Goal: Information Seeking & Learning: Learn about a topic

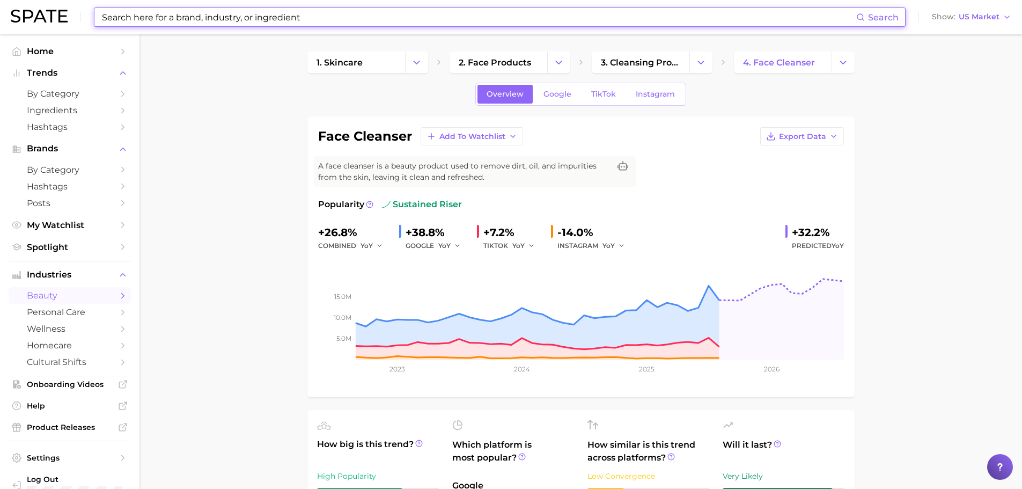
click at [253, 19] on input at bounding box center [479, 17] width 756 height 18
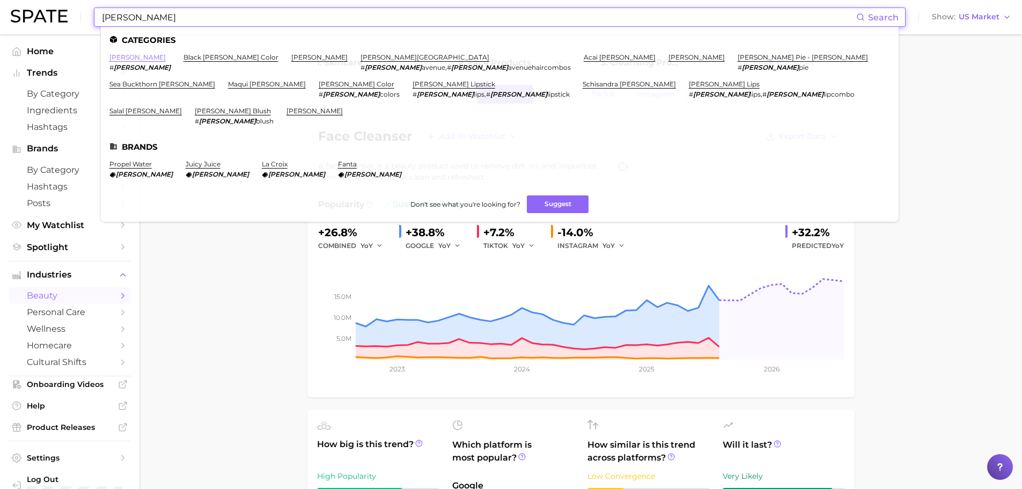
type input "[PERSON_NAME]"
click at [117, 55] on link "[PERSON_NAME]" at bounding box center [137, 57] width 56 height 8
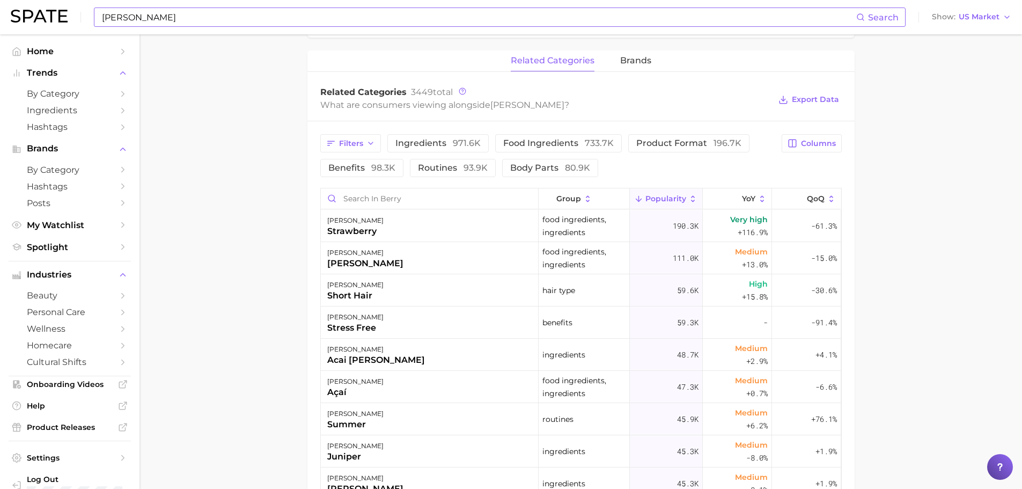
scroll to position [483, 0]
click at [358, 206] on input "Search in berry" at bounding box center [429, 198] width 217 height 20
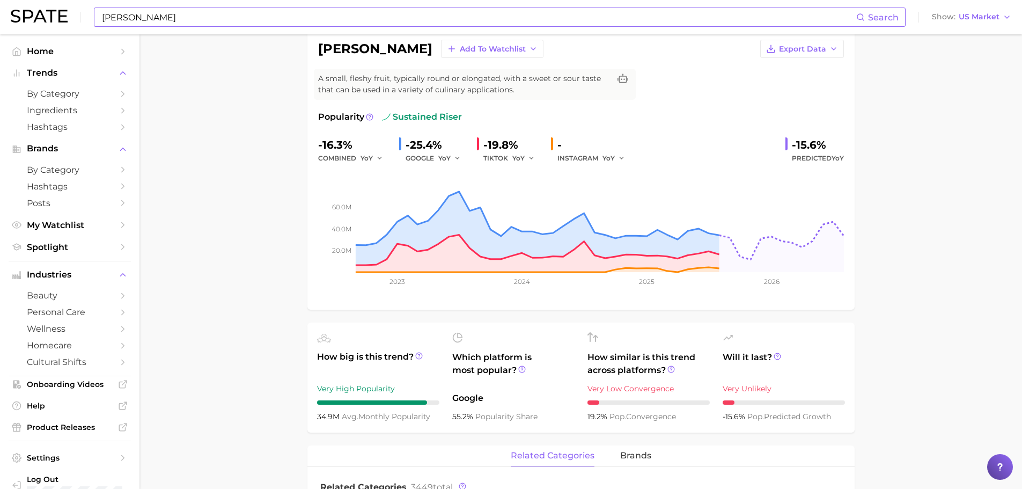
scroll to position [0, 0]
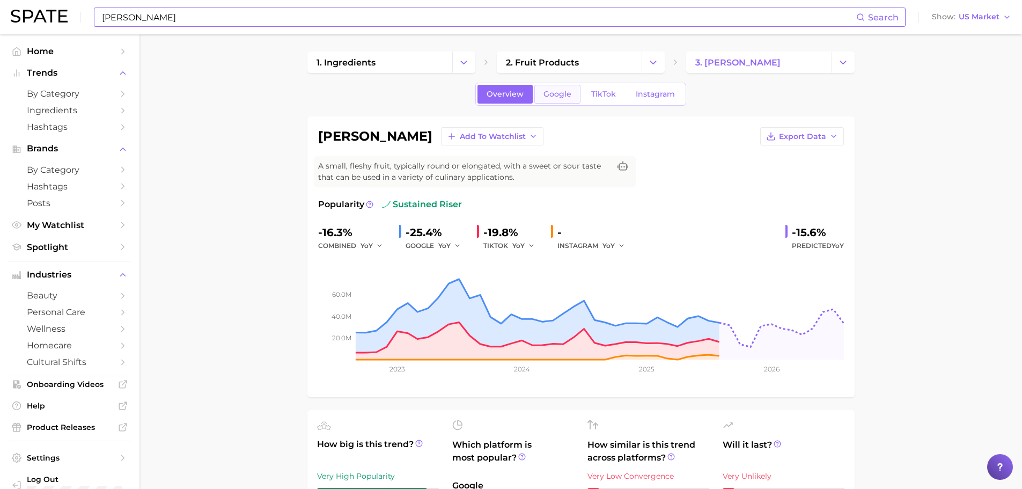
type input "lotion"
click at [547, 93] on span "Google" at bounding box center [558, 94] width 28 height 9
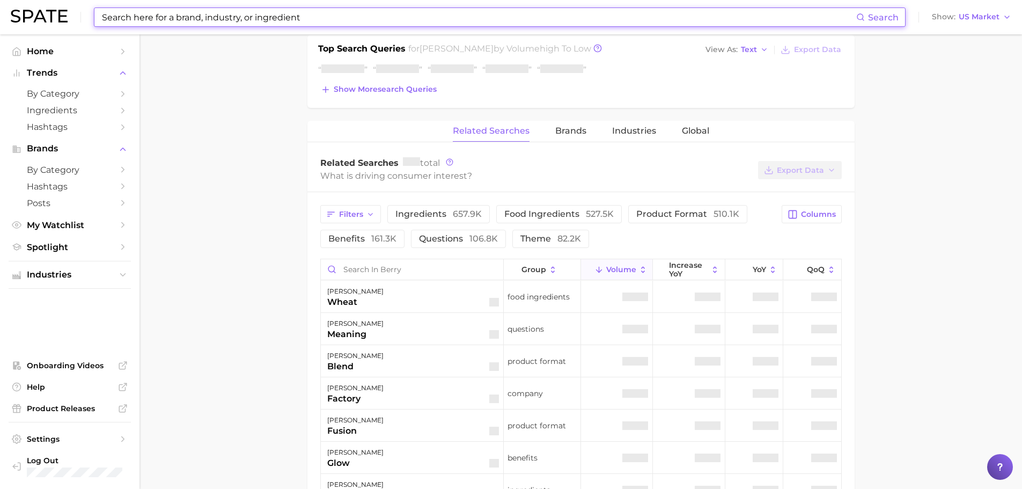
scroll to position [483, 0]
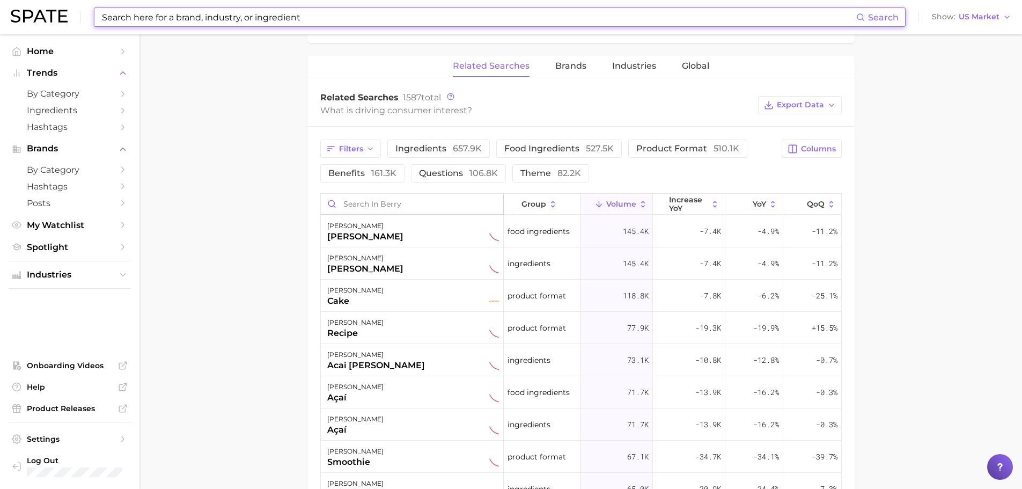
click at [403, 197] on input "Search in berry" at bounding box center [412, 204] width 182 height 20
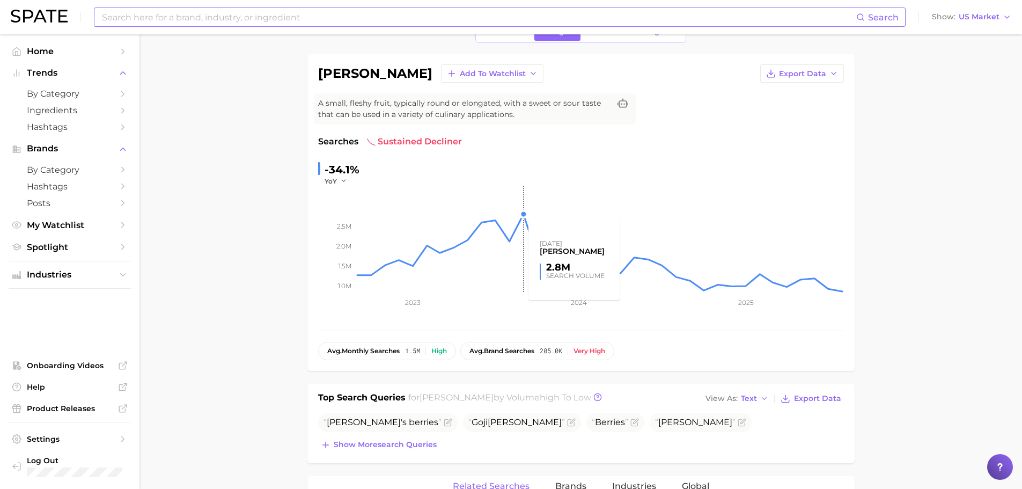
scroll to position [0, 0]
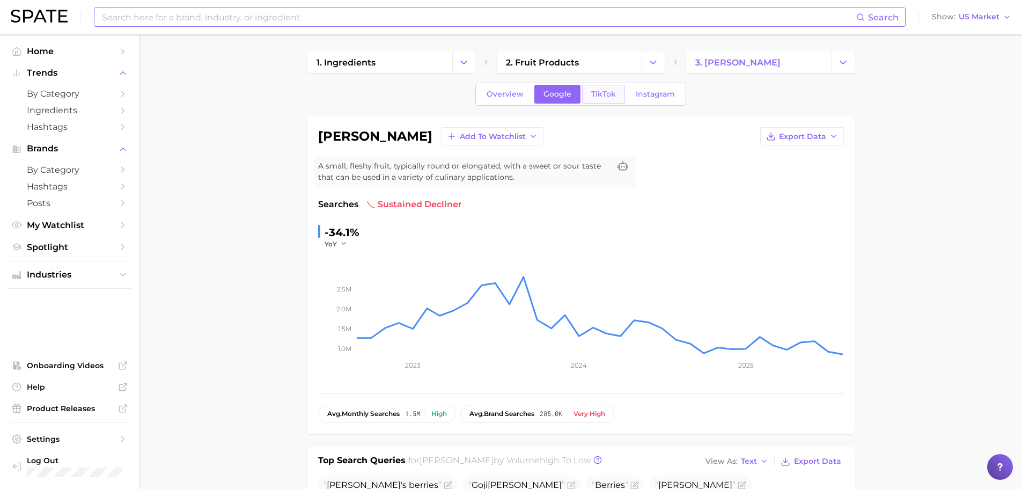
type input "lotion"
click at [611, 102] on link "TikTok" at bounding box center [603, 94] width 43 height 19
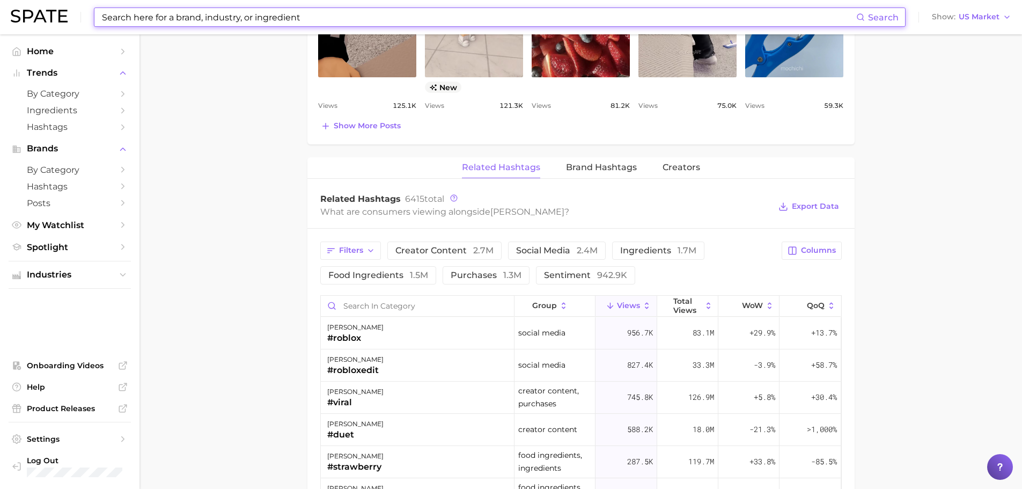
scroll to position [751, 0]
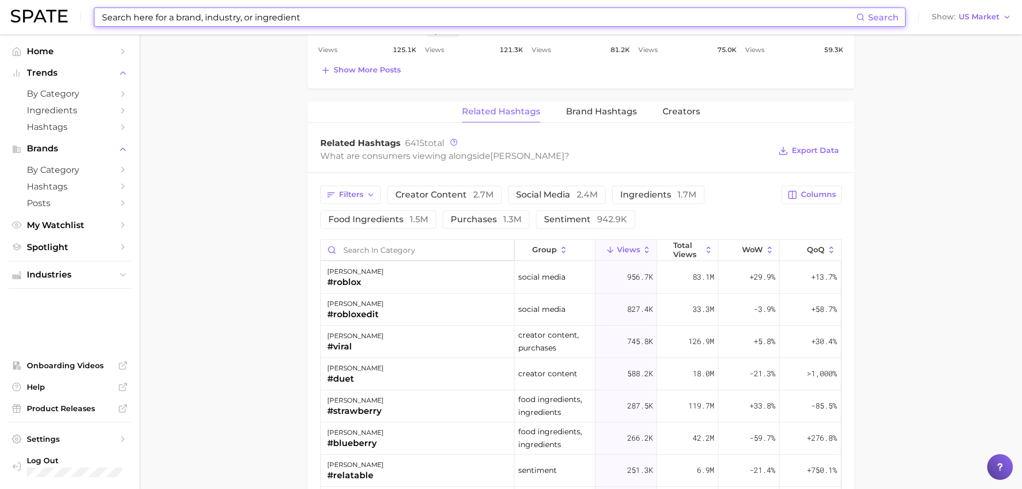
click at [379, 250] on input "Search in category" at bounding box center [417, 250] width 193 height 20
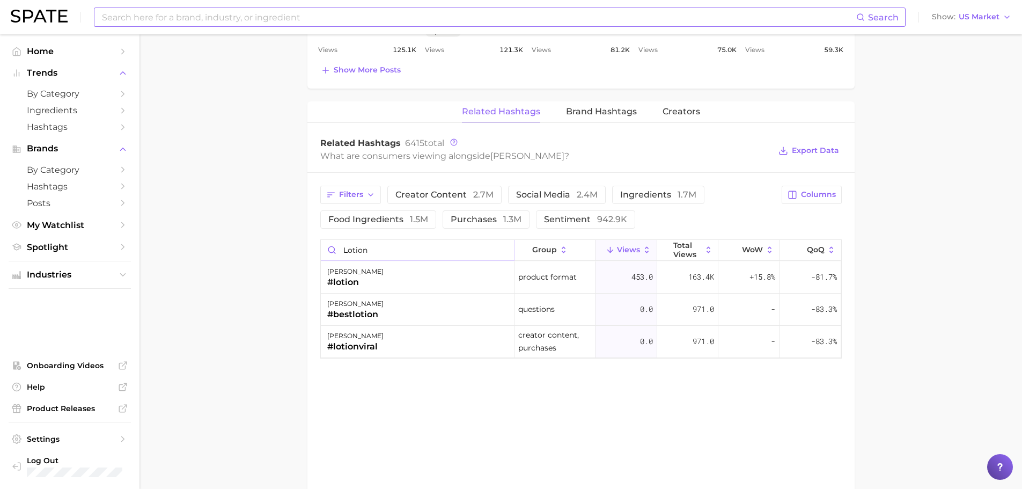
type input "lotion"
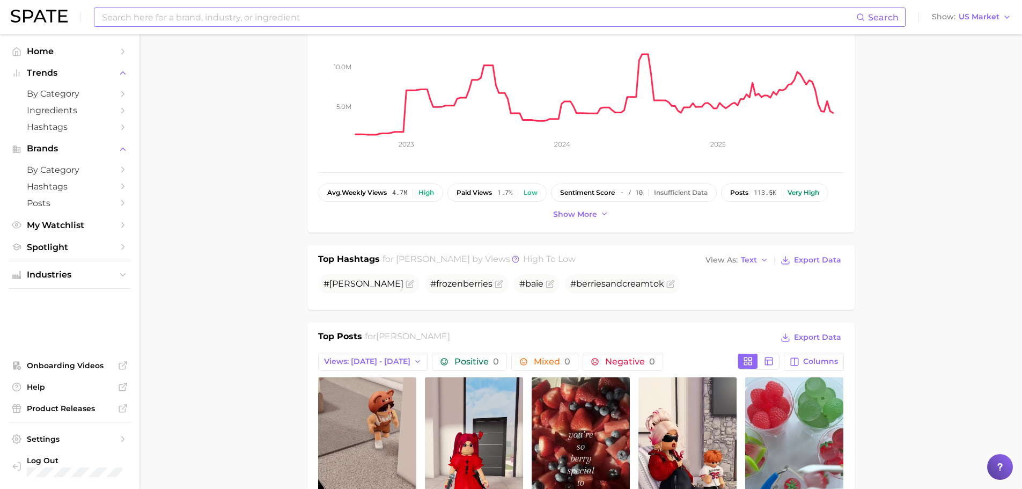
scroll to position [54, 0]
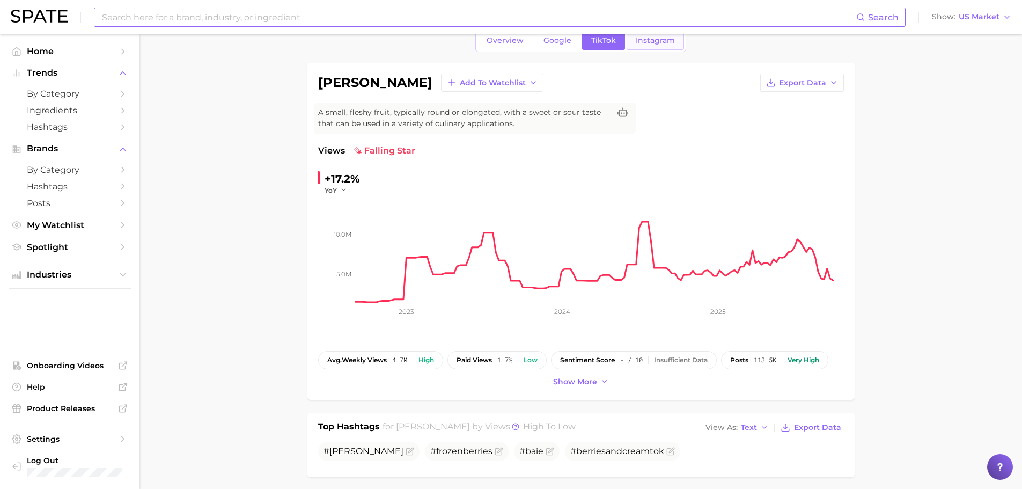
click at [645, 40] on span "Instagram" at bounding box center [655, 40] width 39 height 9
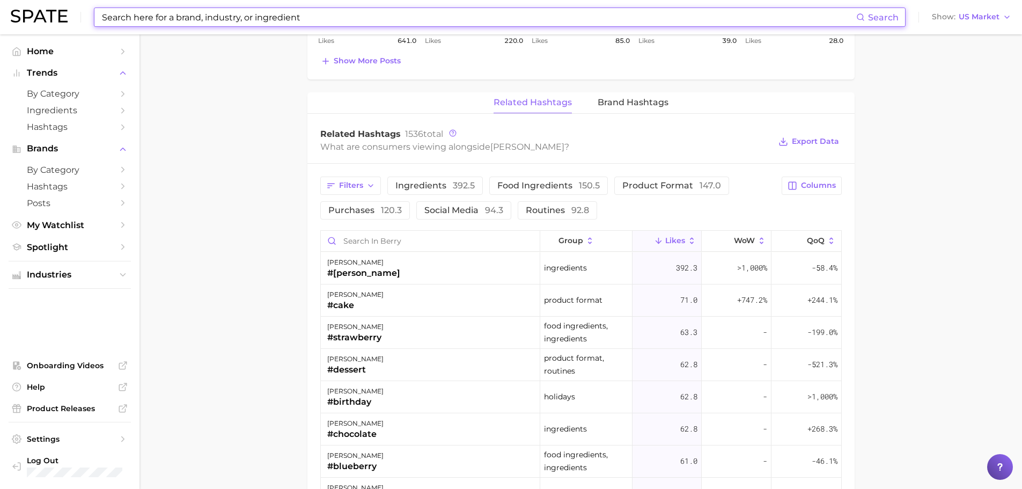
scroll to position [805, 0]
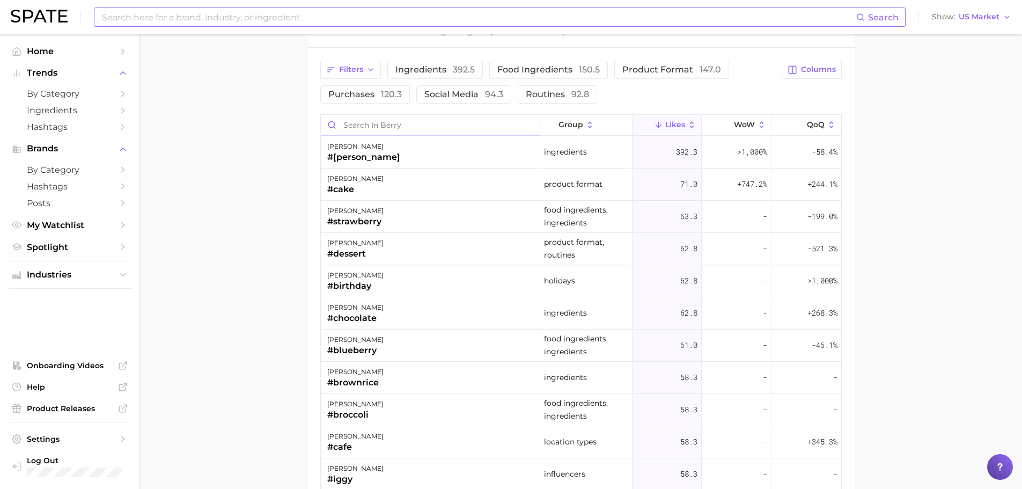
click at [391, 126] on input "Search in berry" at bounding box center [431, 125] width 220 height 20
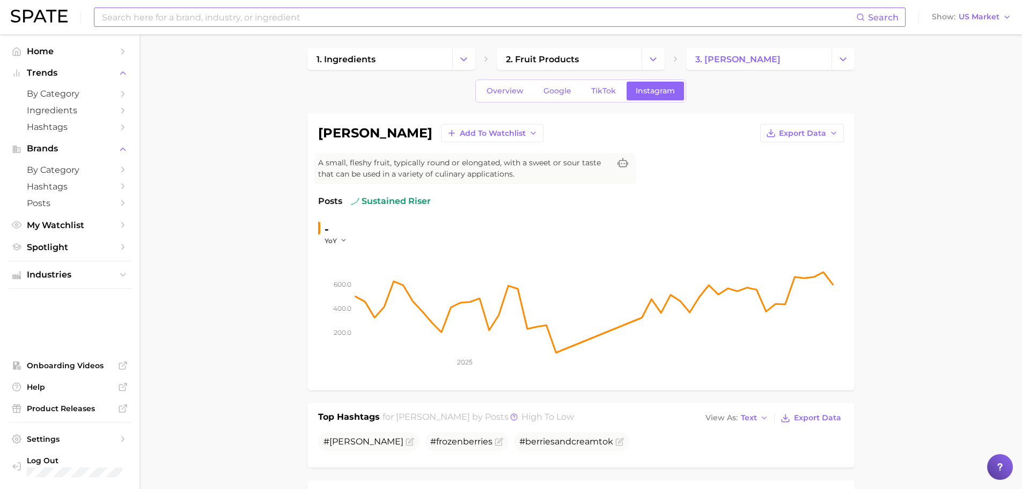
scroll to position [0, 0]
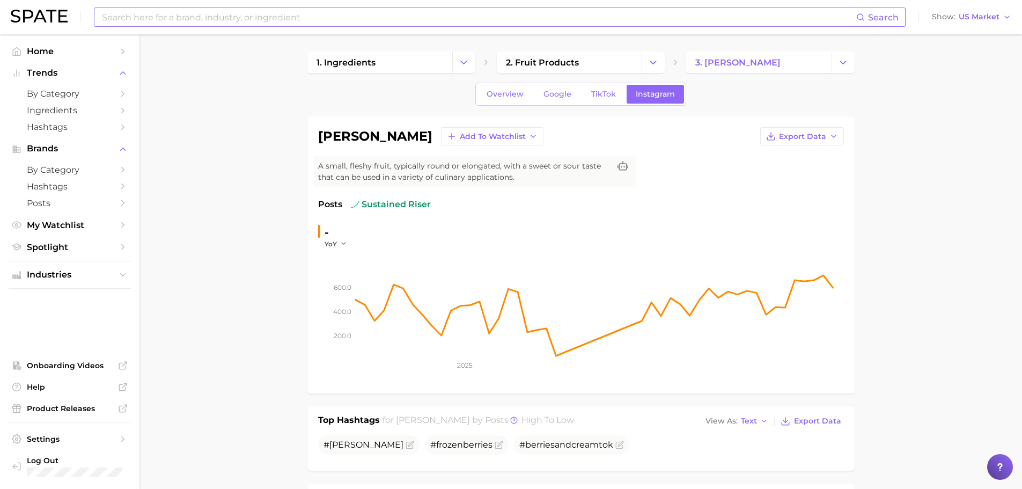
type input "lot"
click at [134, 17] on input at bounding box center [479, 17] width 756 height 18
type input "[PERSON_NAME] lotion"
click at [212, 20] on input "[PERSON_NAME] lotion" at bounding box center [479, 17] width 756 height 18
click at [507, 94] on span "Overview" at bounding box center [505, 94] width 37 height 9
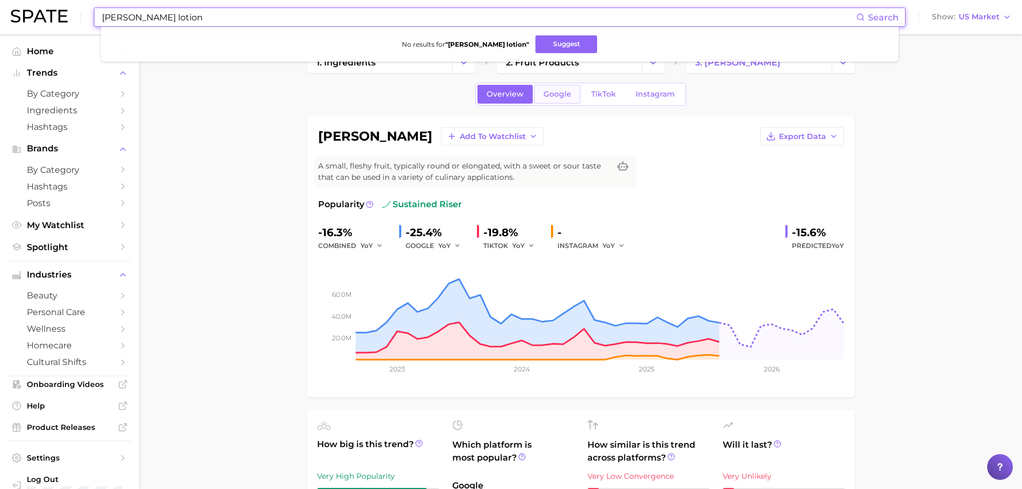
click at [559, 91] on span "Google" at bounding box center [558, 94] width 28 height 9
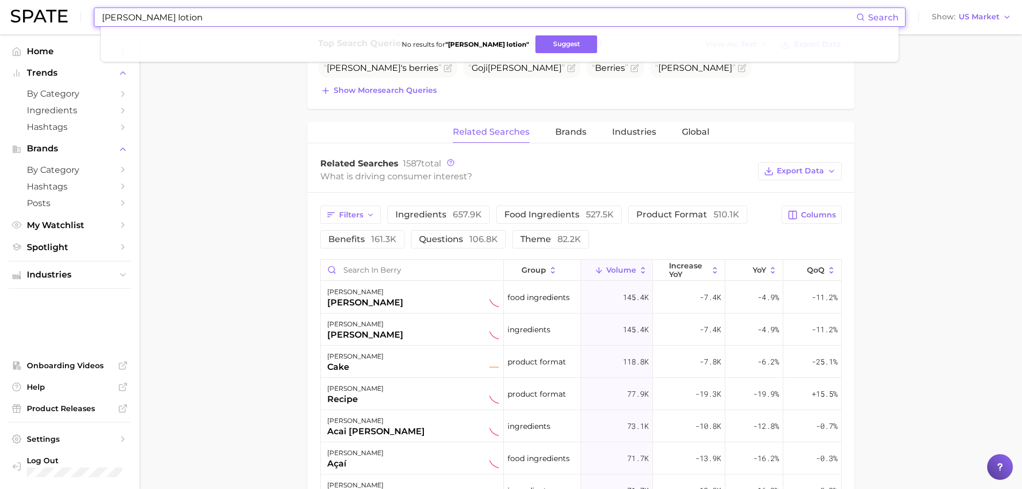
scroll to position [483, 0]
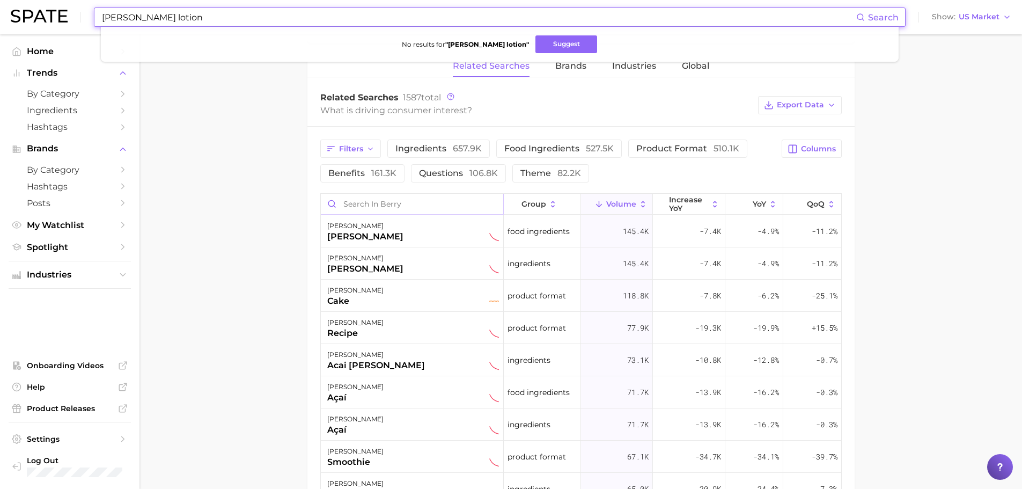
click at [377, 203] on input "Search in berry" at bounding box center [412, 204] width 182 height 20
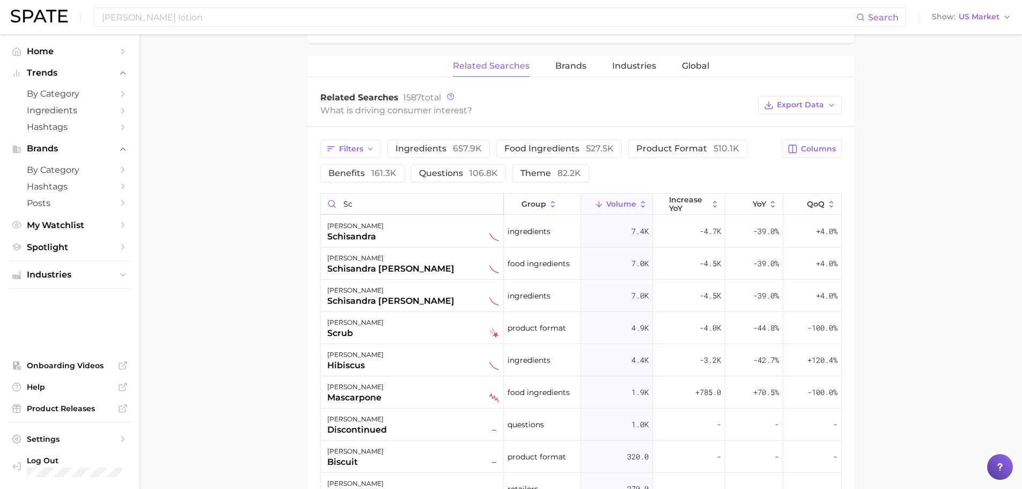
type input "s"
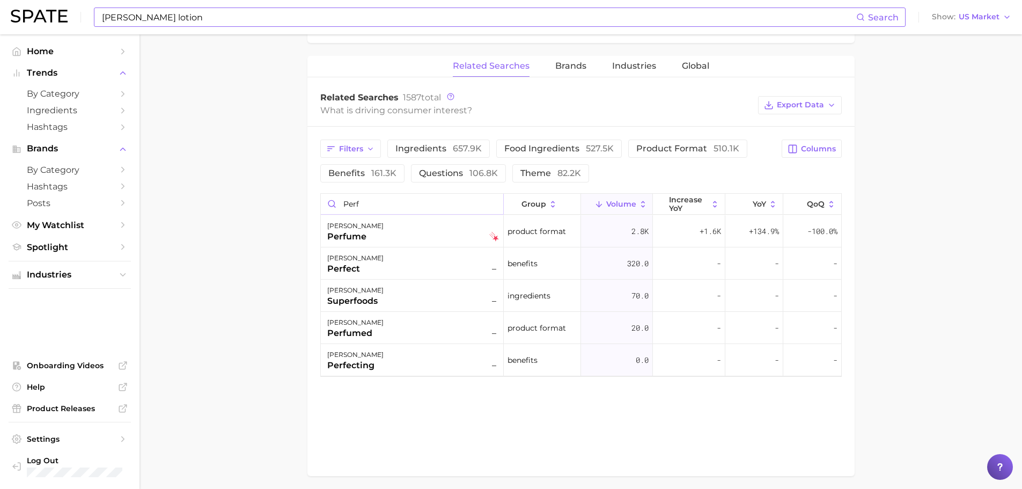
type input "perf"
click at [150, 18] on input "[PERSON_NAME] lotion" at bounding box center [479, 17] width 756 height 18
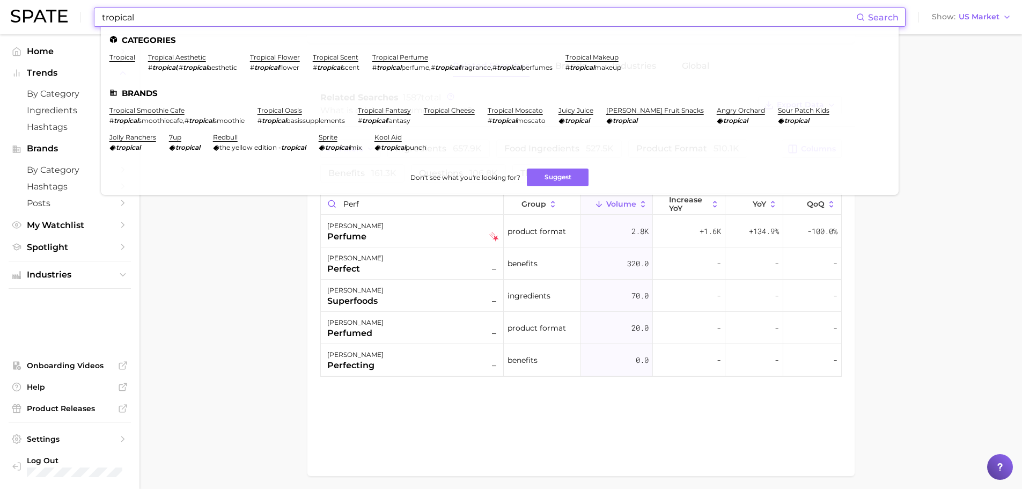
type input "tropical"
click at [321, 52] on ul "Categories tropical tropical aesthetic # tropical , # tropical aesthetic tropic…" at bounding box center [500, 111] width 798 height 168
click at [329, 54] on link "tropical scent" at bounding box center [336, 57] width 46 height 8
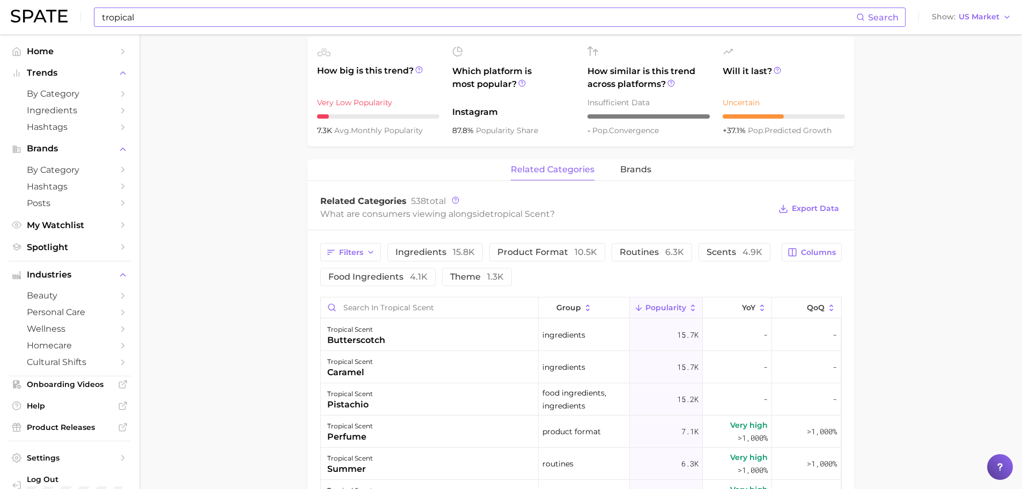
scroll to position [483, 0]
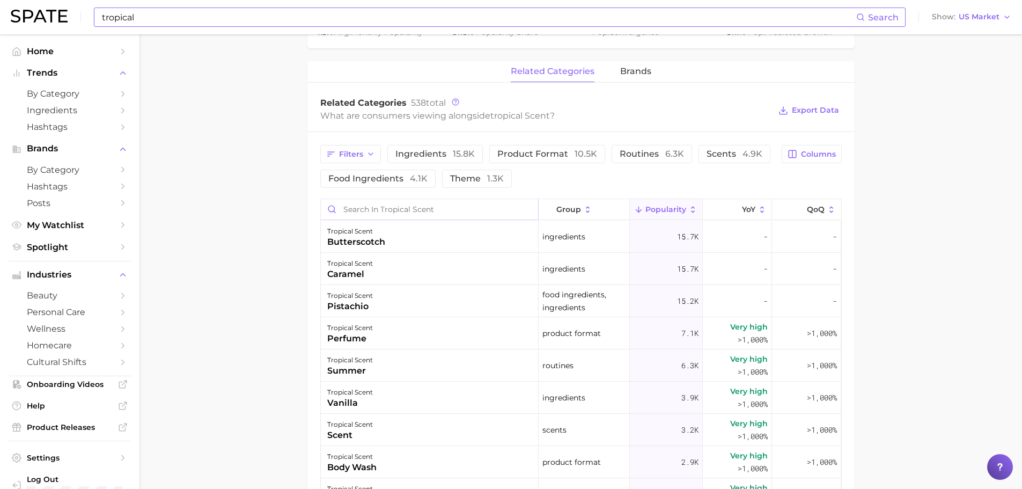
click at [378, 216] on input "Search in tropical scent" at bounding box center [429, 209] width 217 height 20
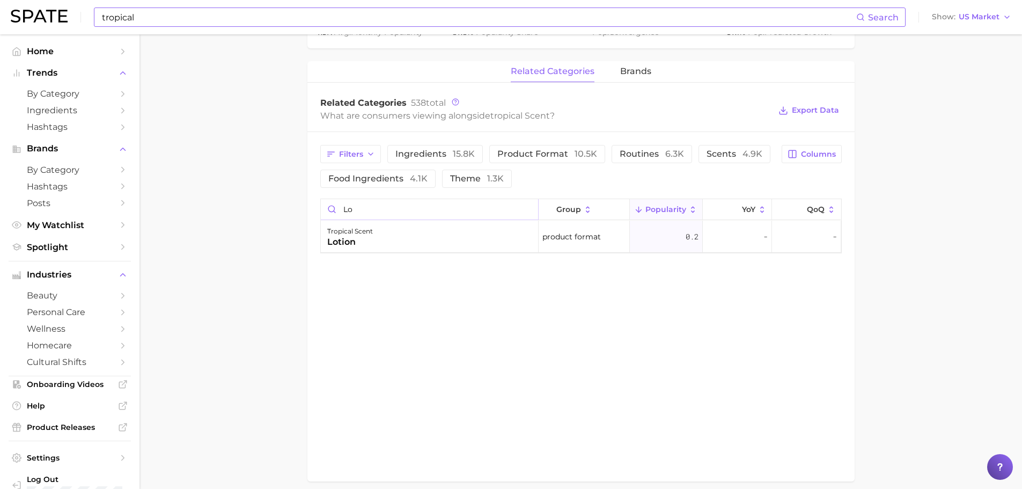
type input "l"
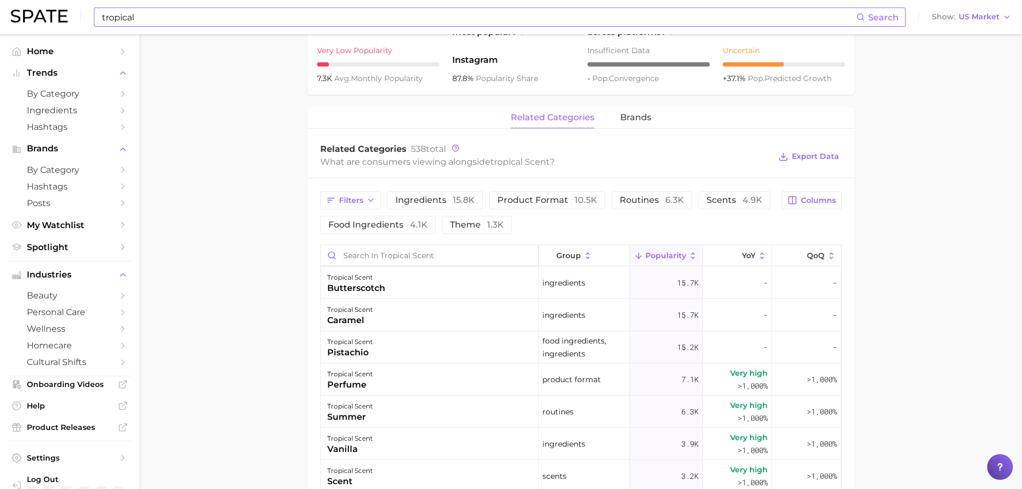
scroll to position [376, 0]
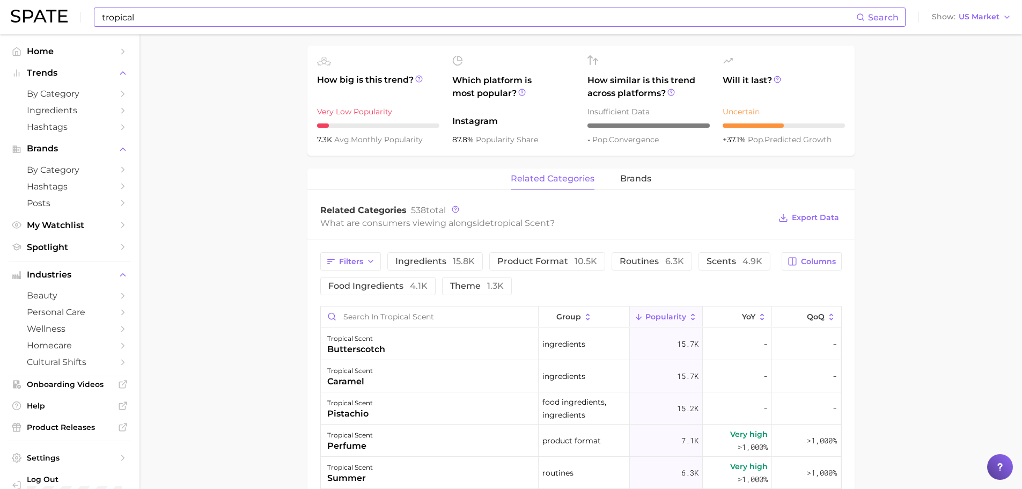
click at [171, 10] on input "tropical" at bounding box center [479, 17] width 756 height 18
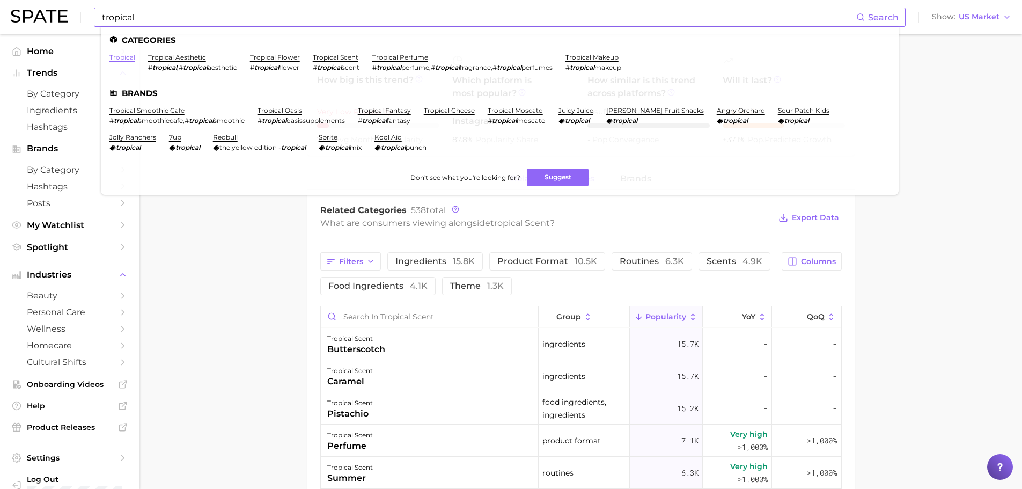
click at [132, 59] on link "tropical" at bounding box center [122, 57] width 26 height 8
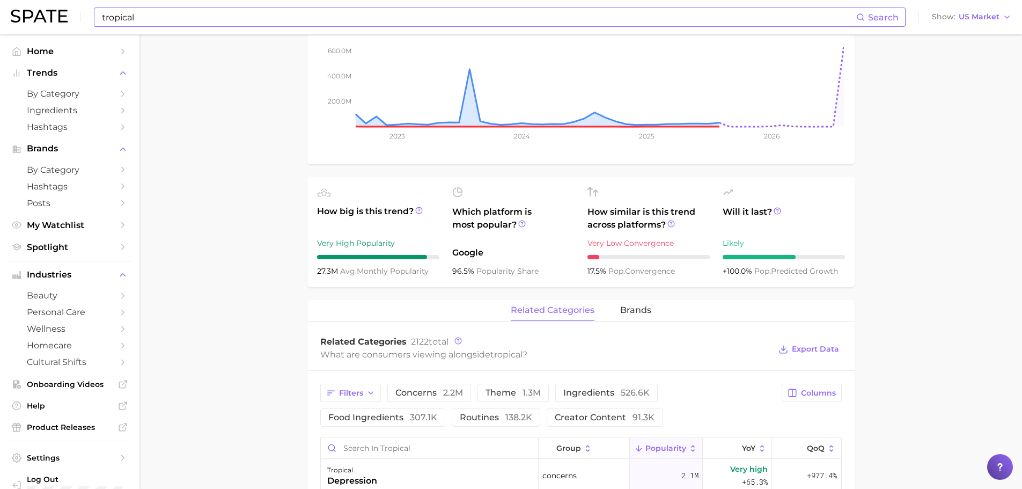
scroll to position [429, 0]
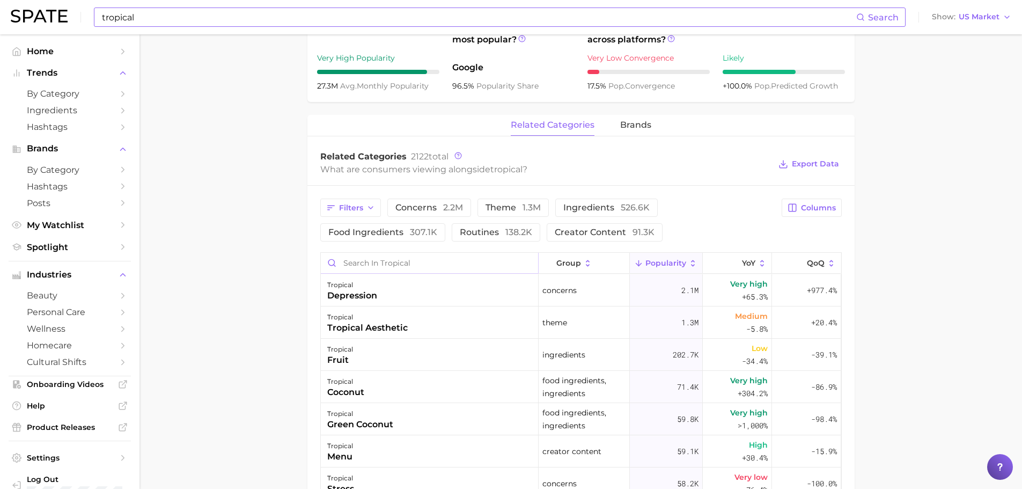
click at [372, 263] on input "Search in tropical" at bounding box center [429, 263] width 217 height 20
type input "lot"
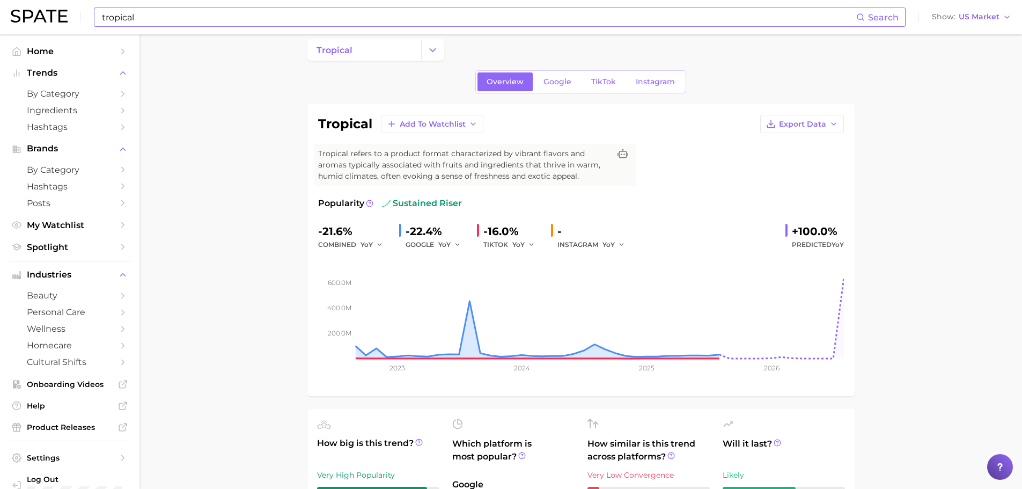
scroll to position [0, 0]
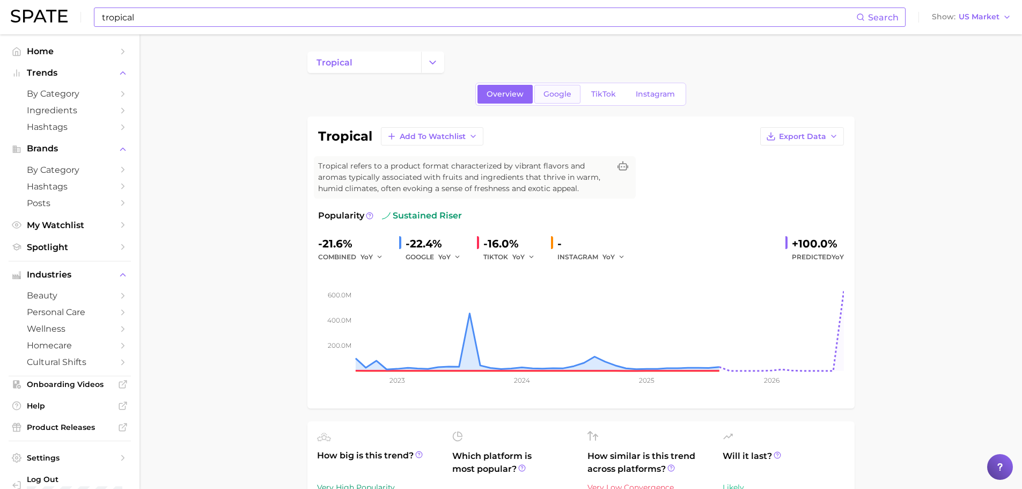
click at [550, 96] on span "Google" at bounding box center [558, 94] width 28 height 9
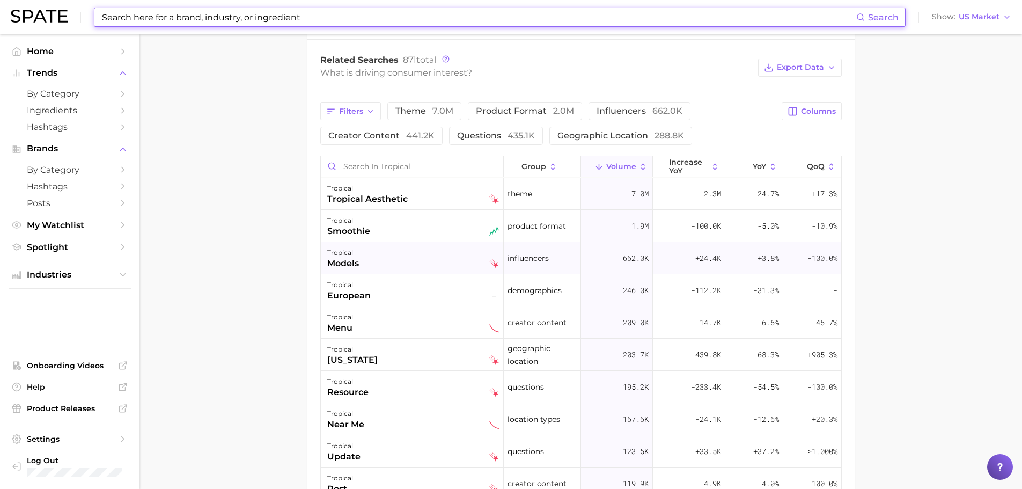
scroll to position [565, 0]
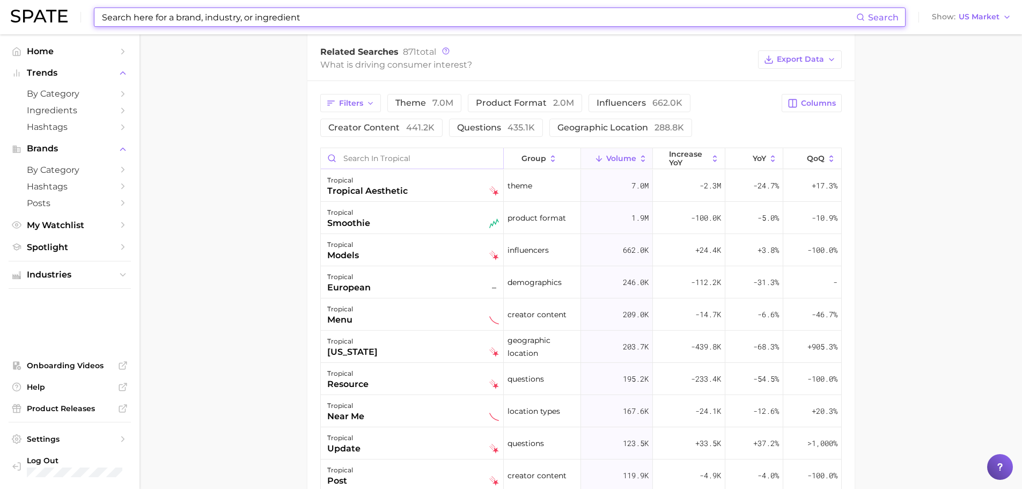
click at [369, 163] on input "Search in tropical" at bounding box center [412, 158] width 182 height 20
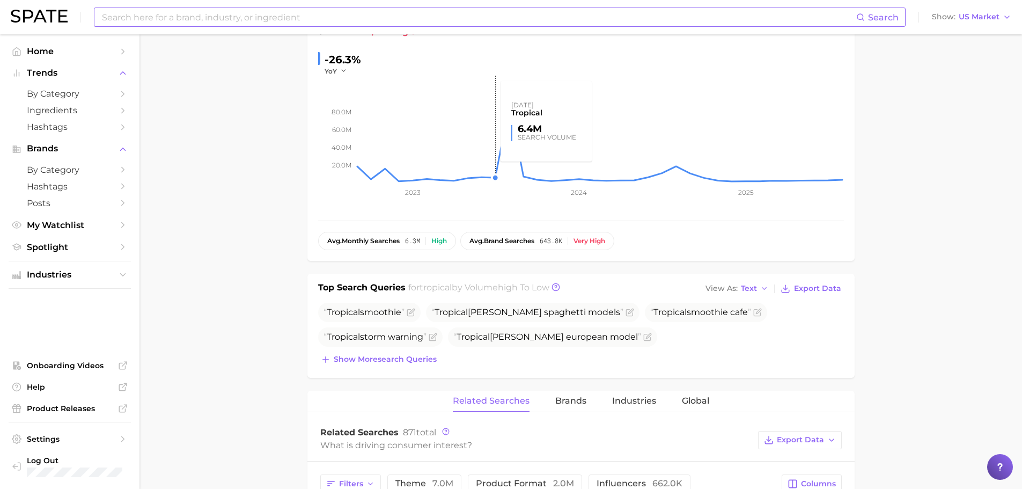
scroll to position [23, 0]
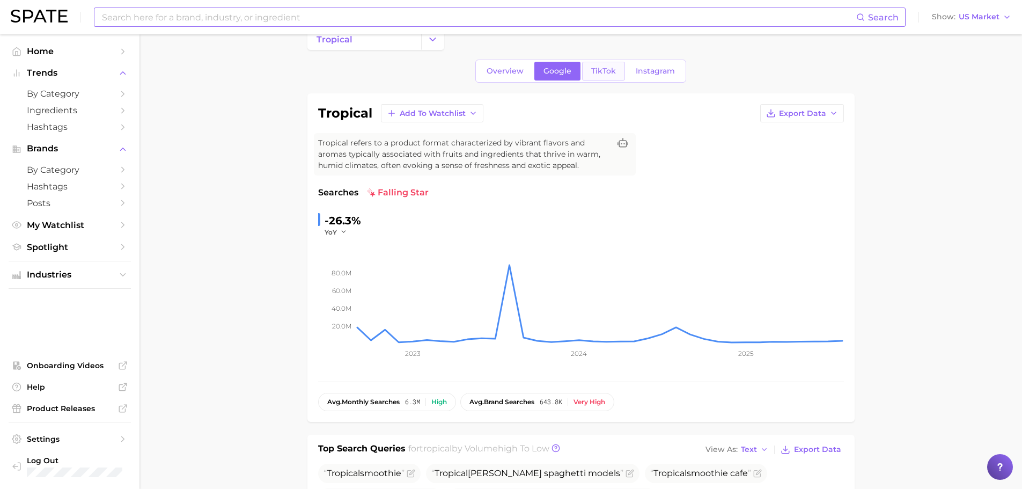
type input "lotio"
click at [605, 79] on link "TikTok" at bounding box center [603, 71] width 43 height 19
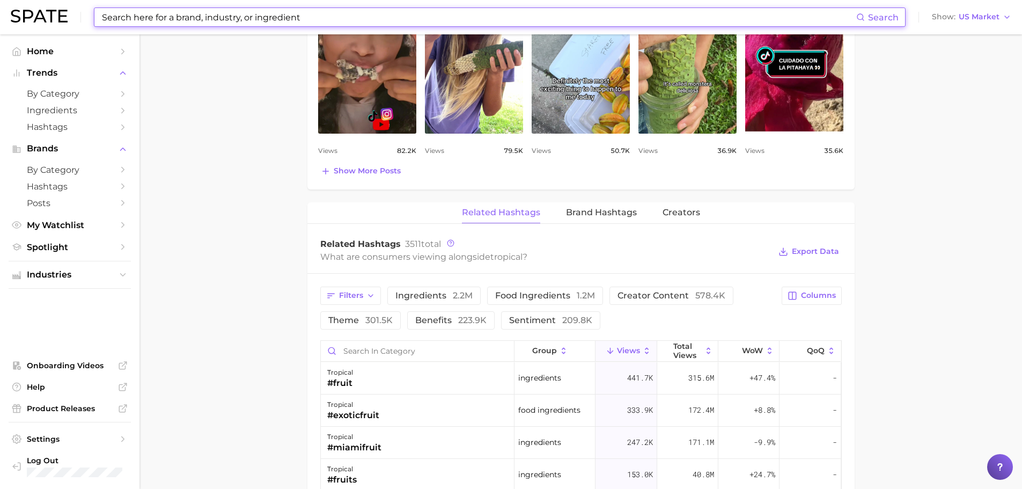
scroll to position [805, 0]
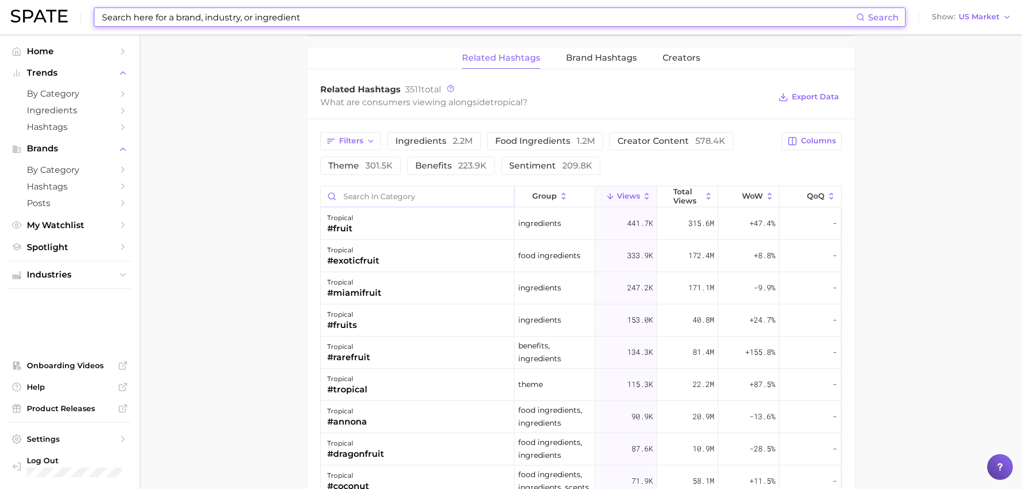
click at [379, 196] on input "Search in category" at bounding box center [417, 196] width 193 height 20
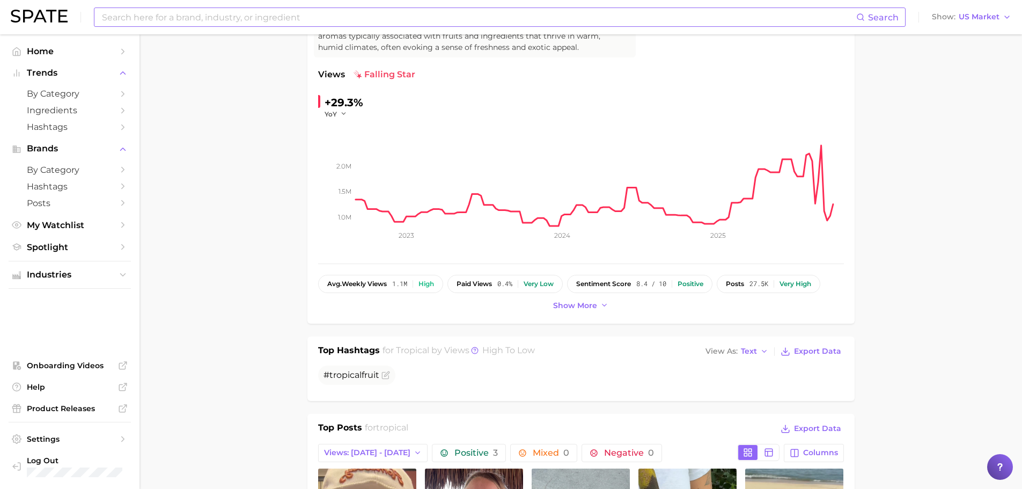
scroll to position [54, 0]
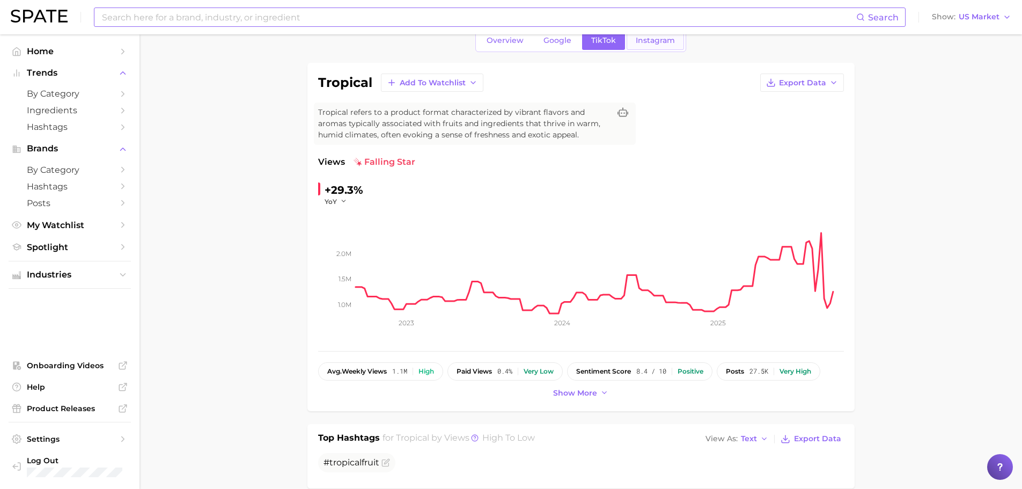
type input "lotion"
click at [634, 49] on link "Instagram" at bounding box center [655, 40] width 57 height 19
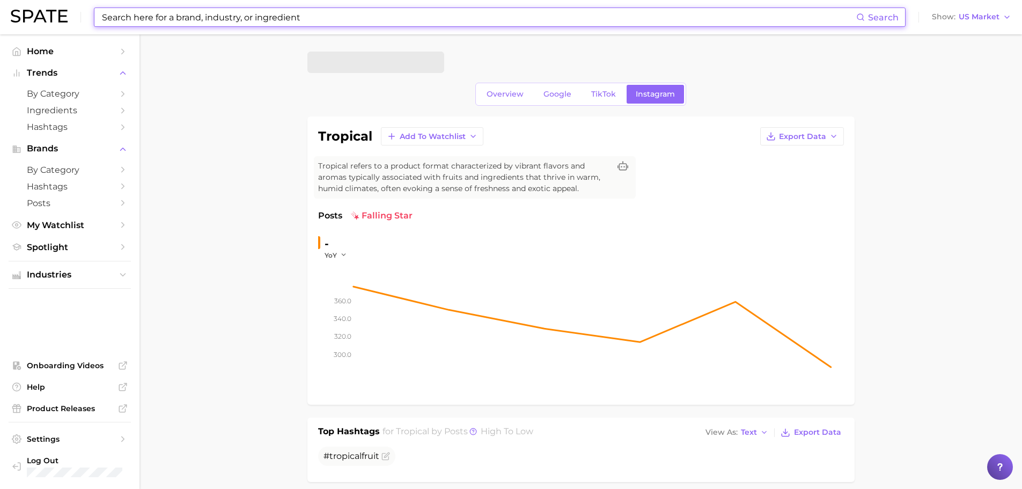
click at [236, 15] on input at bounding box center [479, 17] width 756 height 18
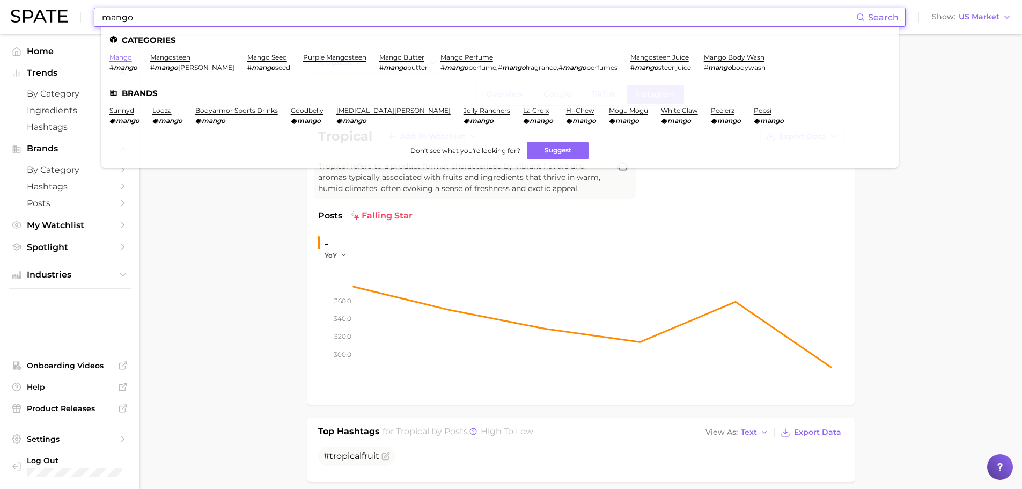
type input "mango"
click at [116, 55] on link "mango" at bounding box center [120, 57] width 23 height 8
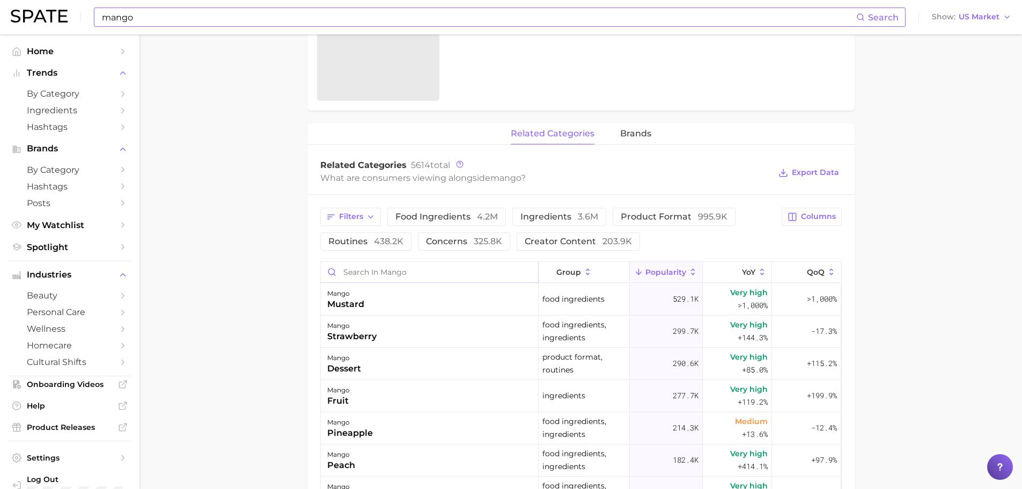
scroll to position [428, 0]
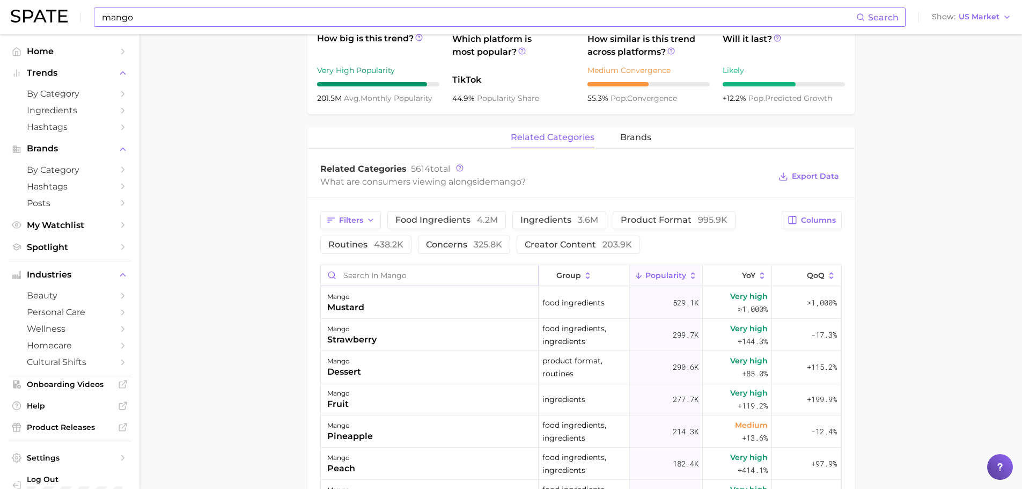
click at [368, 277] on input "Search in mango" at bounding box center [429, 275] width 217 height 20
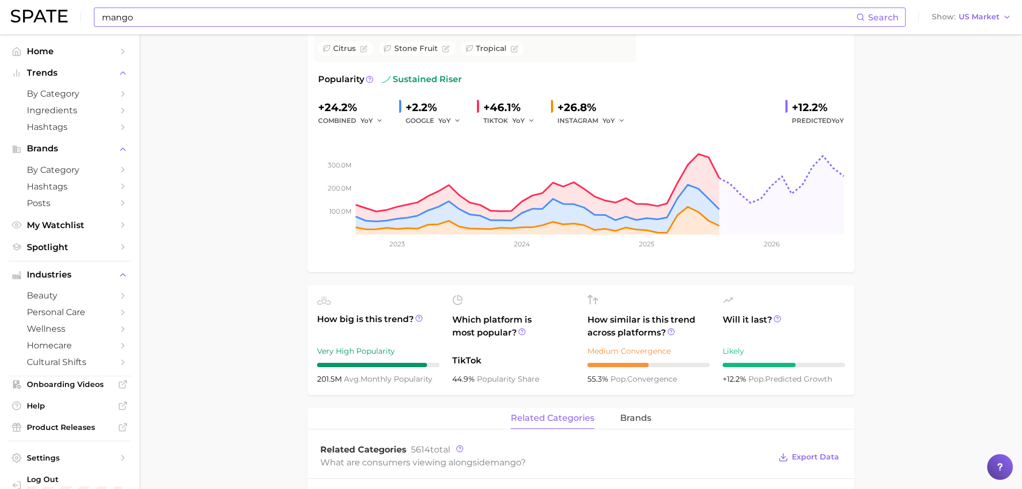
scroll to position [0, 0]
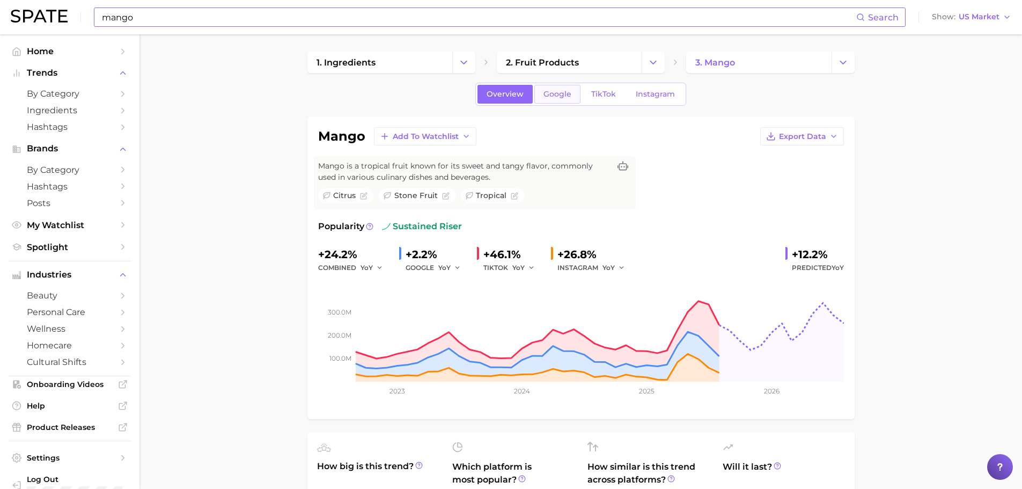
type input "lotion"
click at [553, 92] on span "Google" at bounding box center [558, 94] width 28 height 9
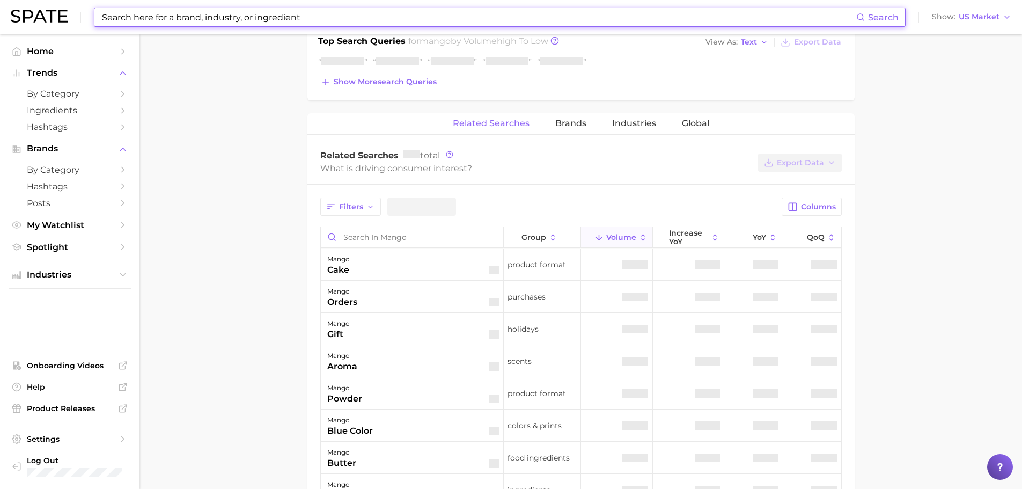
scroll to position [537, 0]
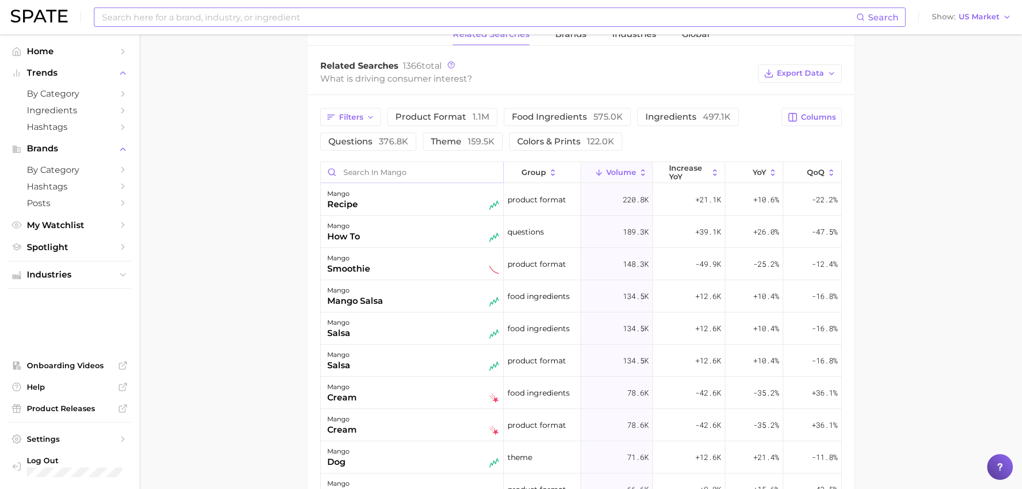
click at [390, 176] on input "Search in mango" at bounding box center [412, 172] width 182 height 20
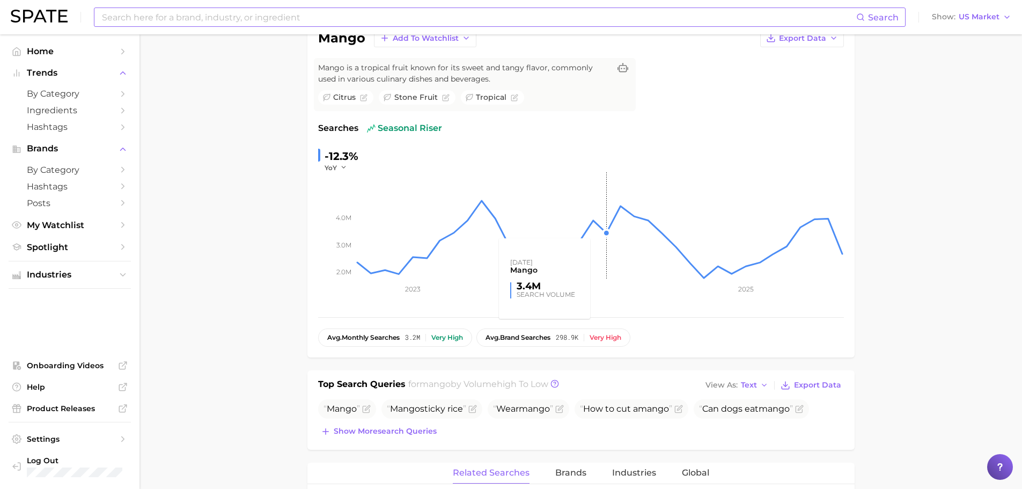
scroll to position [0, 0]
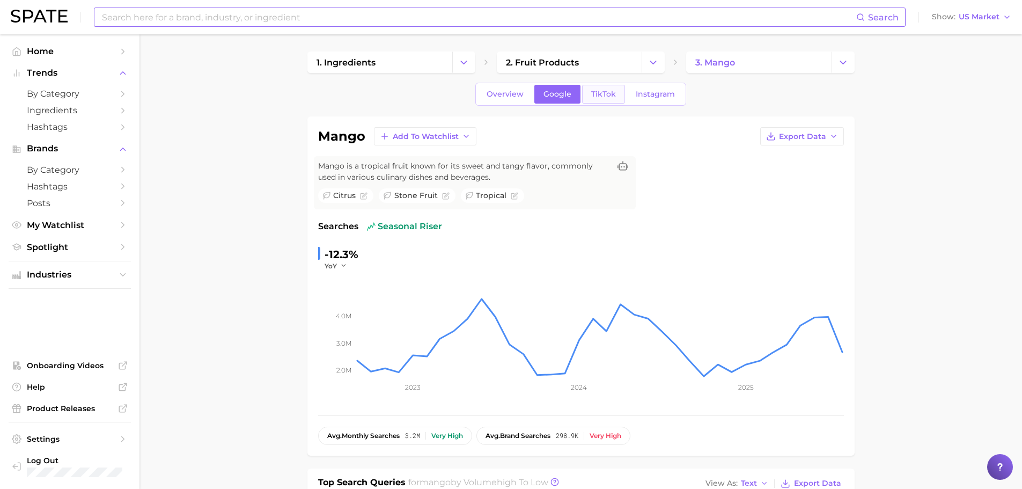
type input "lotion"
click at [600, 87] on link "TikTok" at bounding box center [603, 94] width 43 height 19
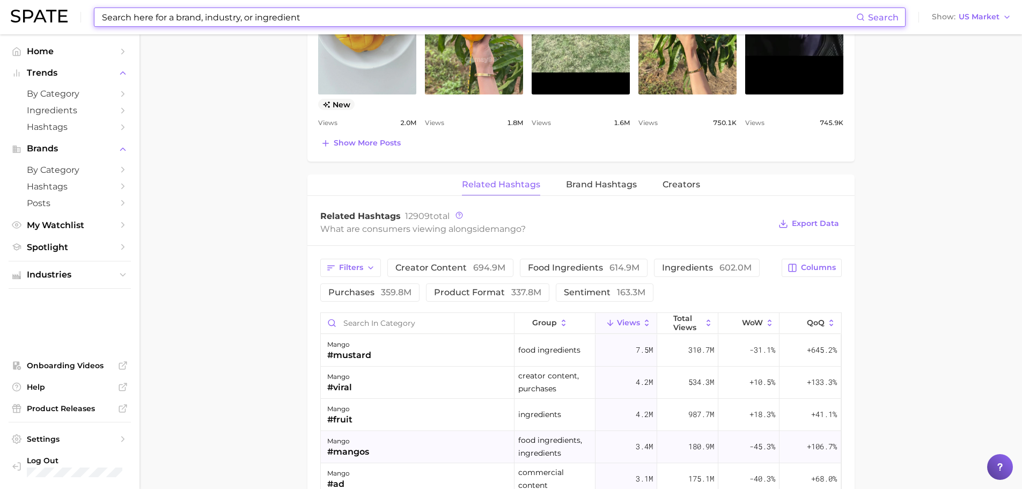
scroll to position [859, 0]
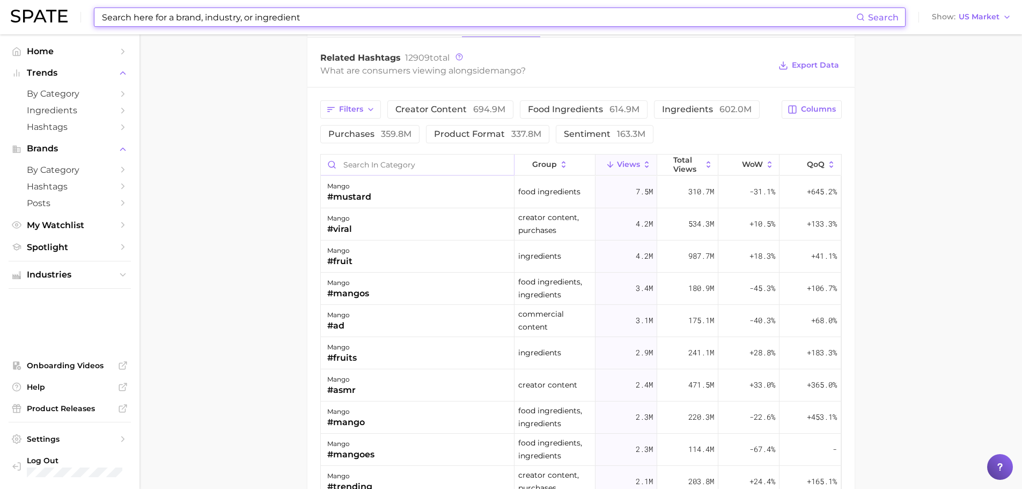
click at [370, 167] on input "Search in category" at bounding box center [417, 165] width 193 height 20
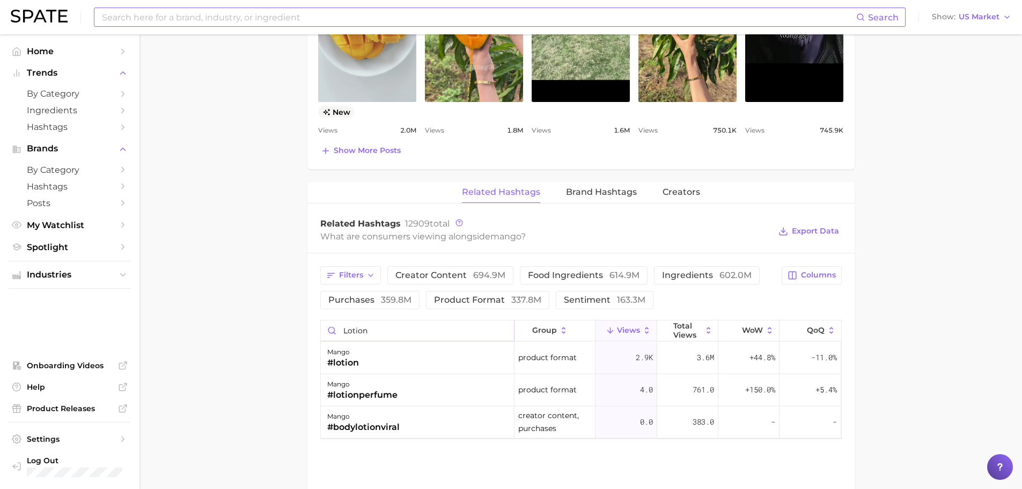
scroll to position [751, 0]
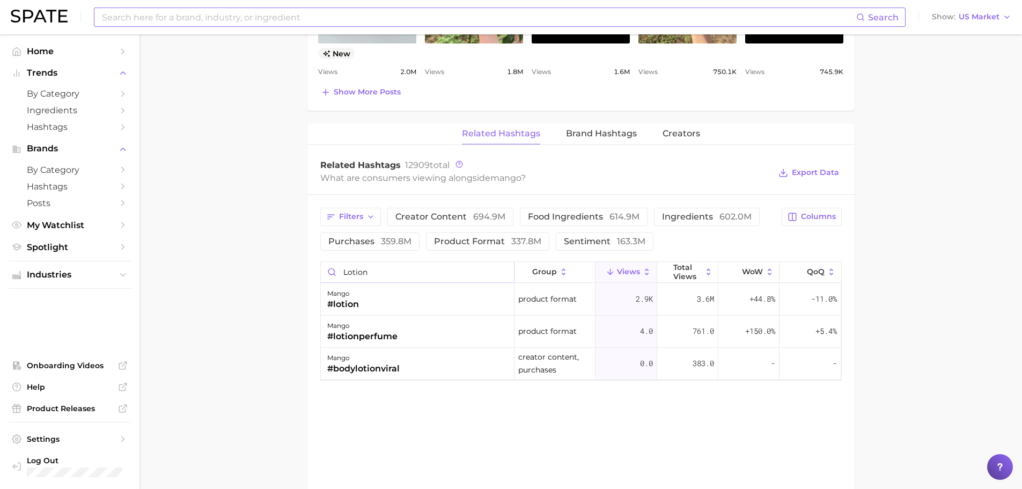
type input "lotion"
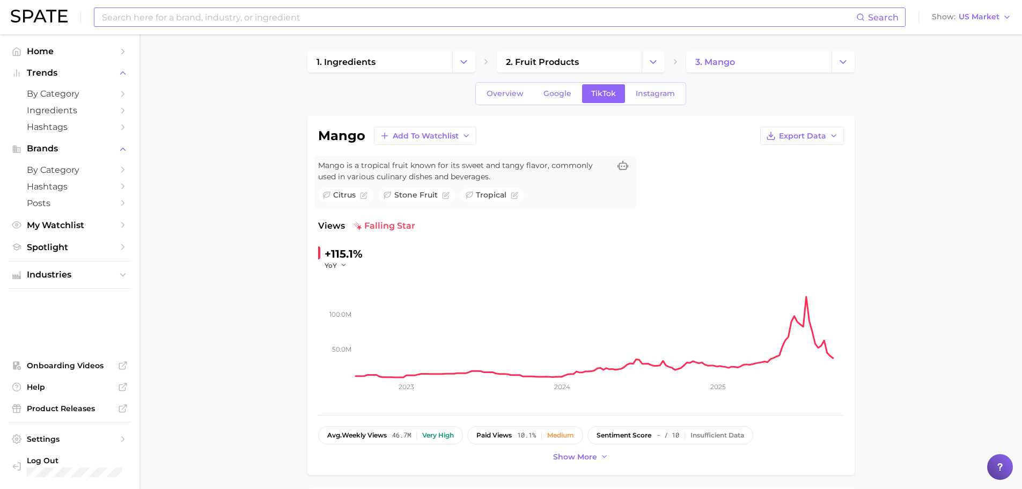
scroll to position [0, 0]
click at [636, 99] on link "Instagram" at bounding box center [655, 94] width 57 height 19
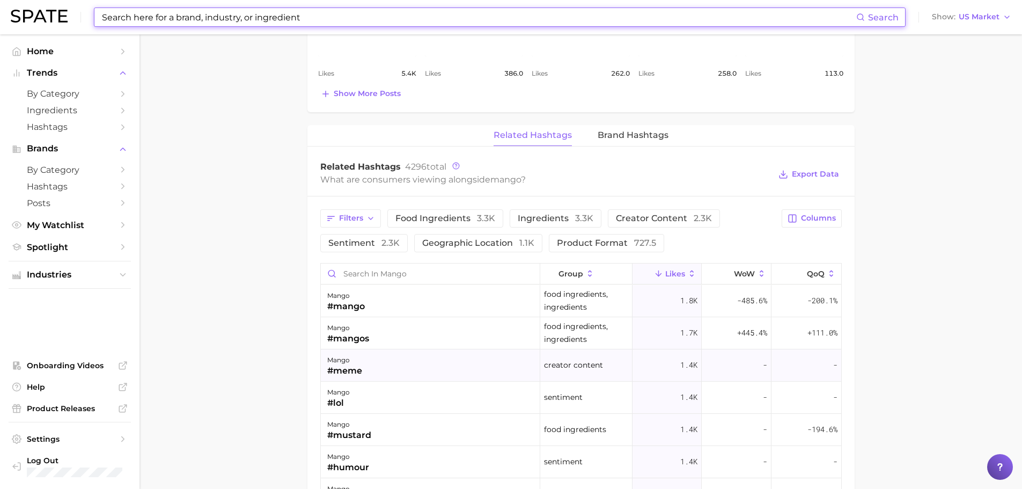
scroll to position [805, 0]
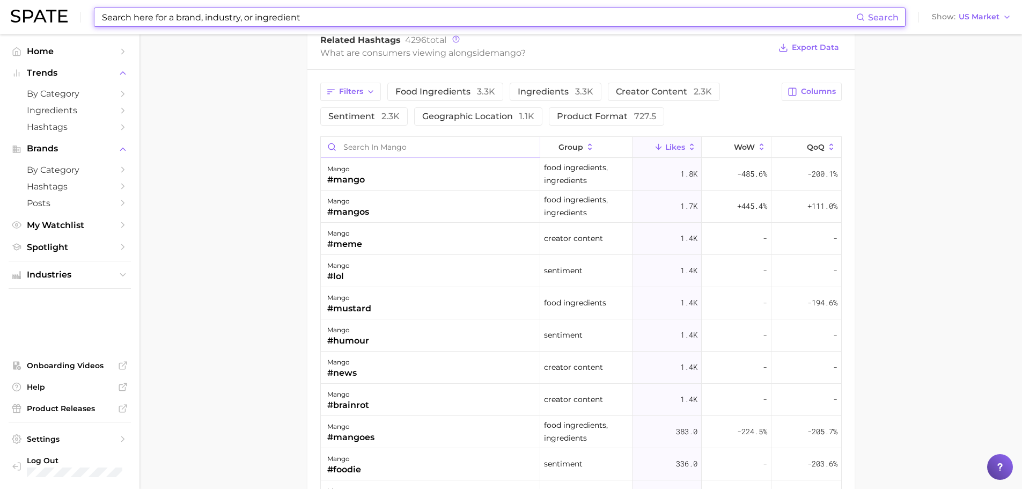
click at [391, 154] on input "Search in mango" at bounding box center [431, 147] width 220 height 20
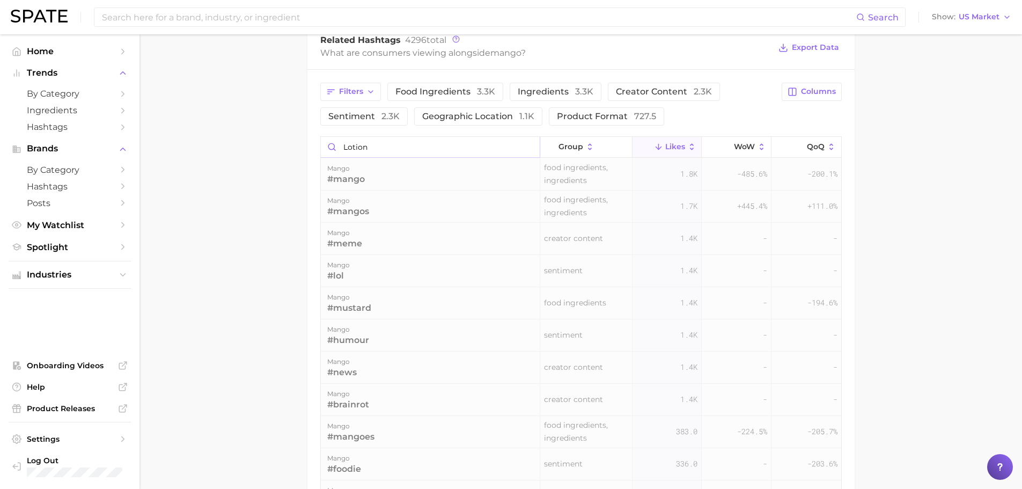
scroll to position [788, 0]
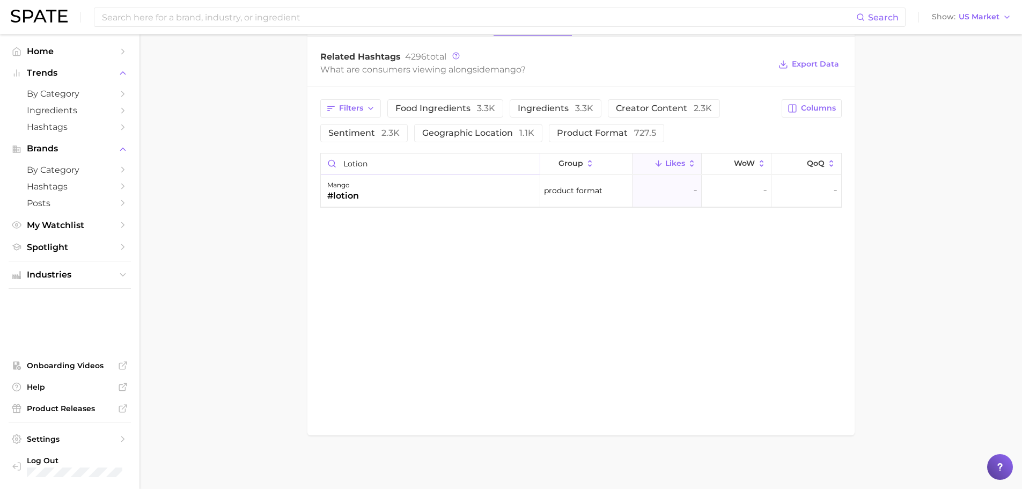
type input "lotion"
click at [203, 29] on div "Search Show US Market" at bounding box center [511, 17] width 1001 height 34
click at [206, 22] on input at bounding box center [479, 17] width 756 height 18
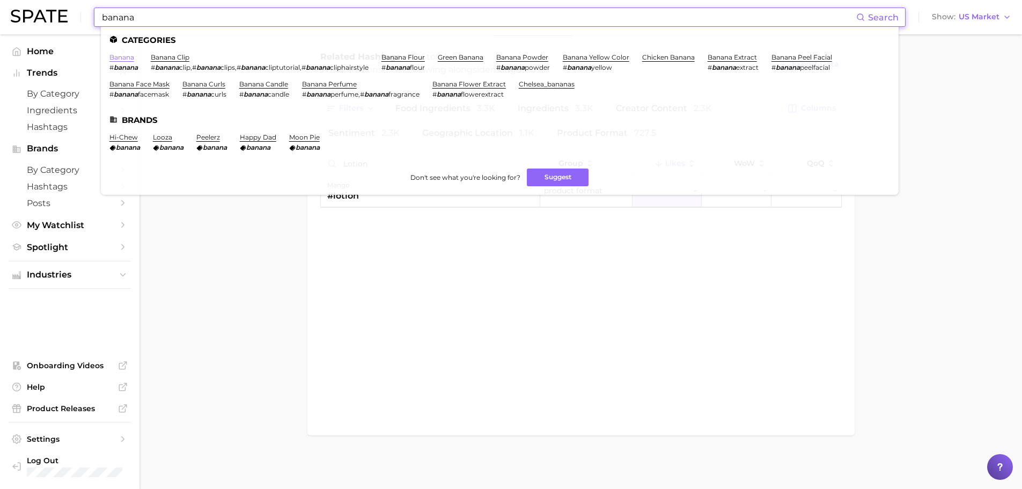
type input "banana"
click at [129, 59] on link "banana" at bounding box center [121, 57] width 25 height 8
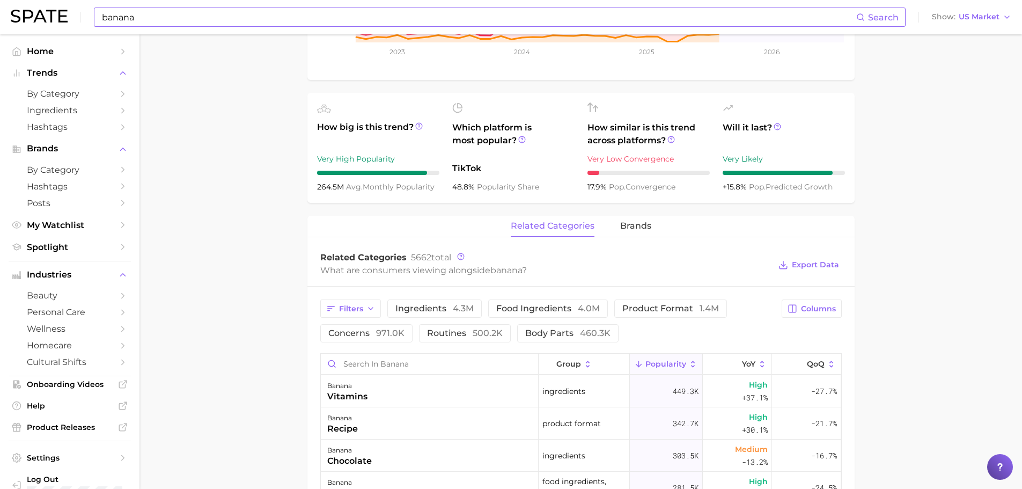
scroll to position [429, 0]
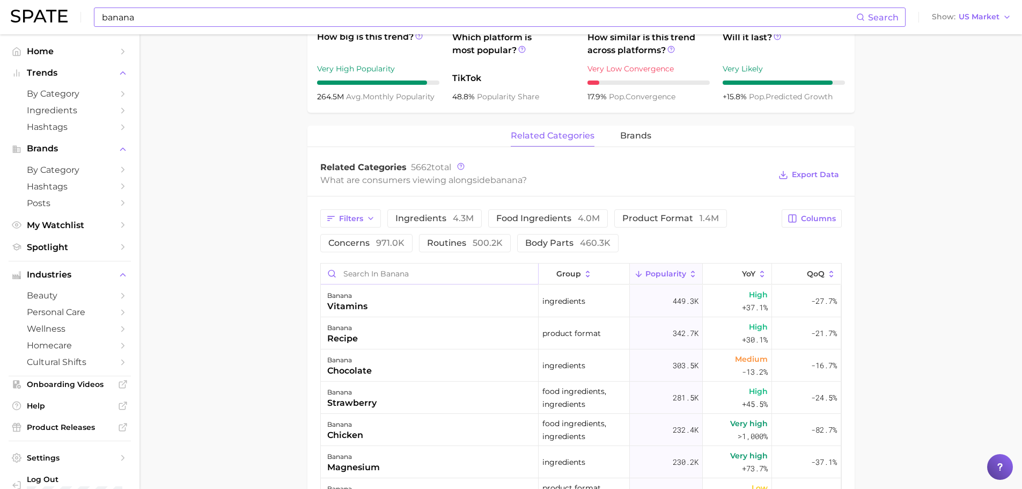
click at [369, 281] on input "Search in banana" at bounding box center [429, 274] width 217 height 20
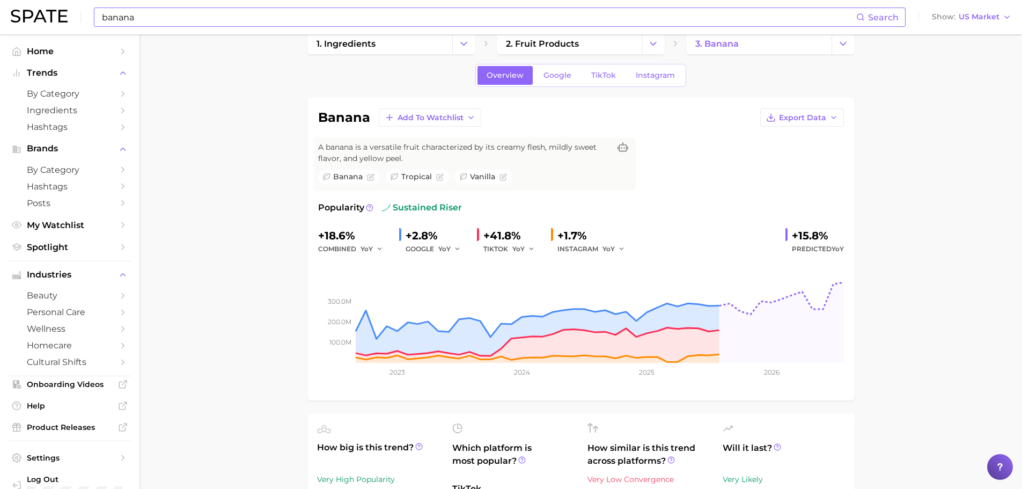
scroll to position [0, 0]
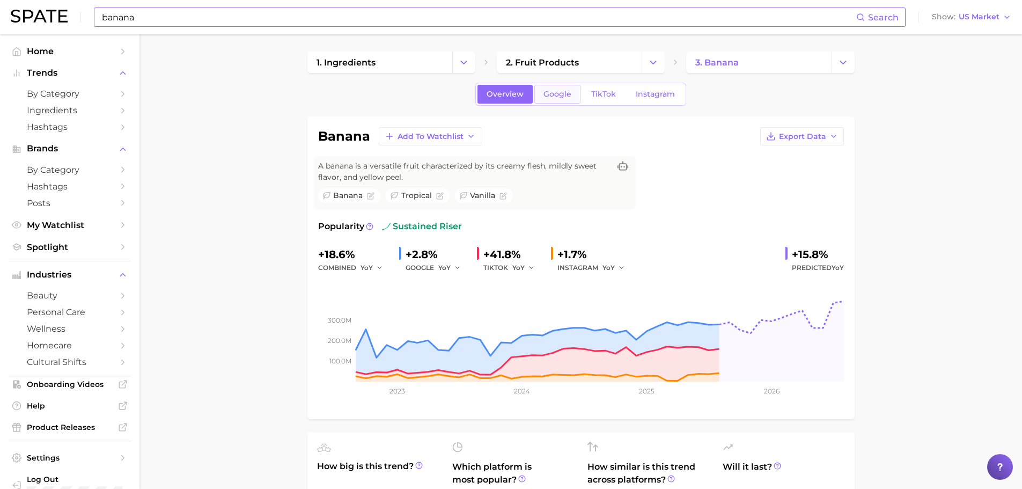
type input "lotion"
click at [568, 103] on link "Google" at bounding box center [558, 94] width 46 height 19
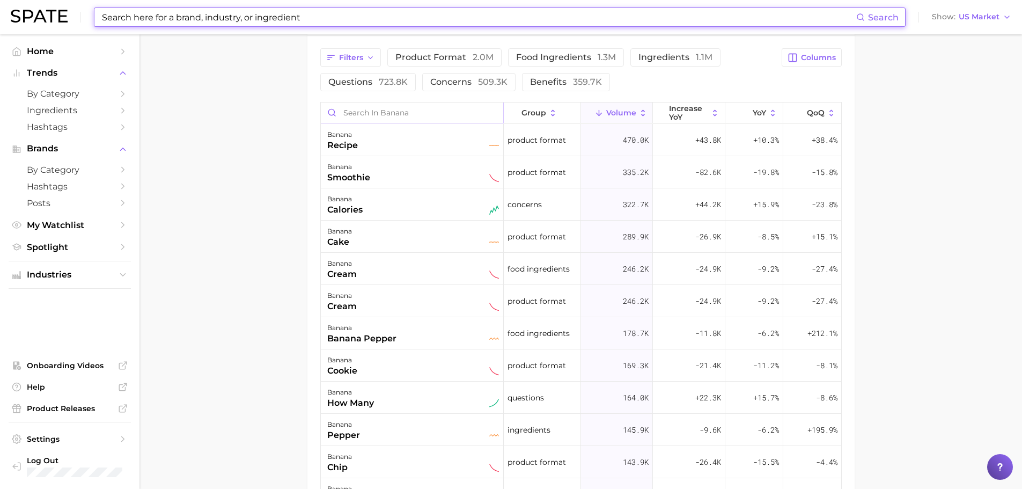
scroll to position [622, 0]
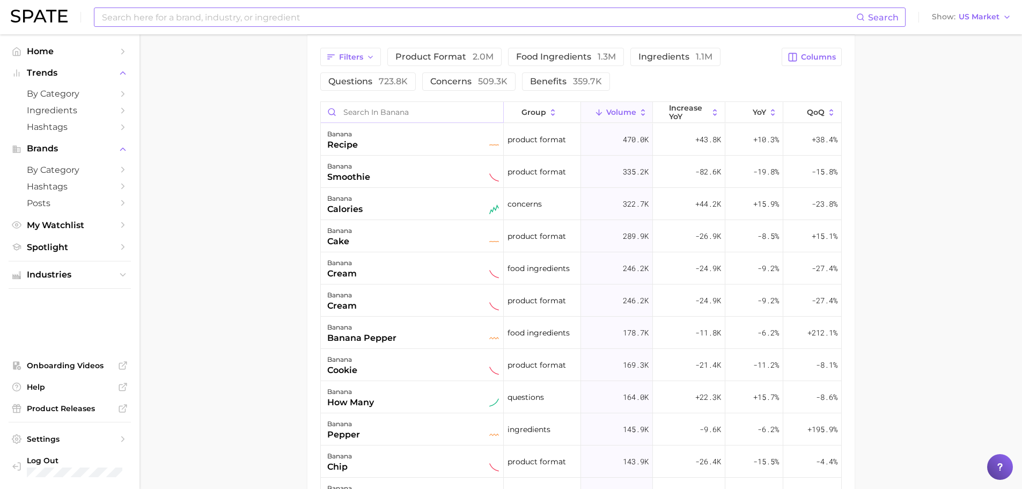
click at [344, 109] on input "Search in banana" at bounding box center [412, 112] width 182 height 20
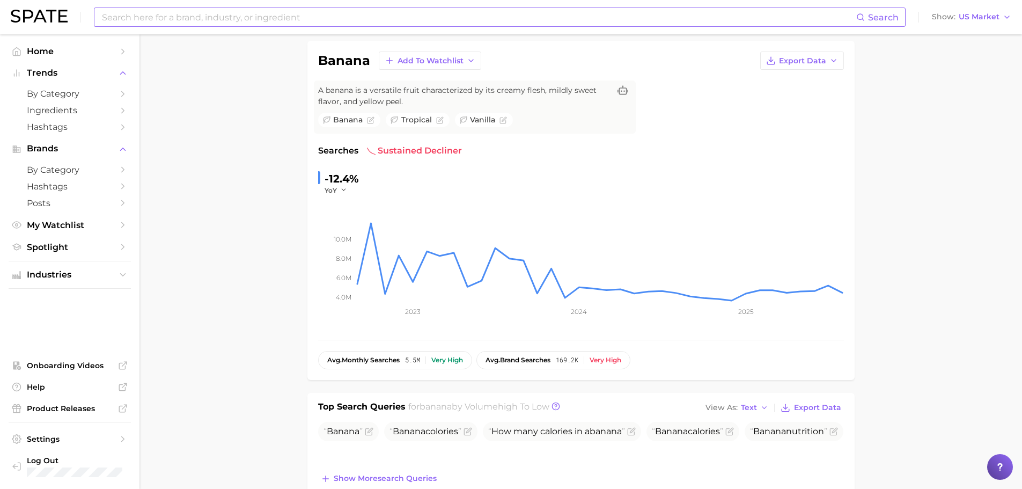
scroll to position [0, 0]
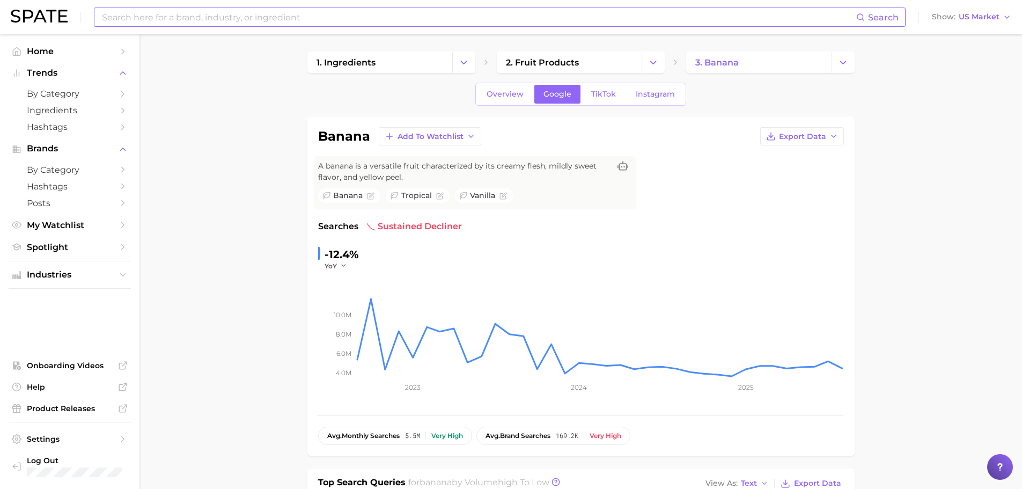
type input "lotion"
click at [668, 99] on link "Instagram" at bounding box center [655, 94] width 57 height 19
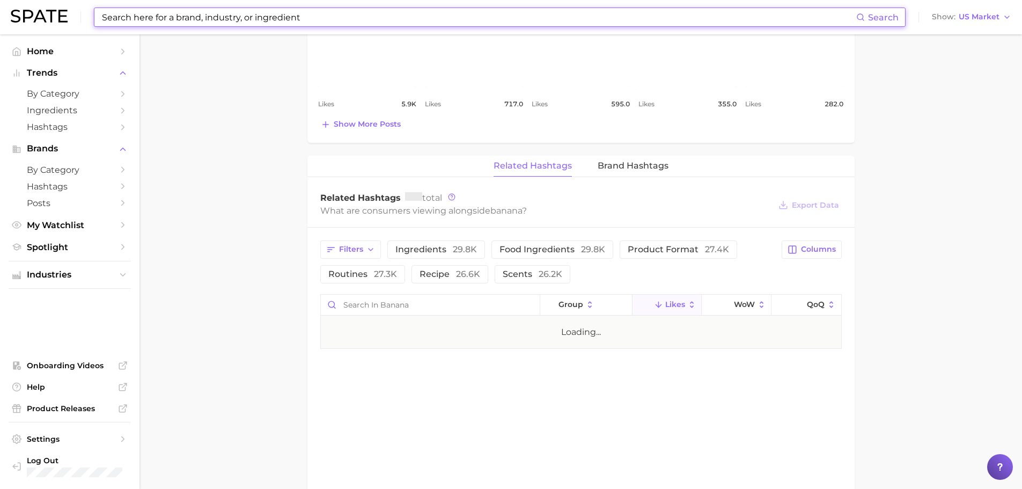
scroll to position [751, 0]
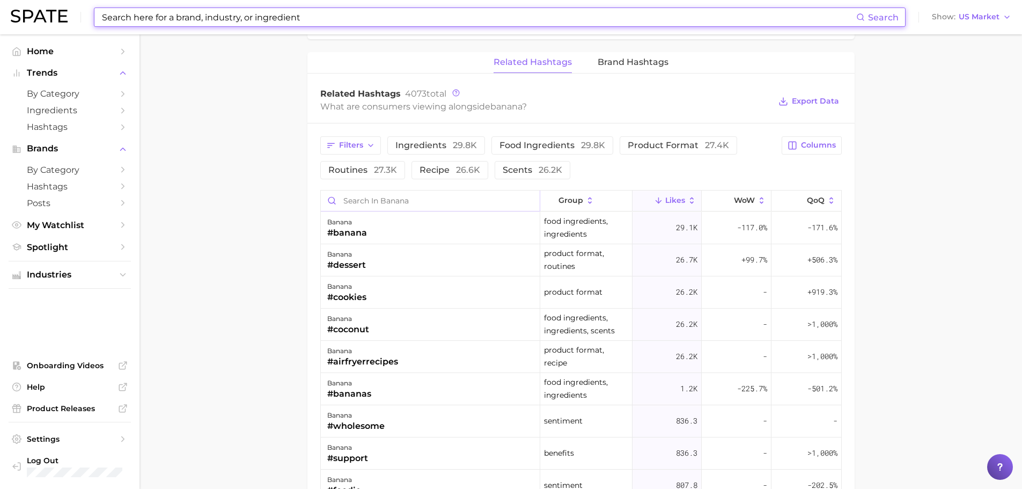
click at [430, 200] on input "Search in banana" at bounding box center [431, 201] width 220 height 20
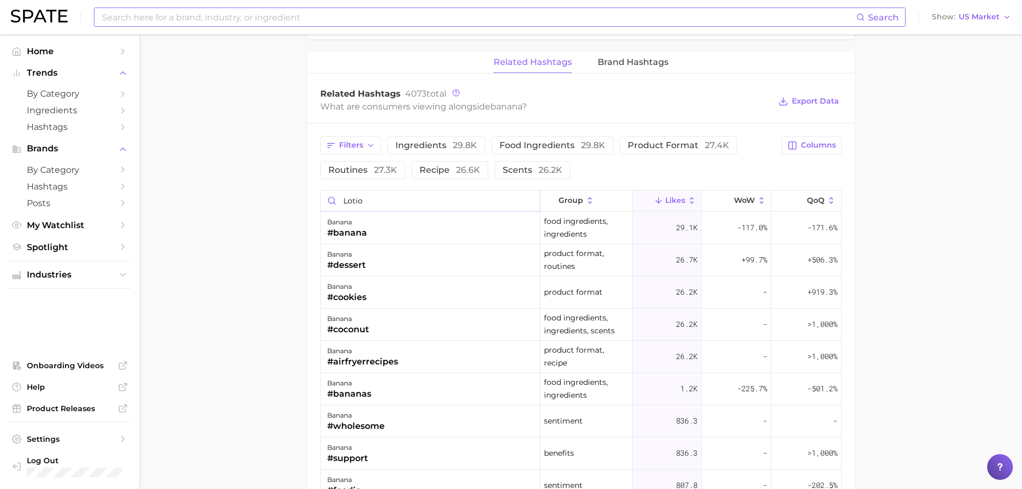
type input "lotion"
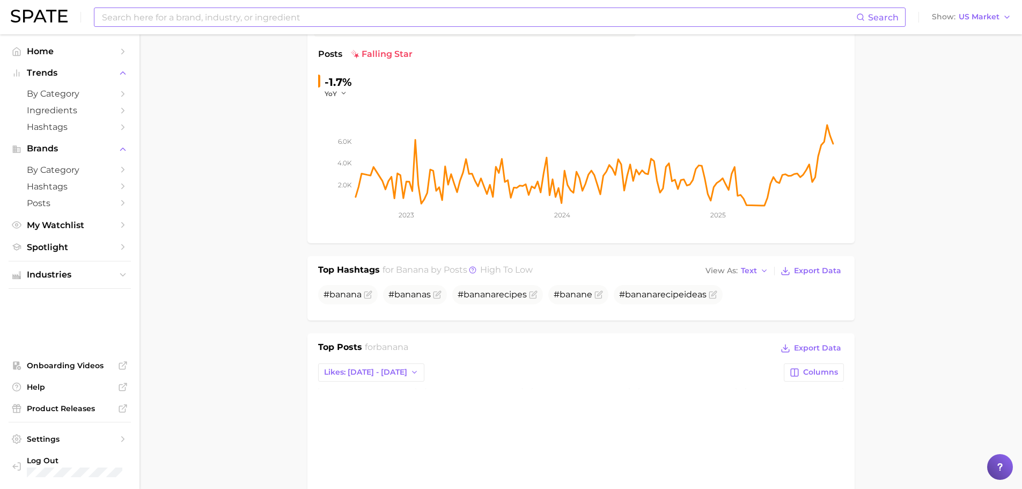
scroll to position [0, 0]
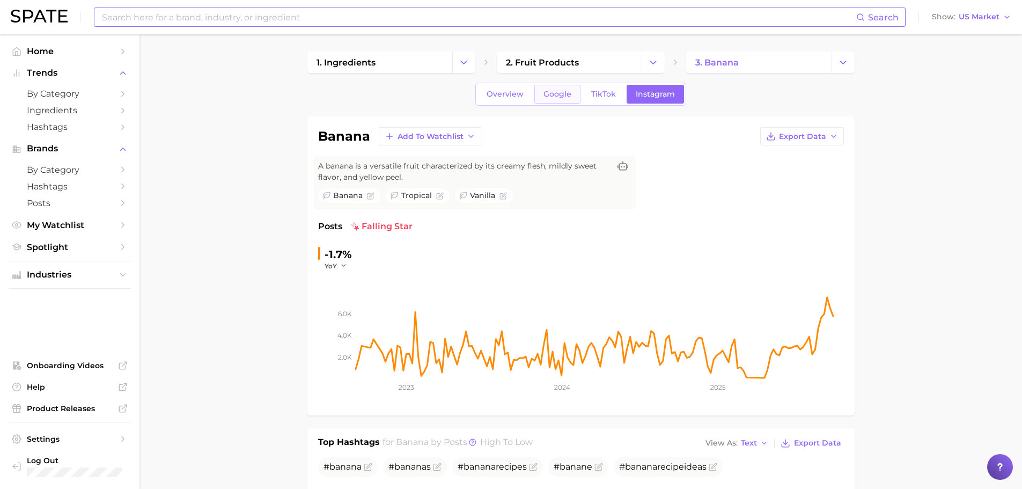
click at [538, 97] on link "Google" at bounding box center [558, 94] width 46 height 19
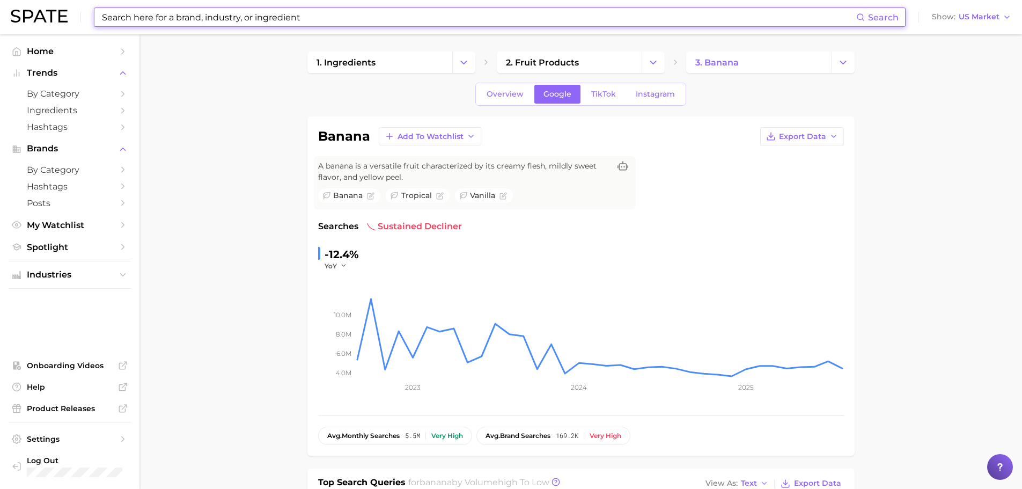
click at [305, 23] on input at bounding box center [479, 17] width 756 height 18
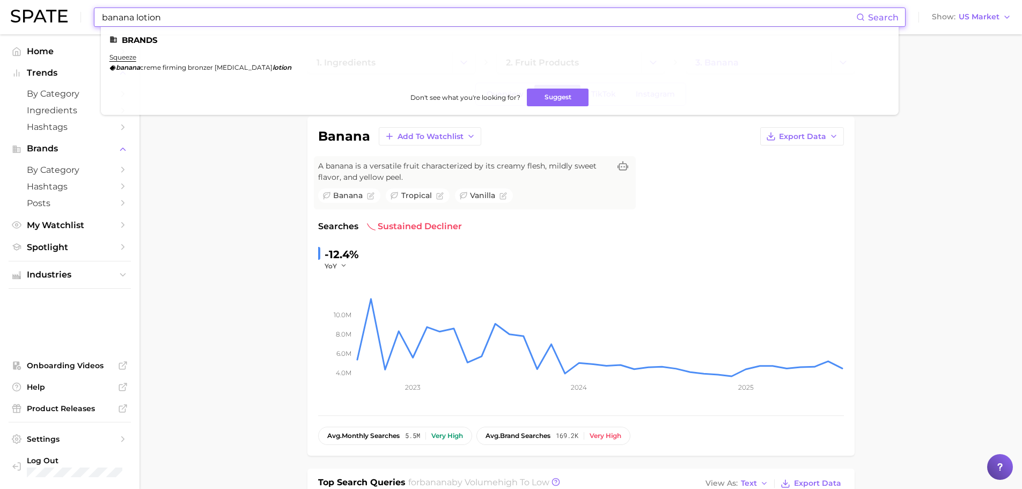
click at [196, 16] on input "banana lotion" at bounding box center [479, 17] width 756 height 18
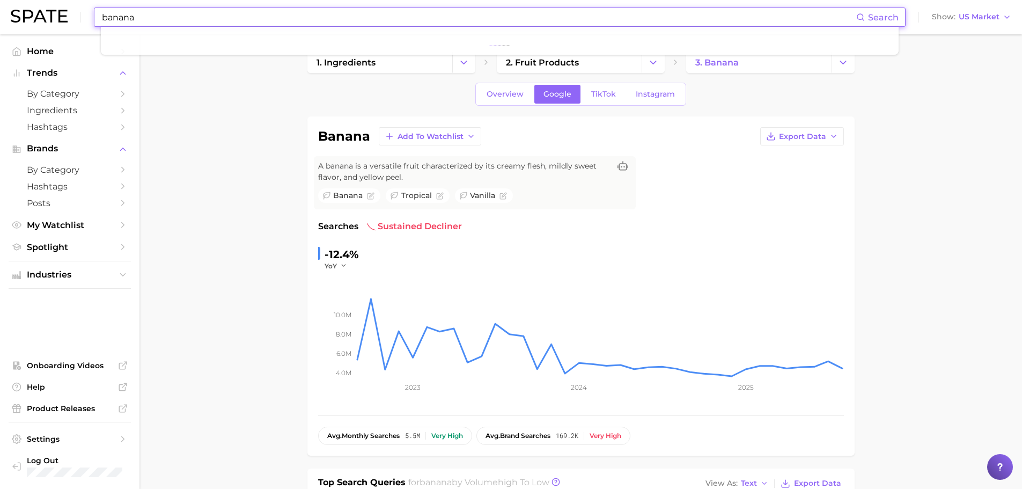
type input "banana"
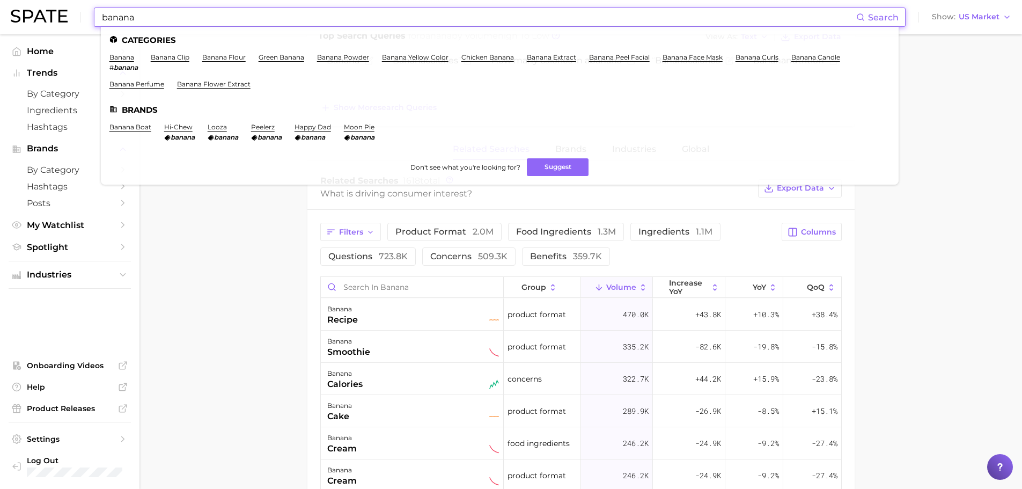
scroll to position [483, 0]
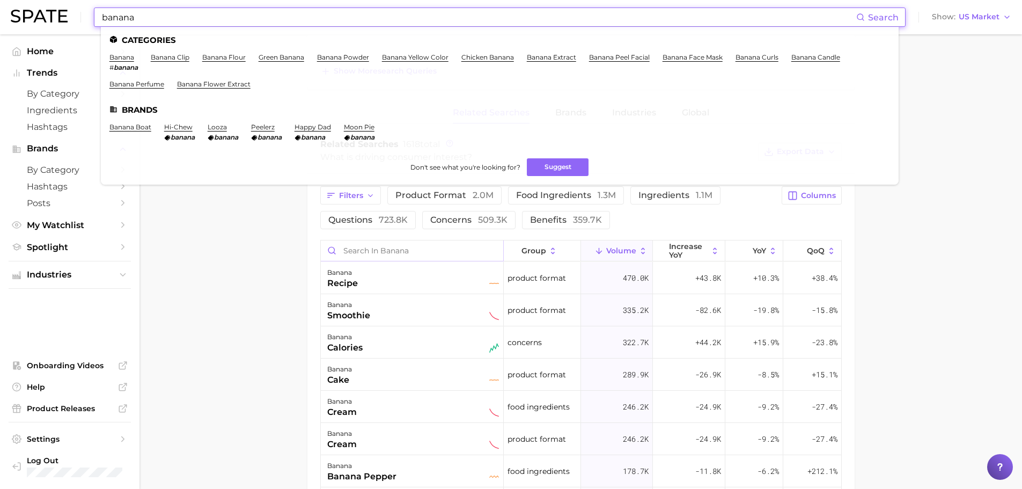
click at [361, 242] on input "Search in banana" at bounding box center [412, 250] width 182 height 20
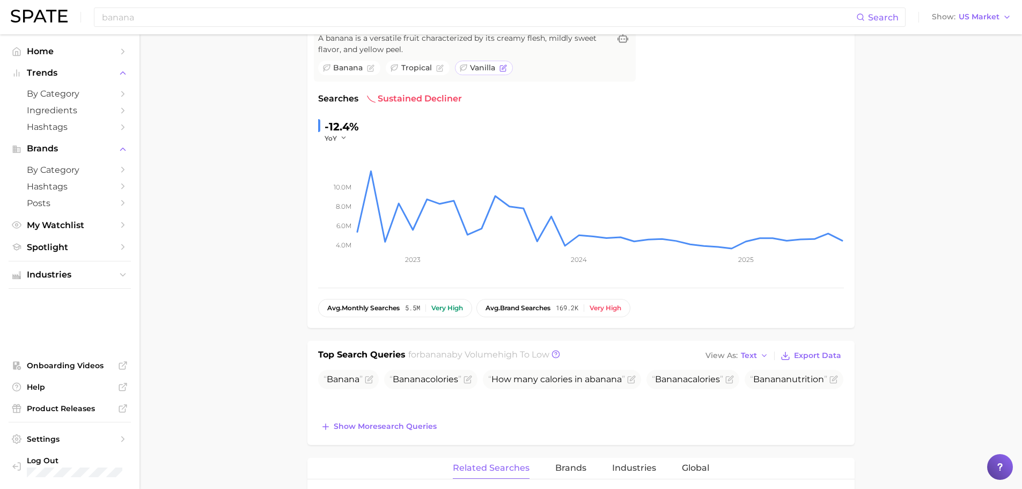
scroll to position [0, 0]
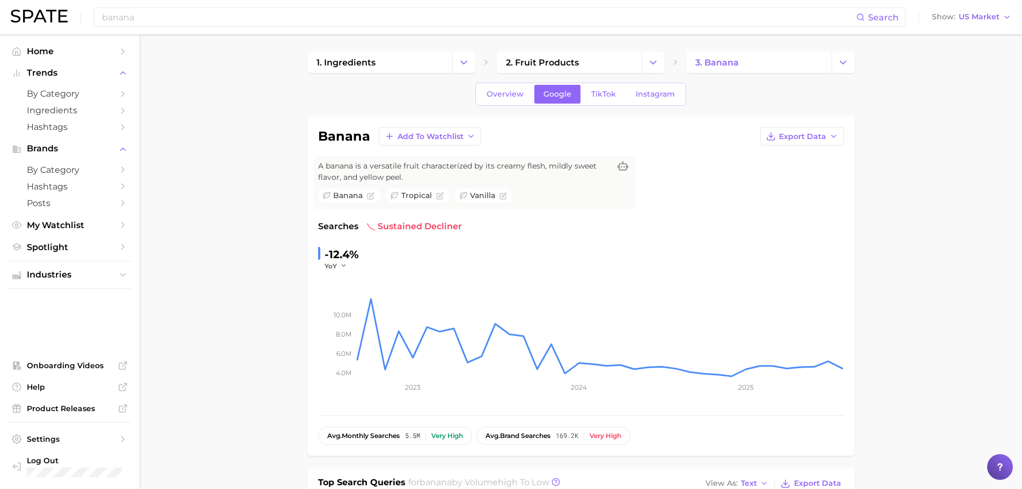
type input "lotion"
drag, startPoint x: 511, startPoint y: 82, endPoint x: 510, endPoint y: 89, distance: 7.0
click at [510, 89] on link "Overview" at bounding box center [505, 94] width 55 height 19
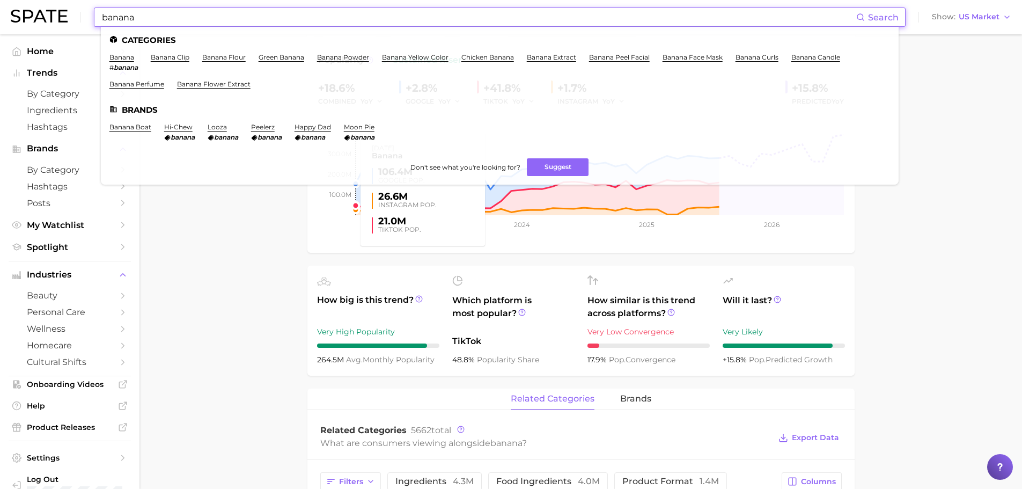
scroll to position [322, 0]
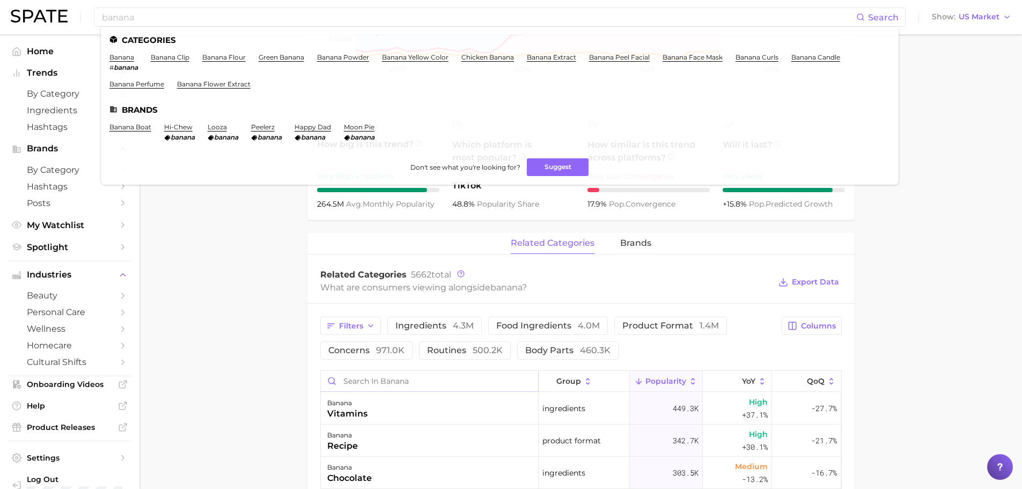
click at [387, 385] on input "Search in banana" at bounding box center [429, 381] width 217 height 20
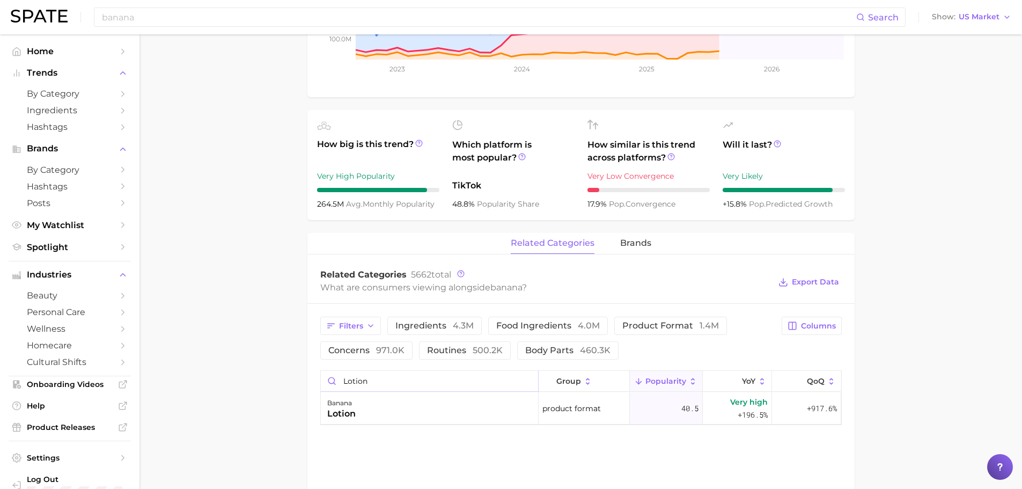
type input "lotion"
click at [164, 19] on input "banana" at bounding box center [479, 17] width 756 height 18
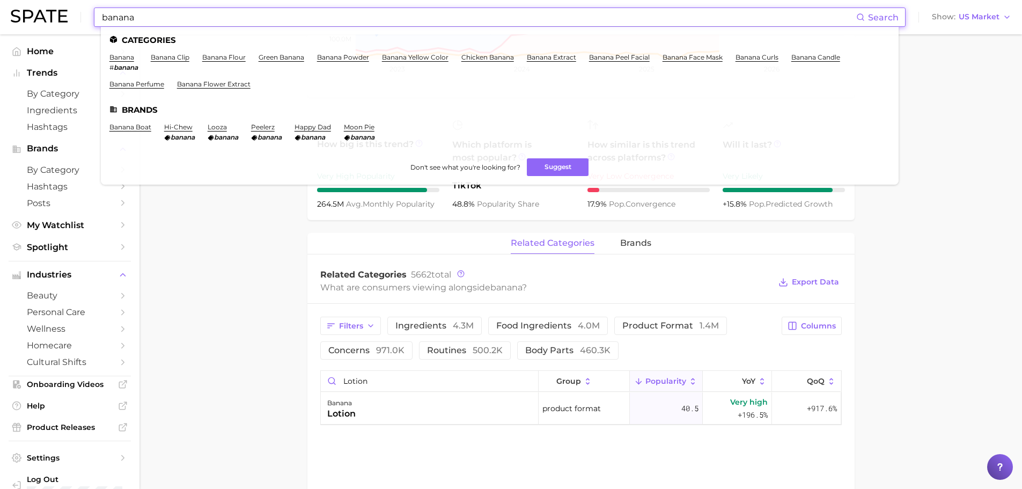
click at [164, 19] on input "banana" at bounding box center [479, 17] width 756 height 18
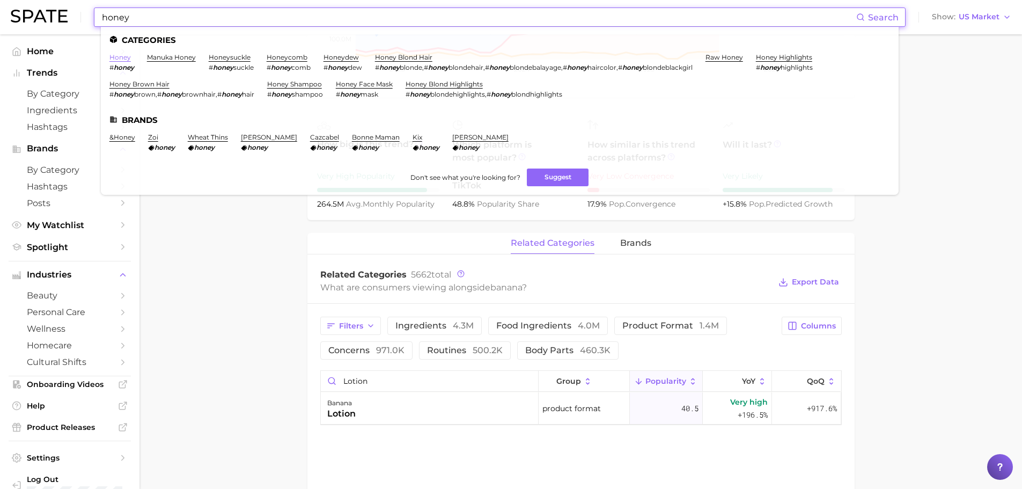
type input "honey"
click at [121, 58] on link "honey" at bounding box center [119, 57] width 21 height 8
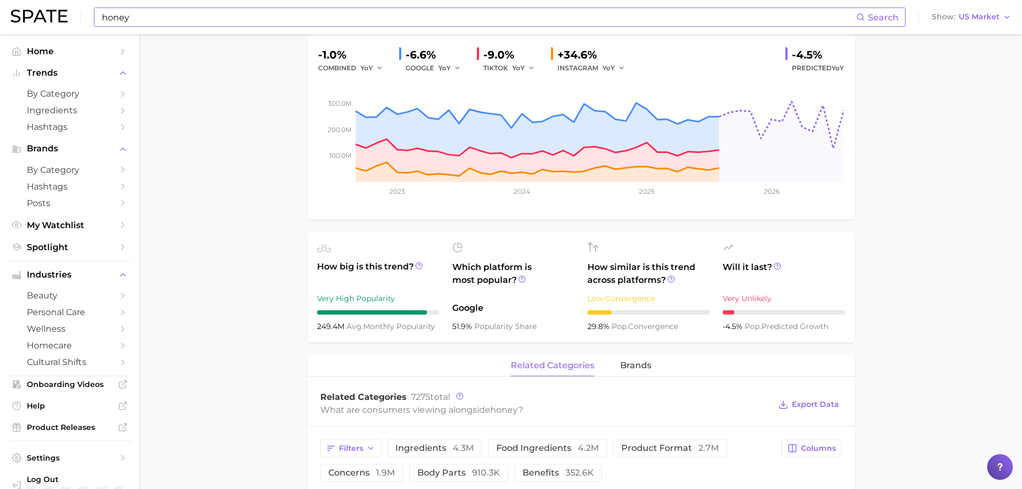
scroll to position [376, 0]
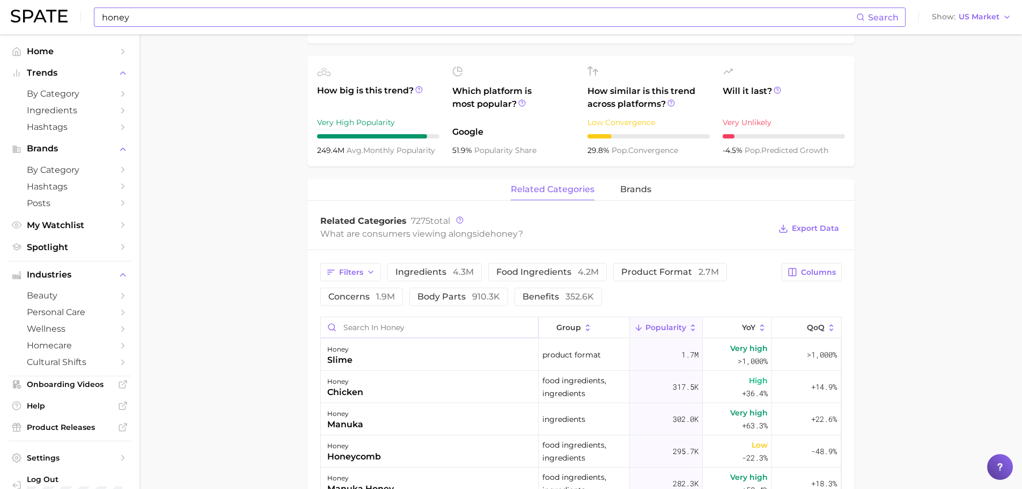
click at [368, 333] on input "Search in honey" at bounding box center [429, 327] width 217 height 20
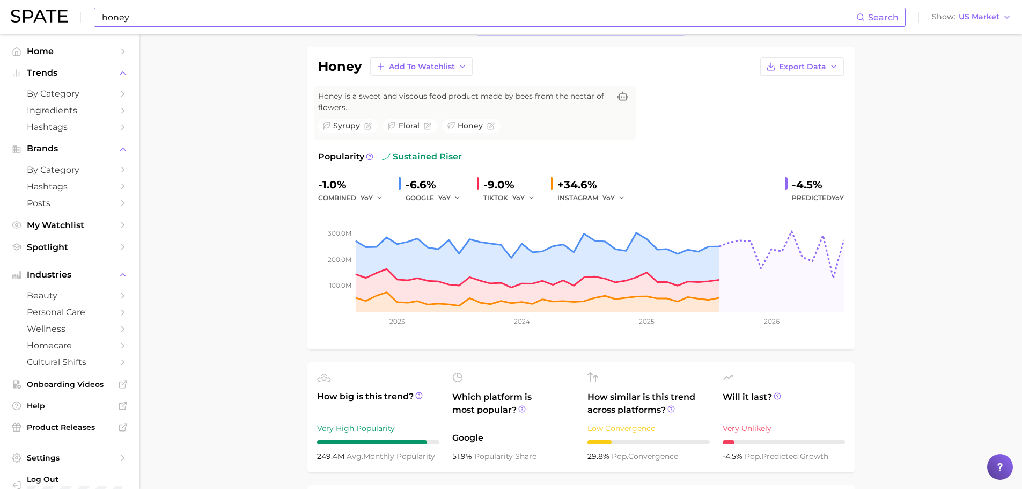
scroll to position [0, 0]
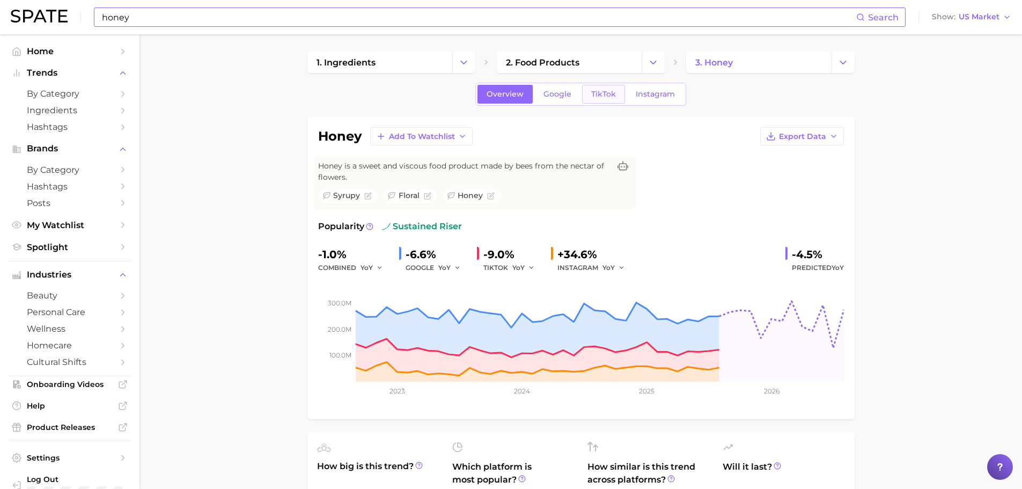
type input "lotion"
click at [596, 93] on span "TikTok" at bounding box center [603, 94] width 25 height 9
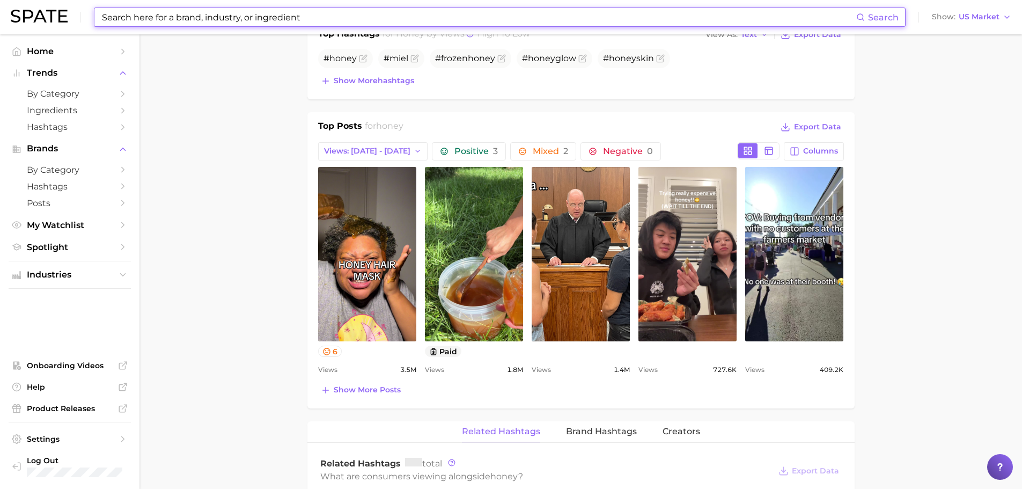
scroll to position [644, 0]
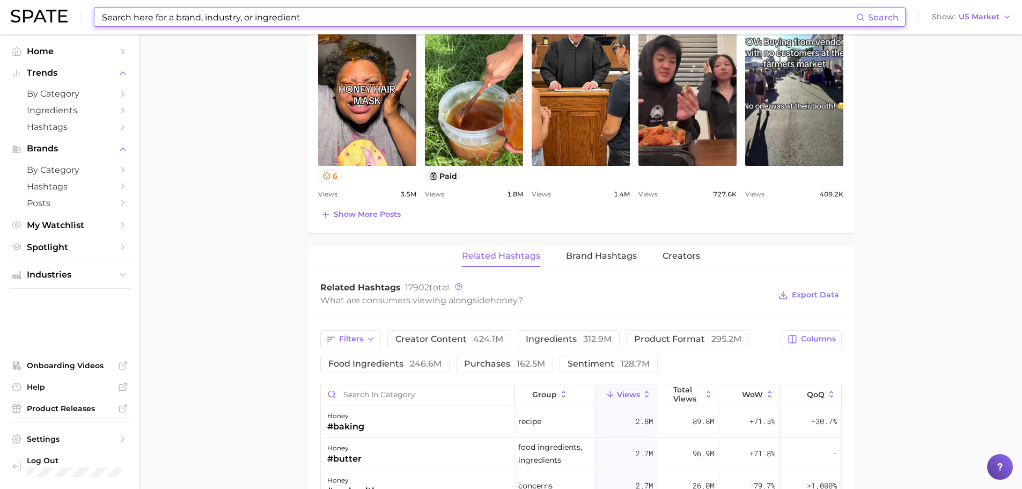
click at [375, 391] on input "Search in category" at bounding box center [417, 394] width 193 height 20
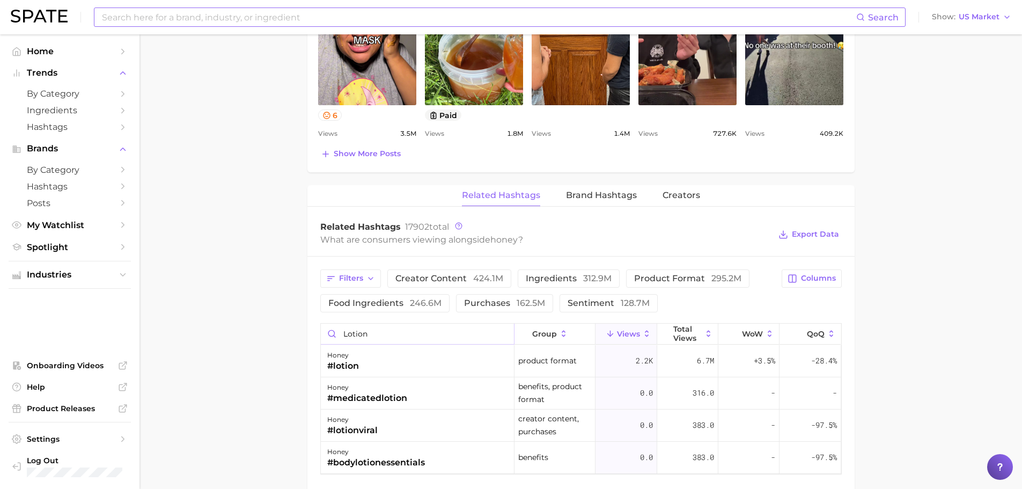
scroll to position [805, 0]
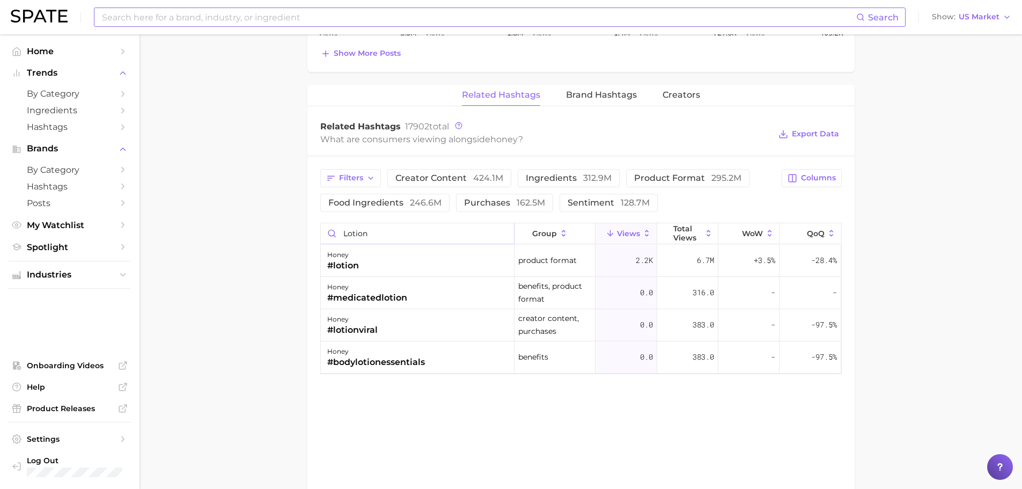
type input "lotion"
click at [232, 14] on input at bounding box center [479, 17] width 756 height 18
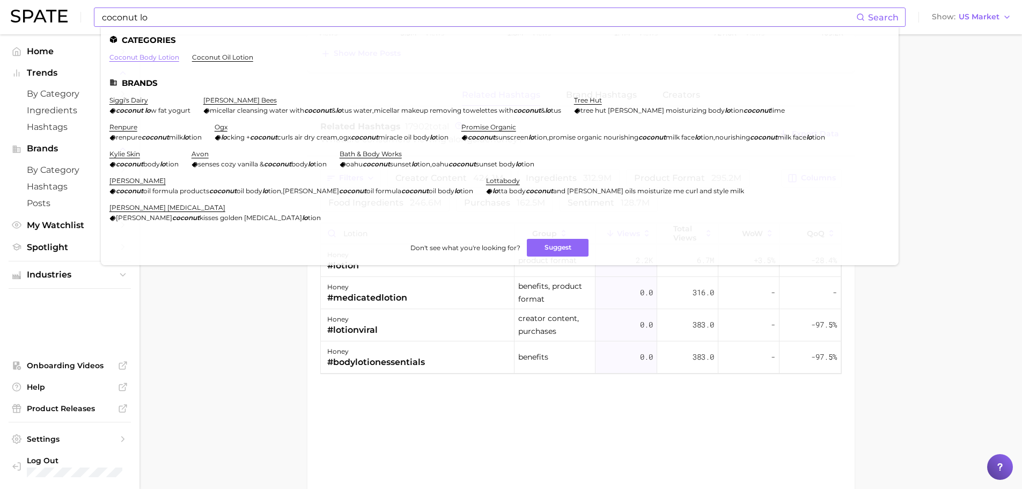
click at [150, 55] on link "coconut body lotion" at bounding box center [144, 57] width 70 height 8
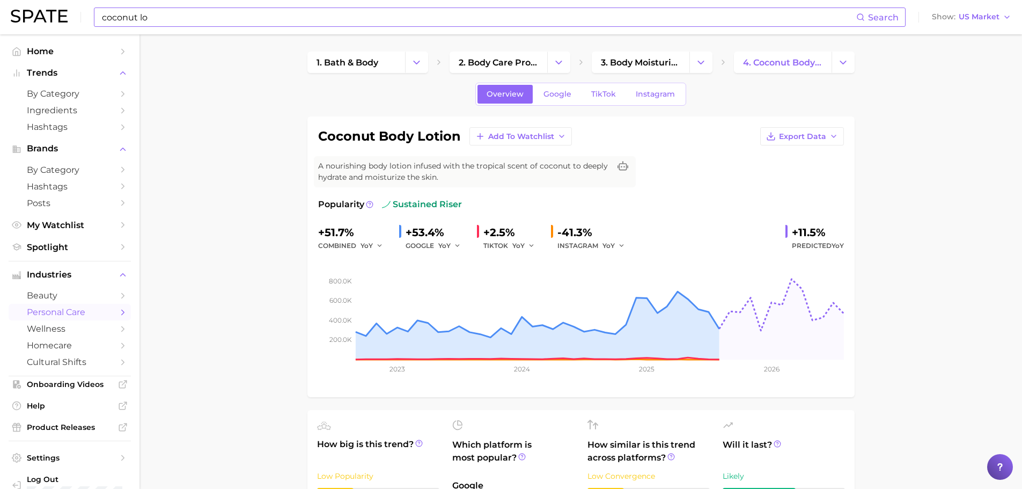
click at [184, 12] on input "coconut lo" at bounding box center [479, 17] width 756 height 18
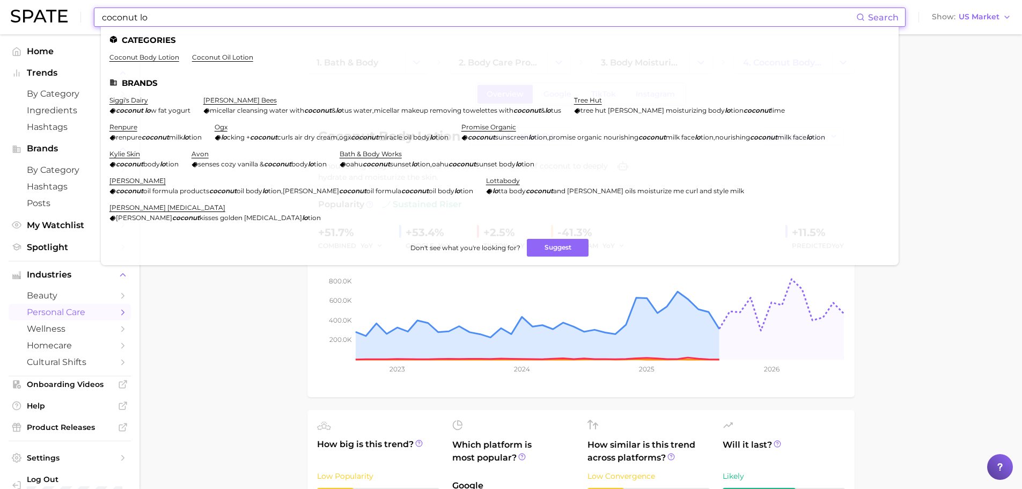
click at [184, 12] on input "coconut lo" at bounding box center [479, 17] width 756 height 18
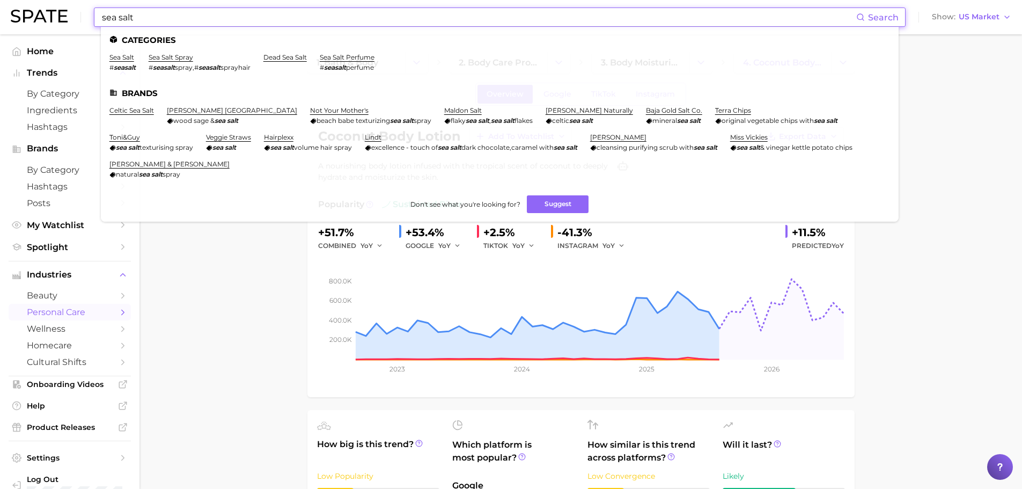
type input "sea salt"
click at [121, 61] on li "sea salt # seasalt" at bounding box center [122, 62] width 26 height 18
click at [123, 58] on link "sea salt" at bounding box center [121, 57] width 25 height 8
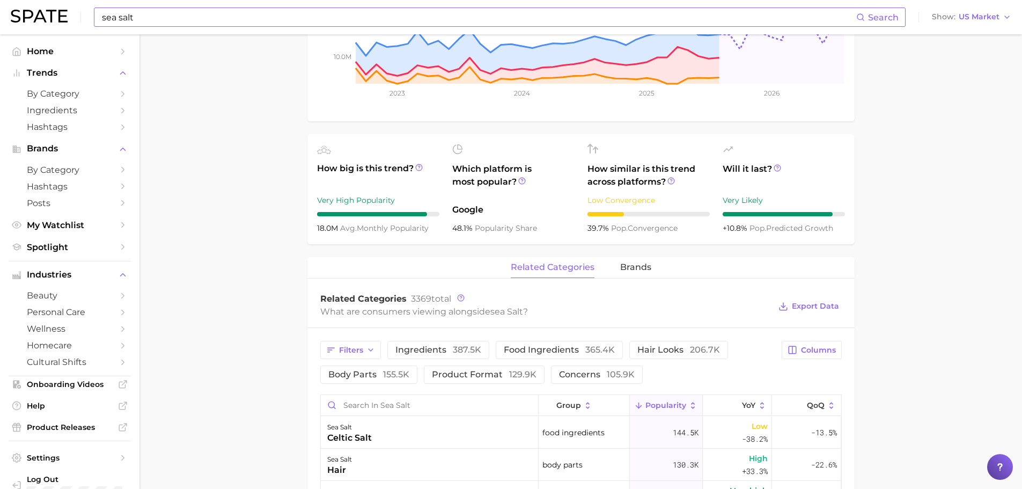
scroll to position [322, 0]
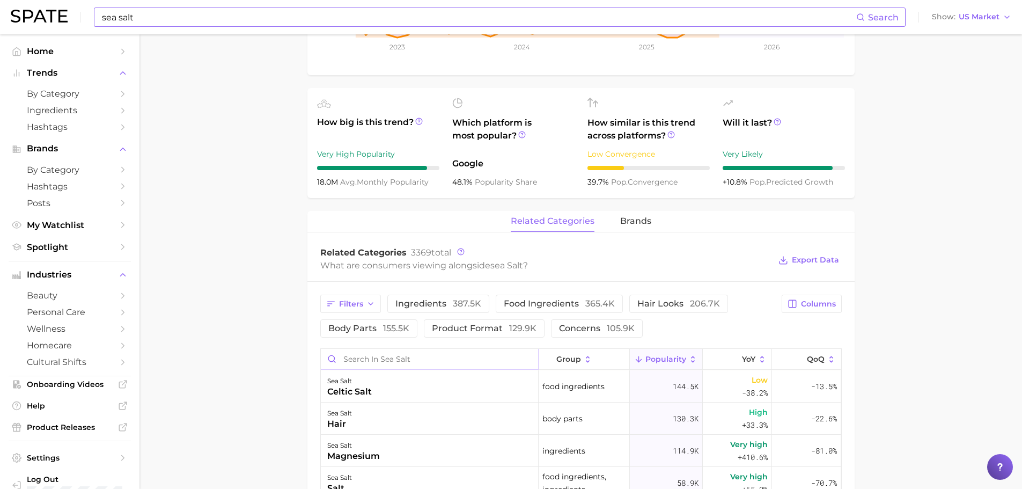
click at [366, 359] on input "Search in sea salt" at bounding box center [429, 359] width 217 height 20
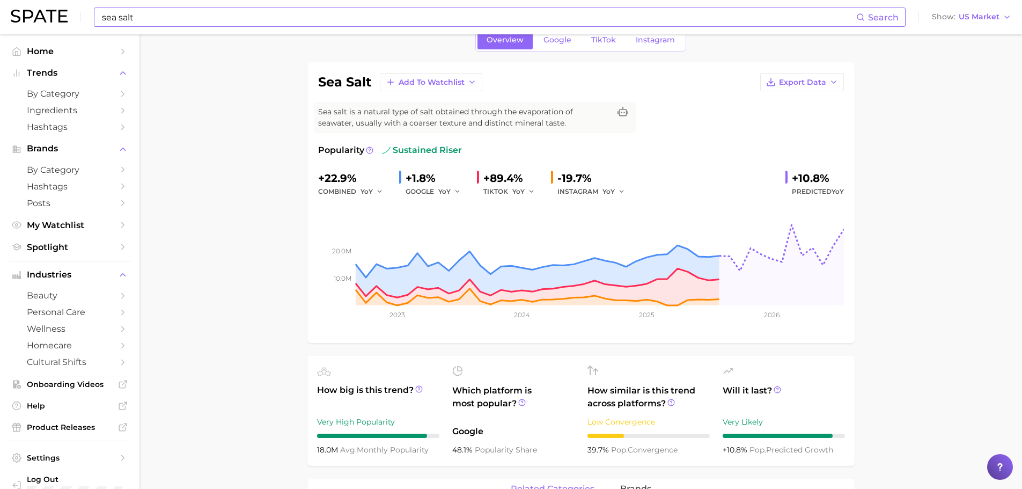
scroll to position [54, 0]
type input "lotion"
click at [573, 48] on link "Google" at bounding box center [558, 40] width 46 height 19
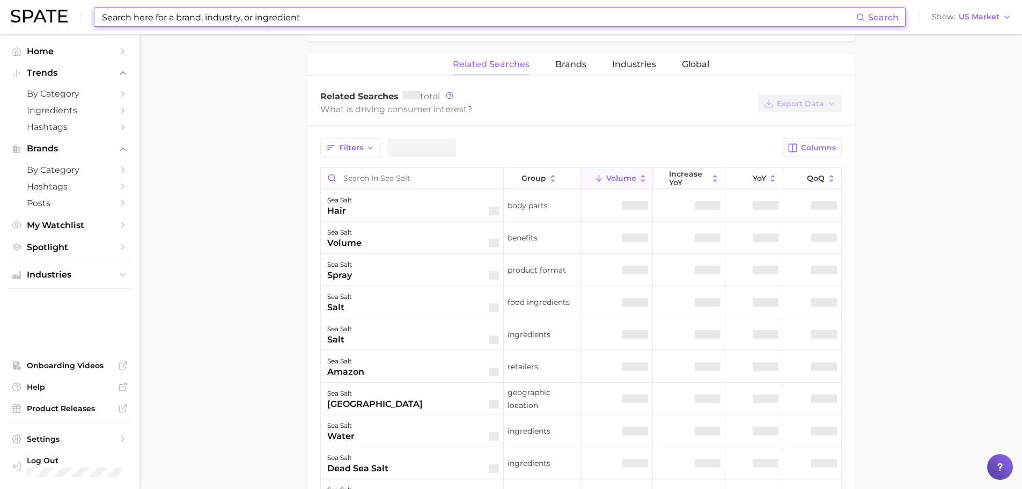
scroll to position [483, 0]
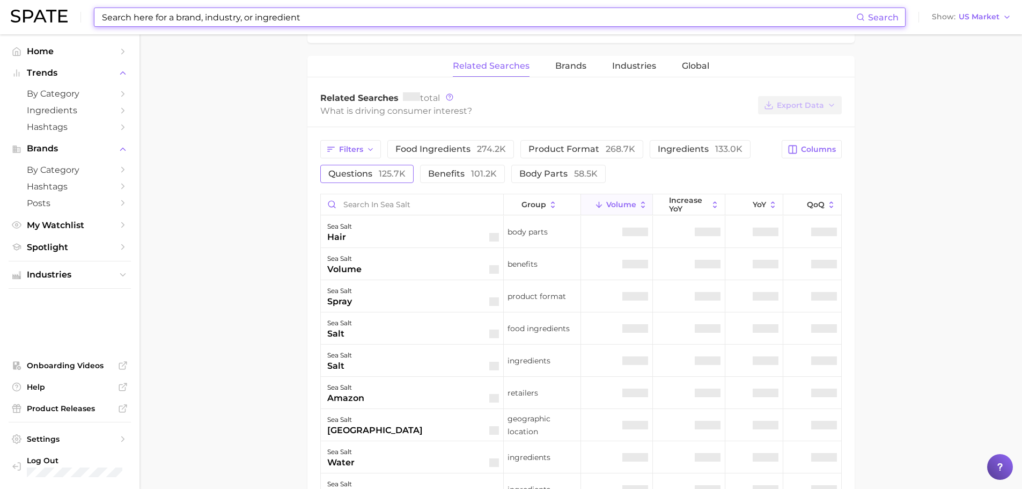
click at [373, 177] on span "questions 125.7k" at bounding box center [366, 174] width 77 height 10
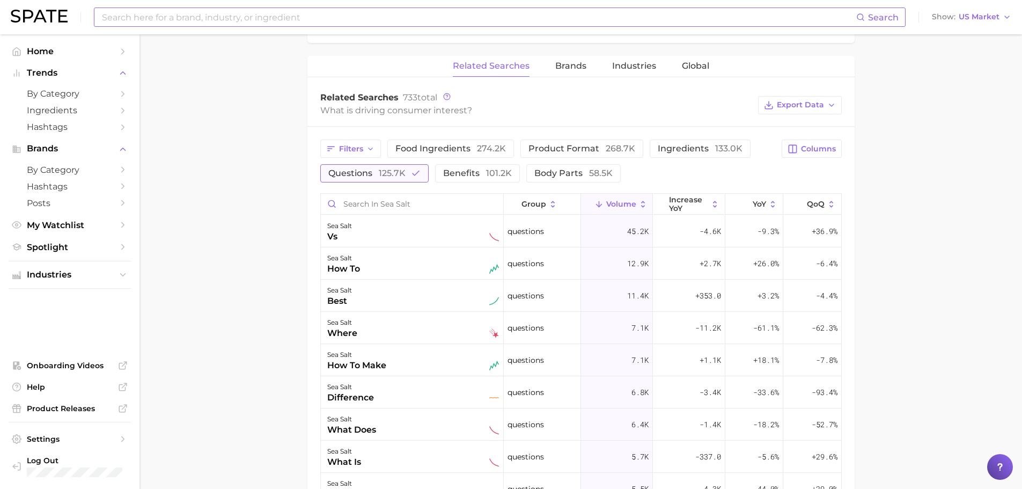
click at [365, 180] on button "questions 125.7k" at bounding box center [374, 173] width 108 height 18
click at [350, 209] on input "Search in sea salt" at bounding box center [412, 204] width 182 height 20
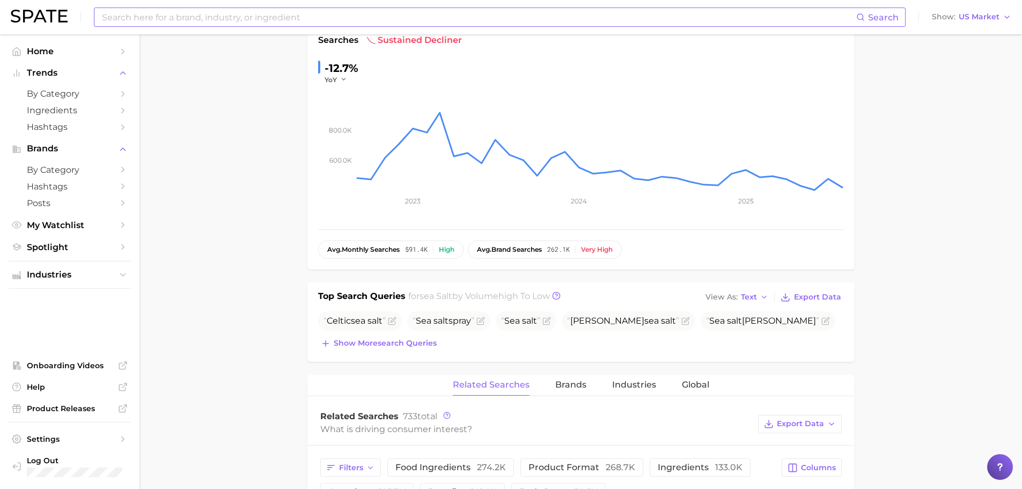
scroll to position [54, 0]
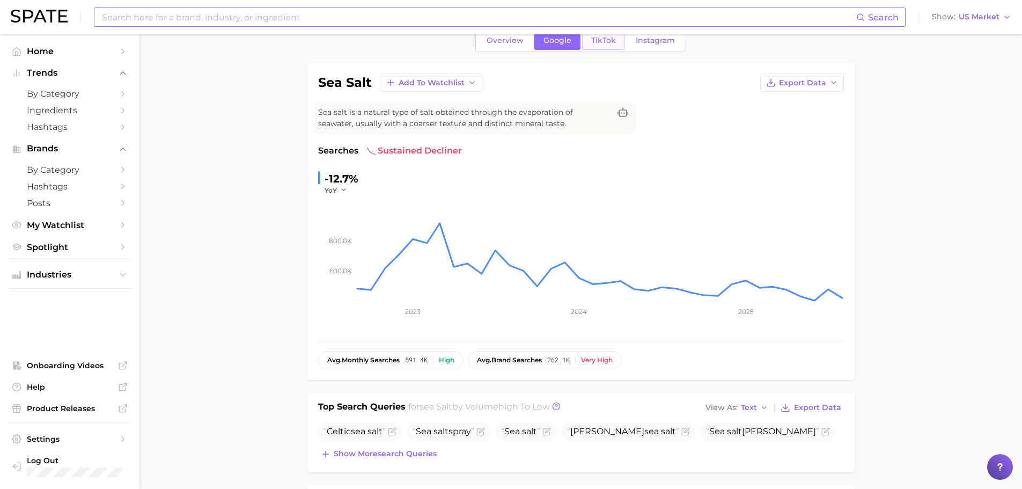
type input "lotio"
click at [602, 48] on link "TikTok" at bounding box center [603, 40] width 43 height 19
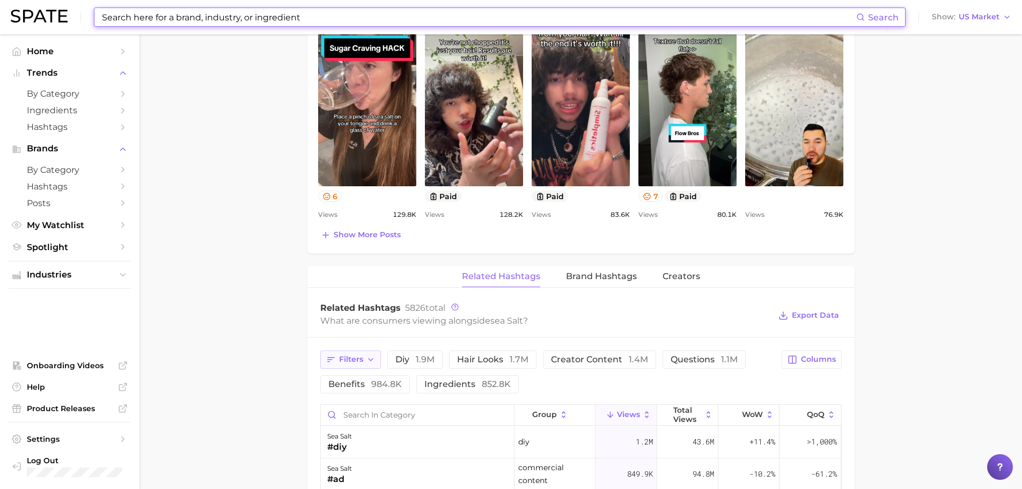
scroll to position [590, 0]
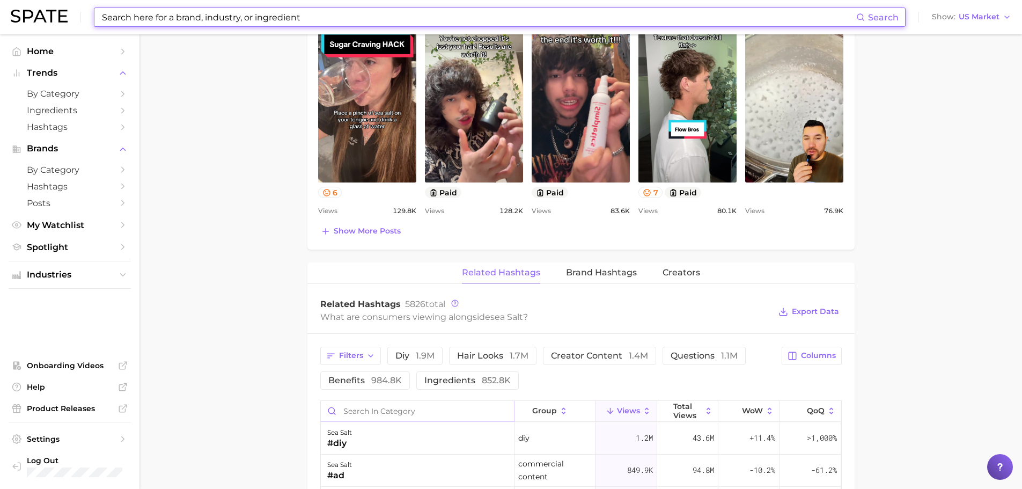
click at [364, 414] on input "Search in category" at bounding box center [417, 411] width 193 height 20
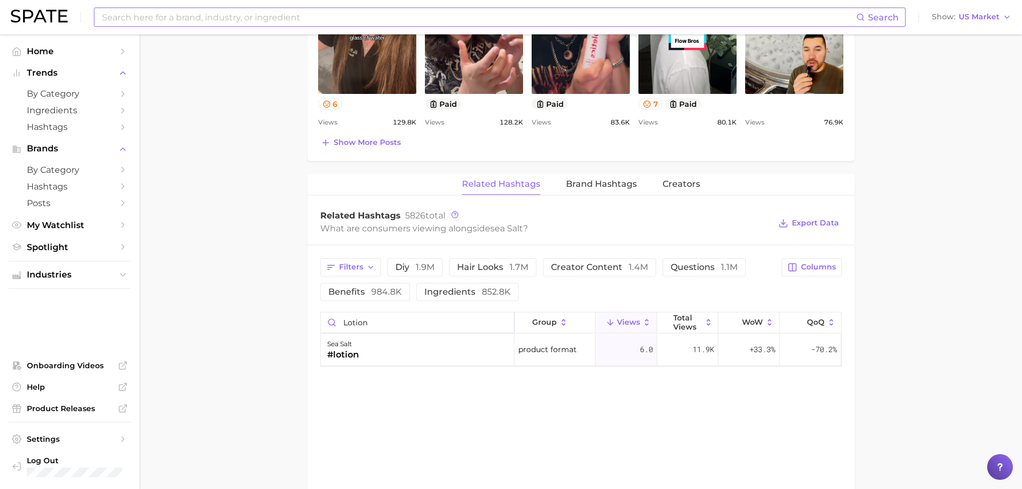
scroll to position [751, 0]
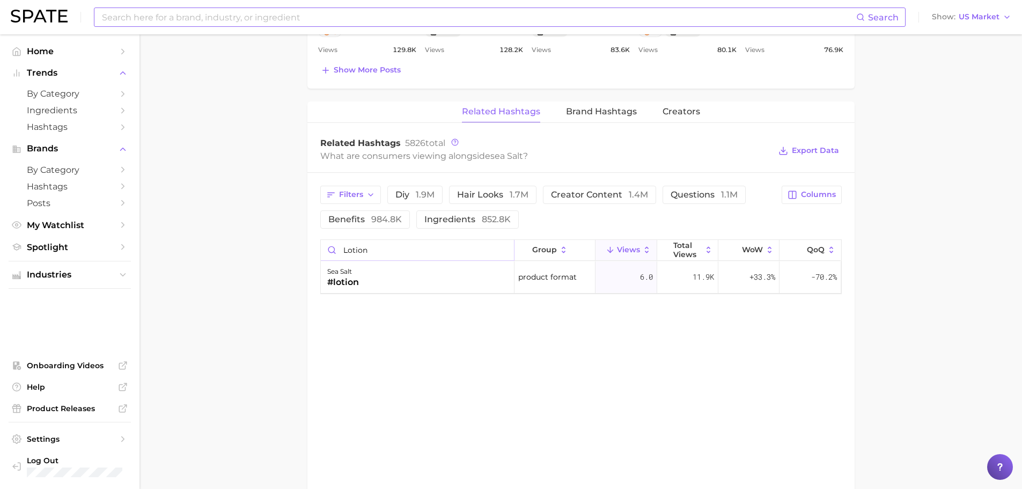
type input "lotion"
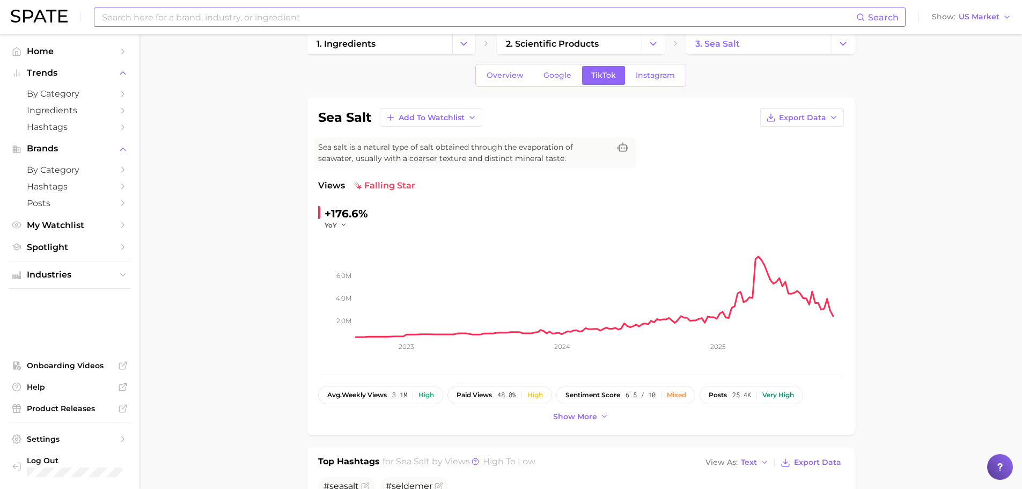
scroll to position [0, 0]
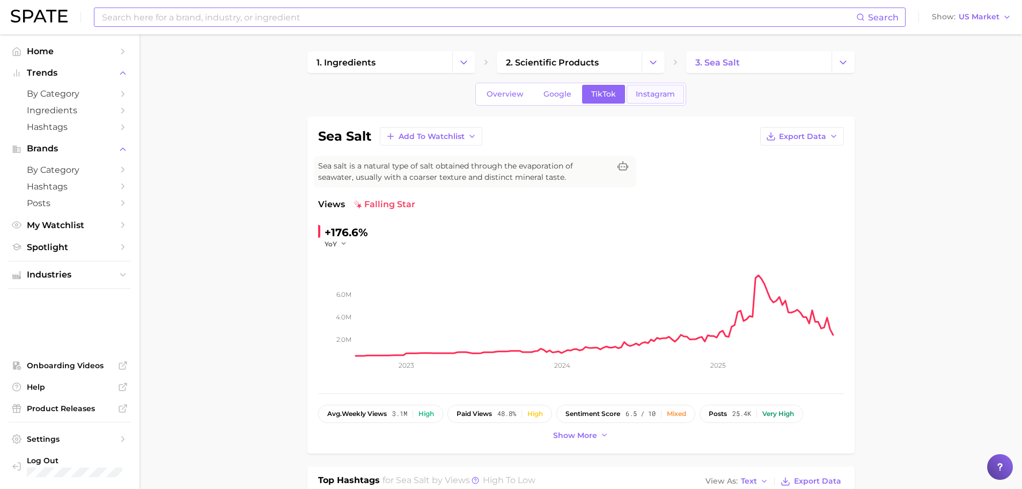
click at [646, 99] on link "Instagram" at bounding box center [655, 94] width 57 height 19
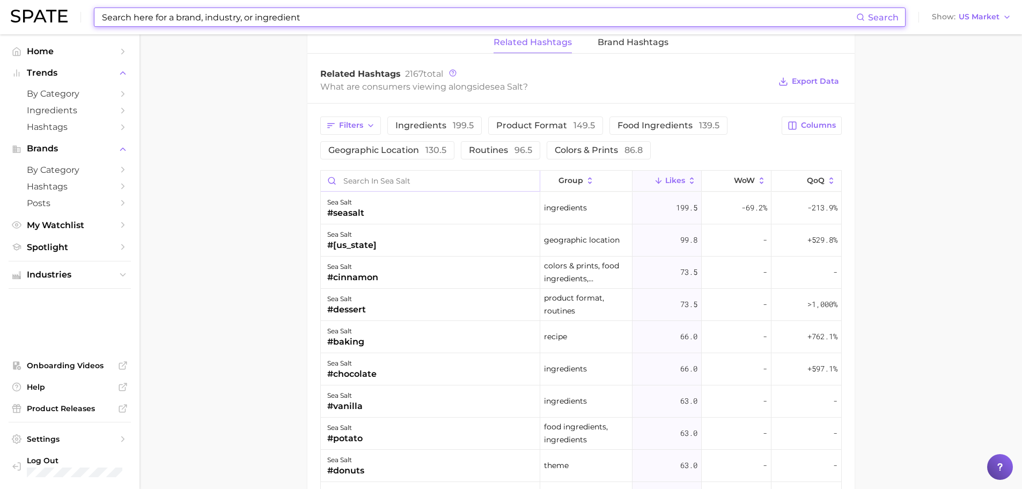
scroll to position [751, 0]
click at [375, 174] on input "Search in sea salt" at bounding box center [431, 179] width 220 height 20
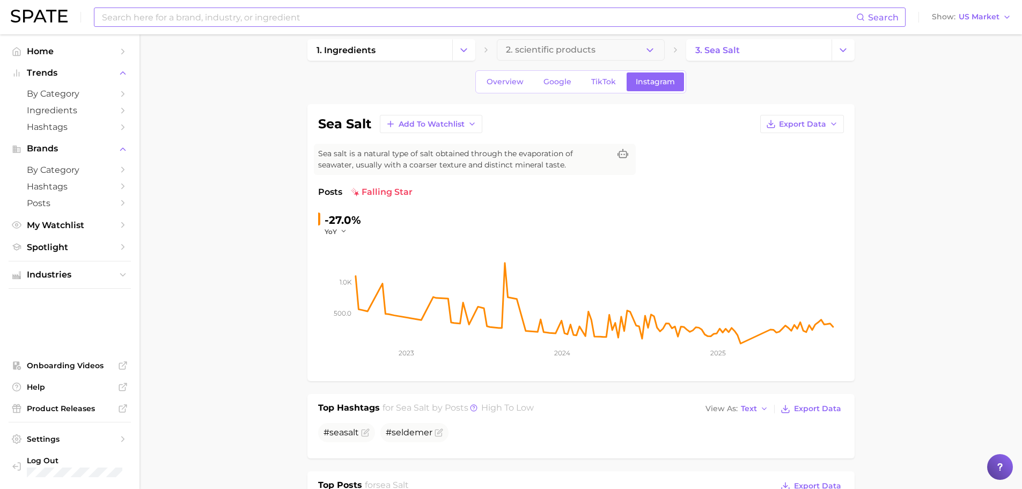
scroll to position [0, 0]
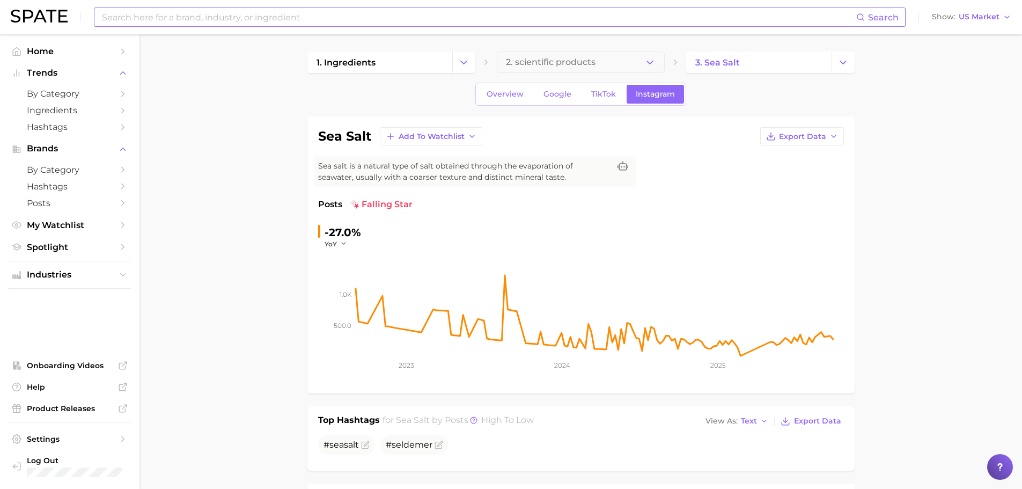
type input "lotion"
click at [209, 21] on input at bounding box center [479, 17] width 756 height 18
click at [108, 18] on input "sea salt" at bounding box center [479, 17] width 756 height 18
click at [127, 21] on input "salt" at bounding box center [479, 17] width 756 height 18
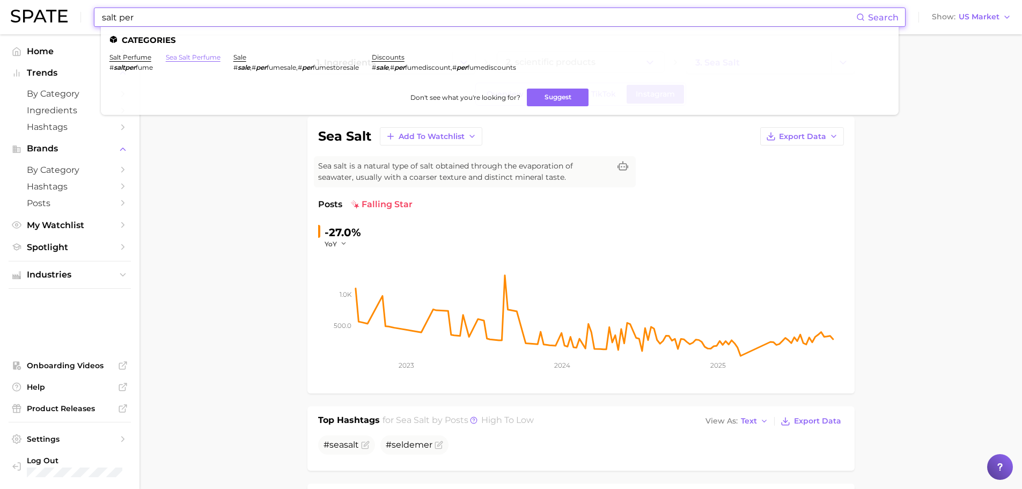
type input "salt per"
click at [174, 59] on link "sea salt perfume" at bounding box center [193, 57] width 55 height 8
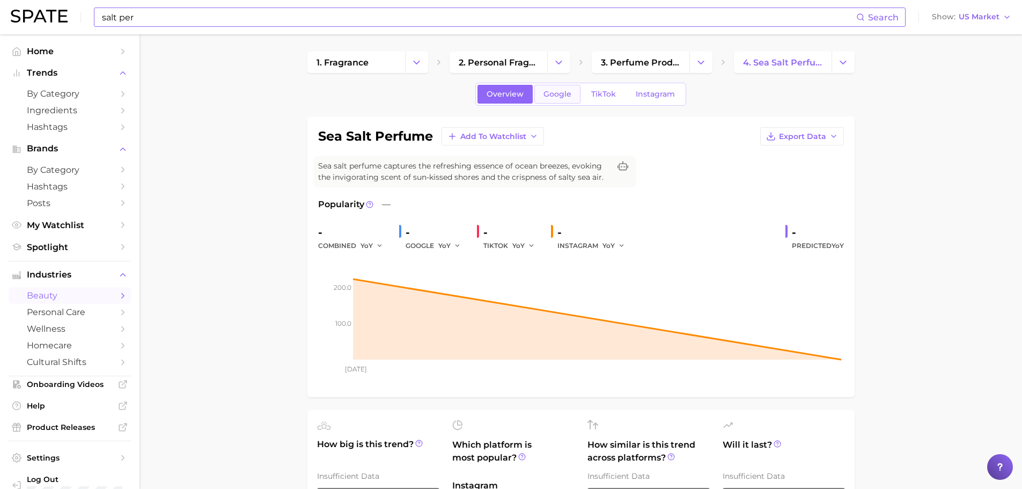
click at [552, 90] on span "Google" at bounding box center [558, 94] width 28 height 9
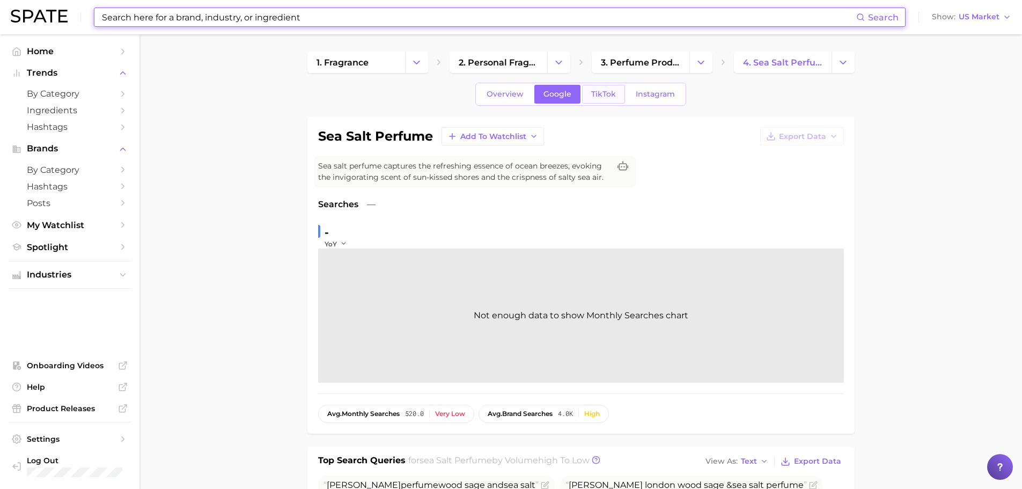
click at [598, 99] on link "TikTok" at bounding box center [603, 94] width 43 height 19
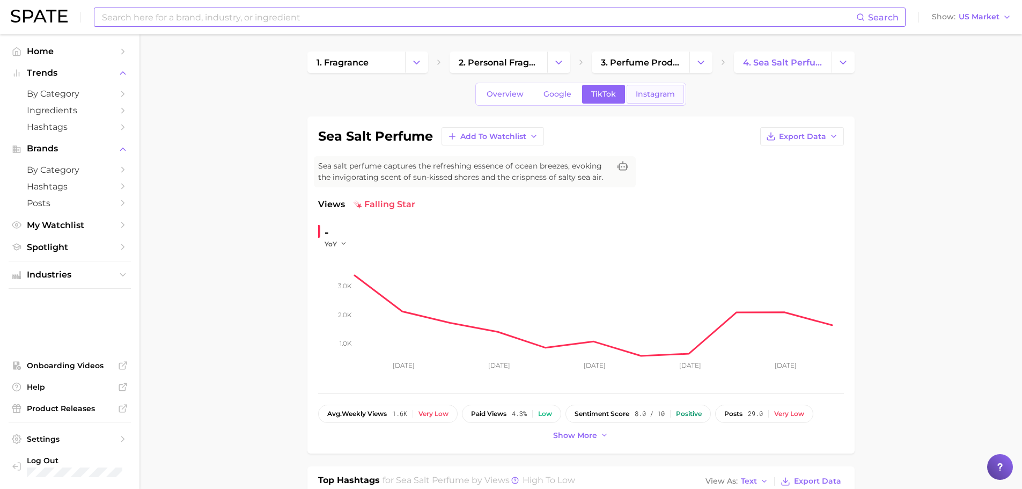
click at [642, 99] on link "Instagram" at bounding box center [655, 94] width 57 height 19
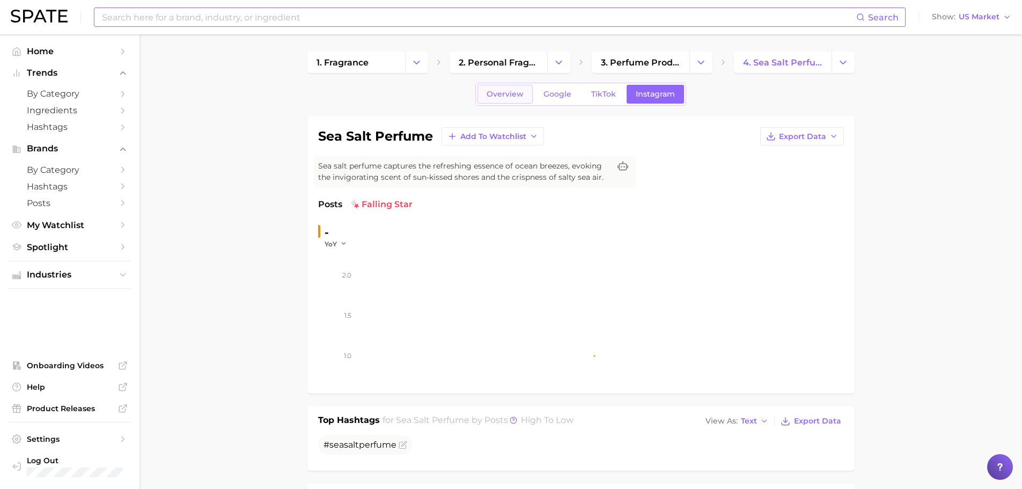
click at [510, 99] on link "Overview" at bounding box center [505, 94] width 55 height 19
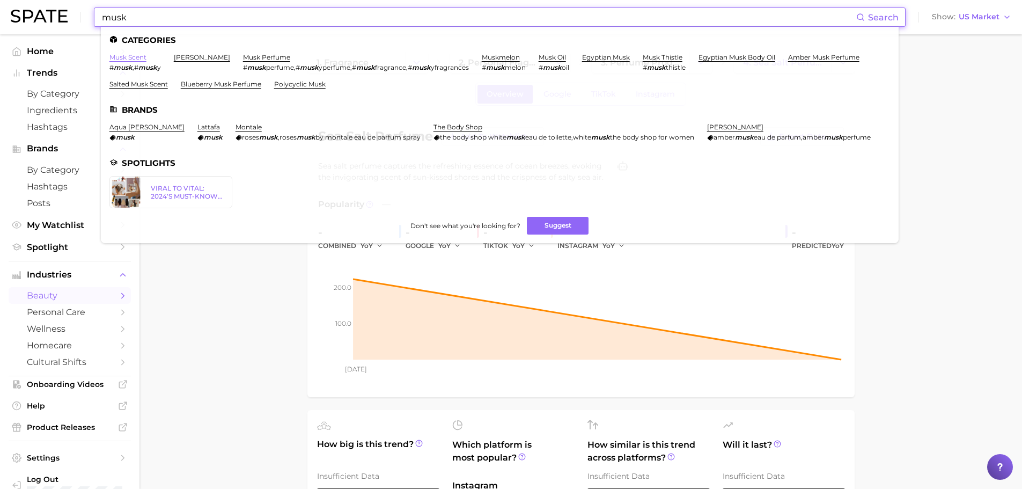
type input "musk"
click at [144, 57] on link "musk scent" at bounding box center [127, 57] width 37 height 8
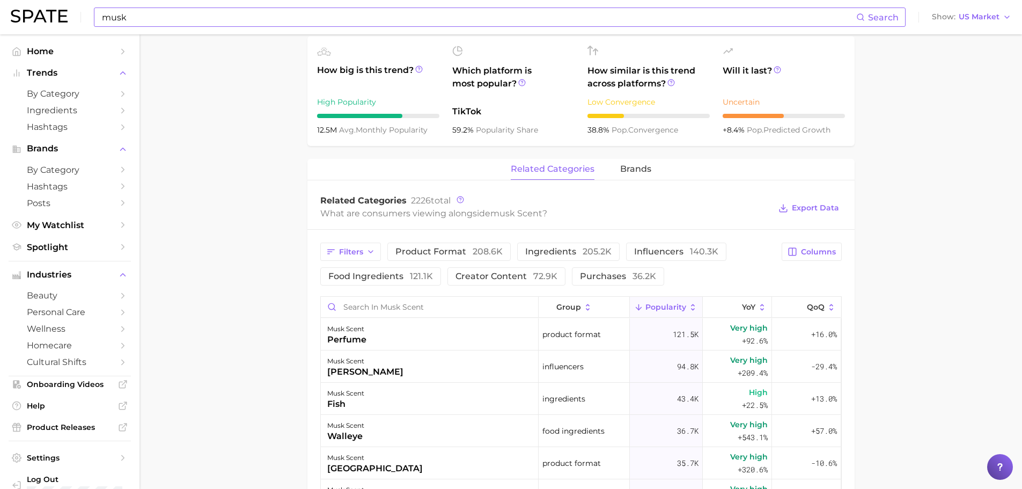
scroll to position [429, 0]
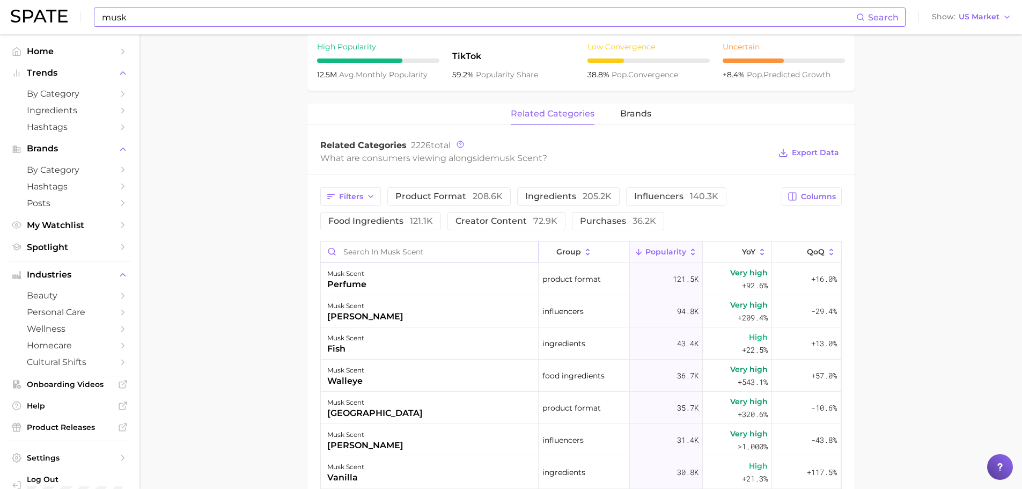
click at [363, 253] on input "Search in musk scent" at bounding box center [429, 252] width 217 height 20
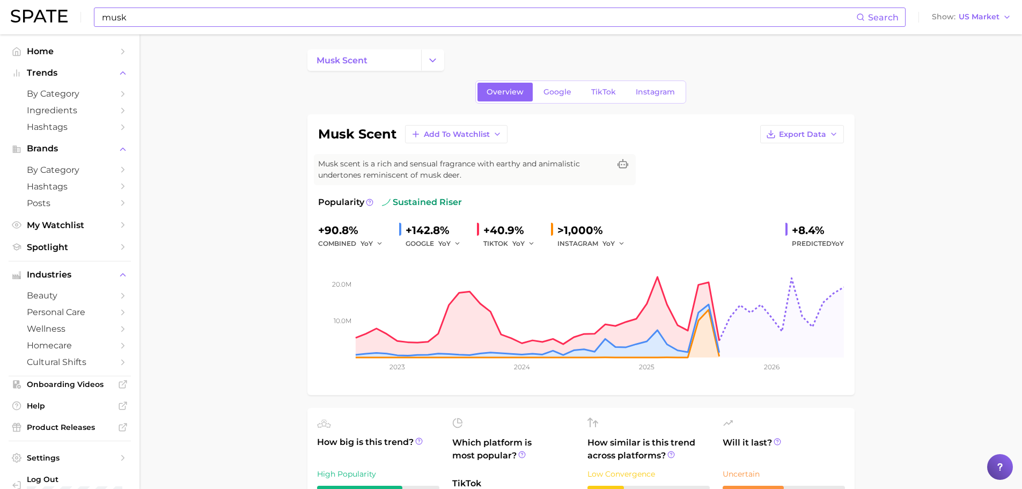
scroll to position [0, 0]
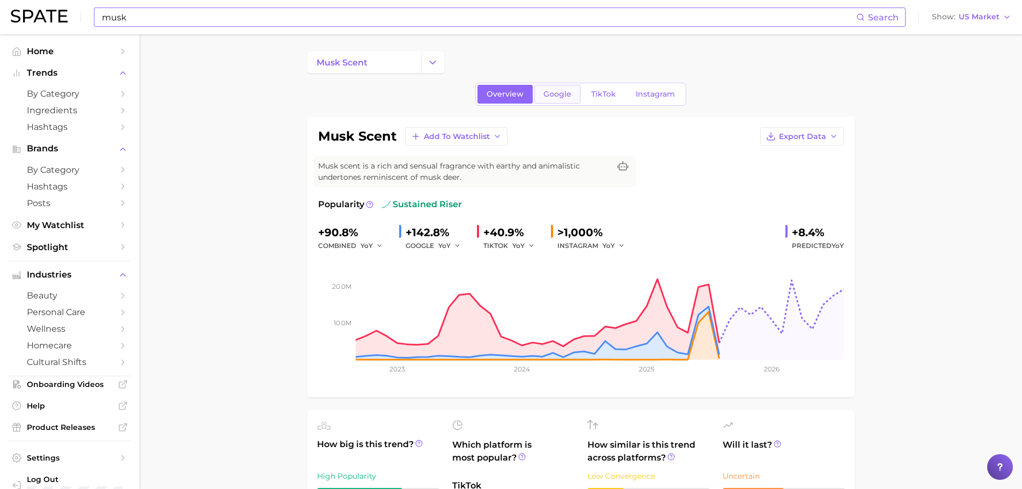
type input "lotion"
click at [563, 100] on link "Google" at bounding box center [558, 94] width 46 height 19
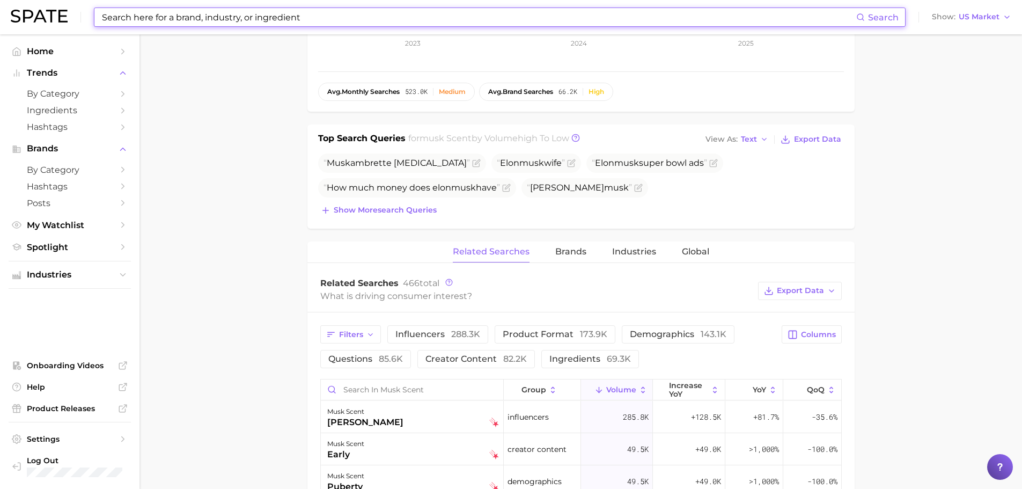
scroll to position [483, 0]
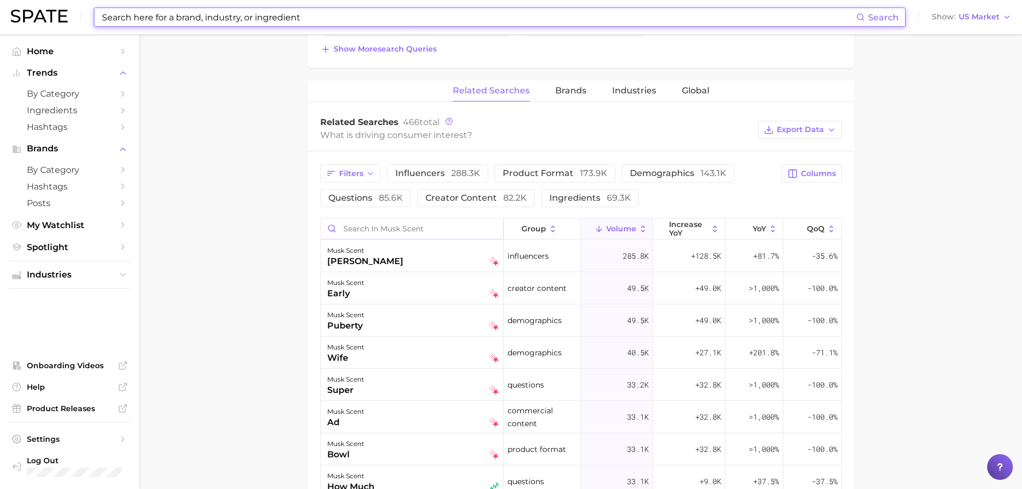
click at [403, 229] on input "Search in musk scent" at bounding box center [412, 228] width 182 height 20
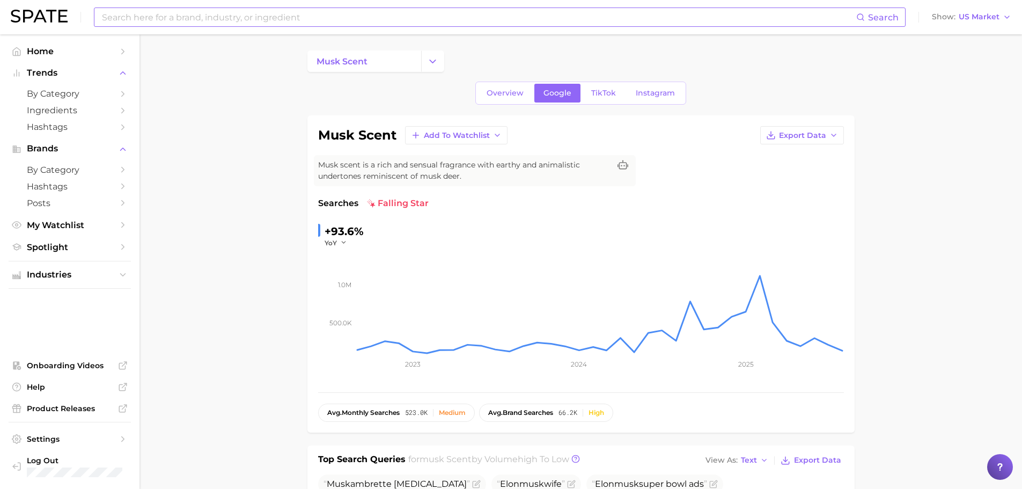
scroll to position [0, 0]
type input "lotion"
click at [602, 89] on link "TikTok" at bounding box center [603, 94] width 43 height 19
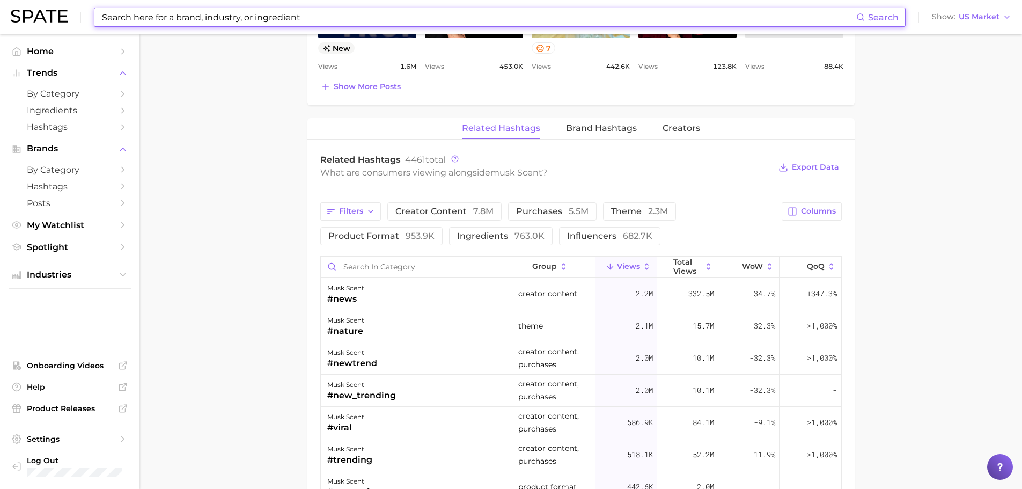
scroll to position [859, 0]
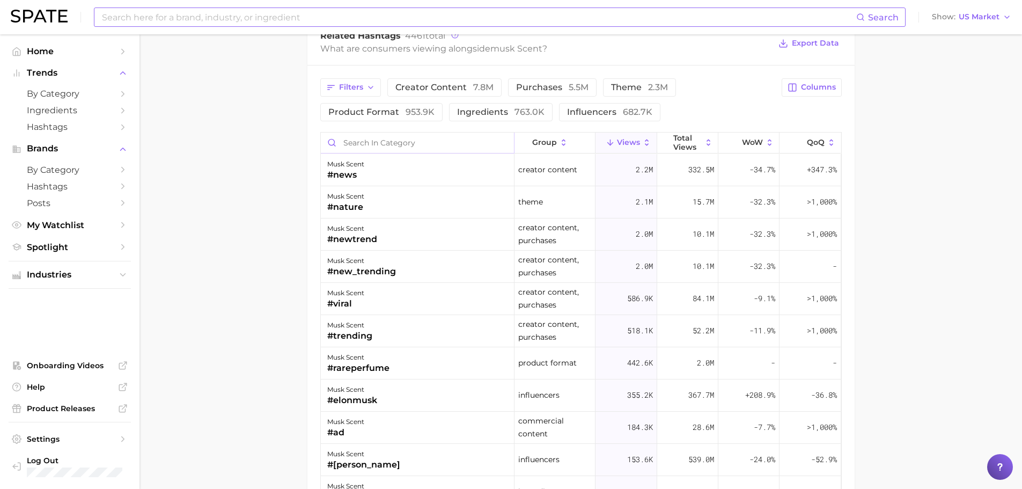
click at [368, 143] on input "Search in category" at bounding box center [417, 143] width 193 height 20
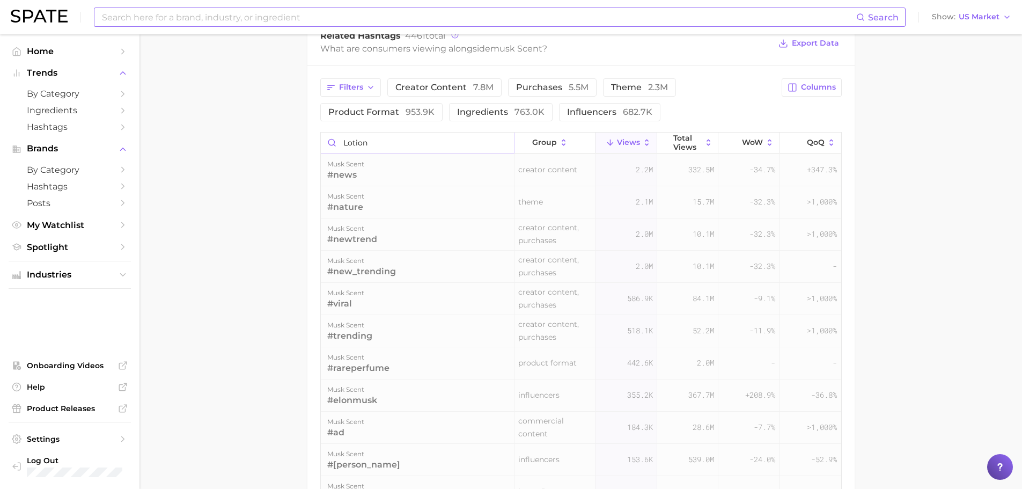
scroll to position [838, 0]
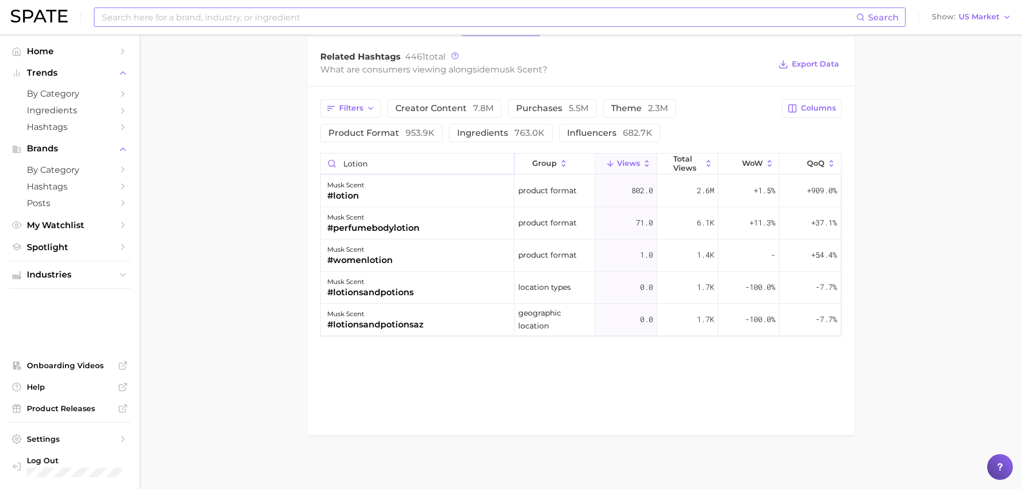
type input "lotion"
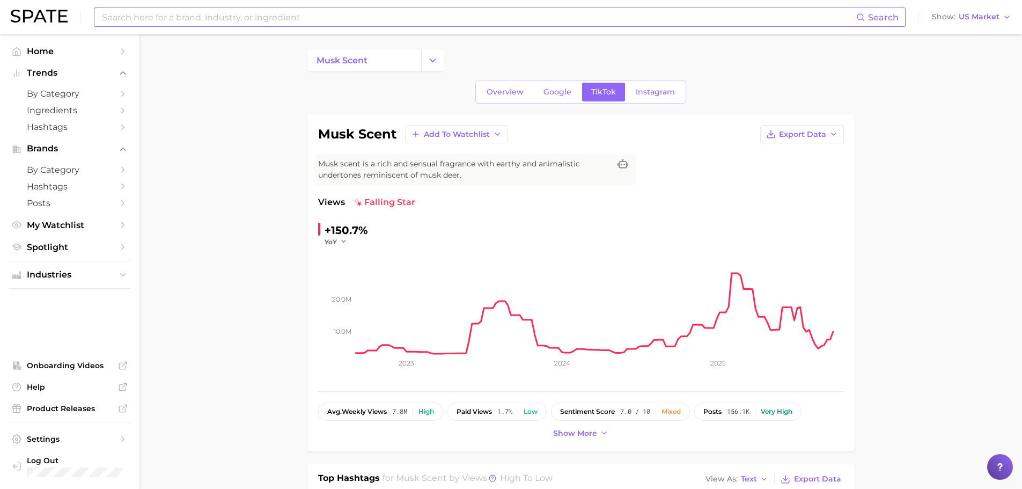
scroll to position [0, 0]
click at [662, 98] on span "Instagram" at bounding box center [655, 94] width 39 height 9
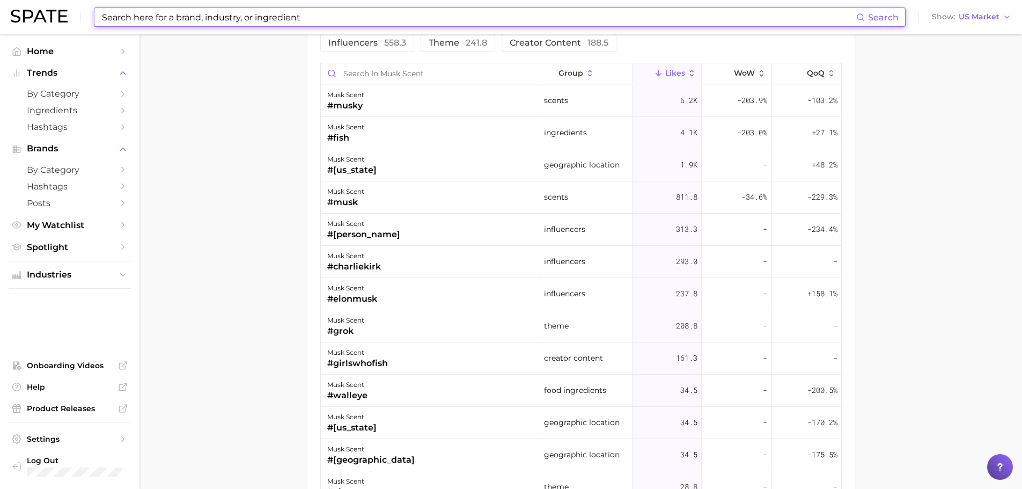
scroll to position [859, 0]
click at [379, 71] on input "Search in musk scent" at bounding box center [431, 71] width 220 height 20
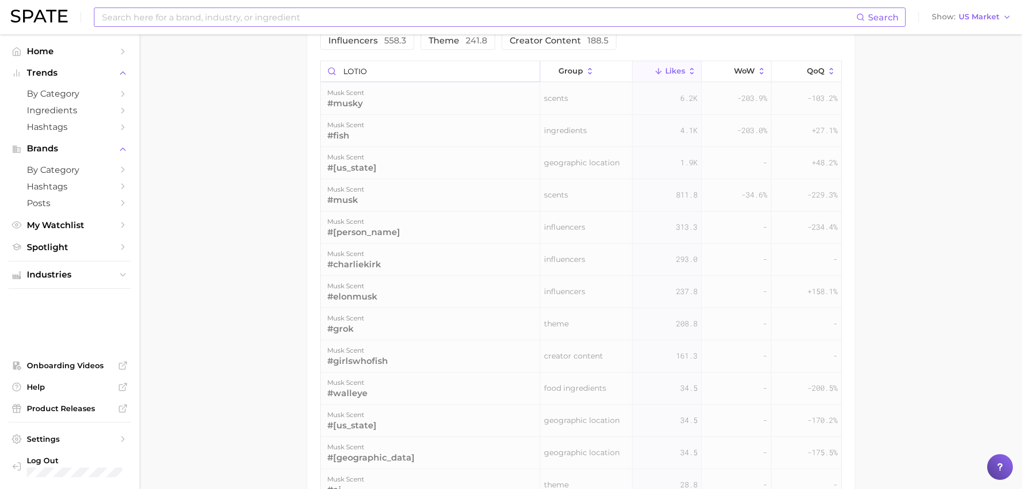
scroll to position [766, 0]
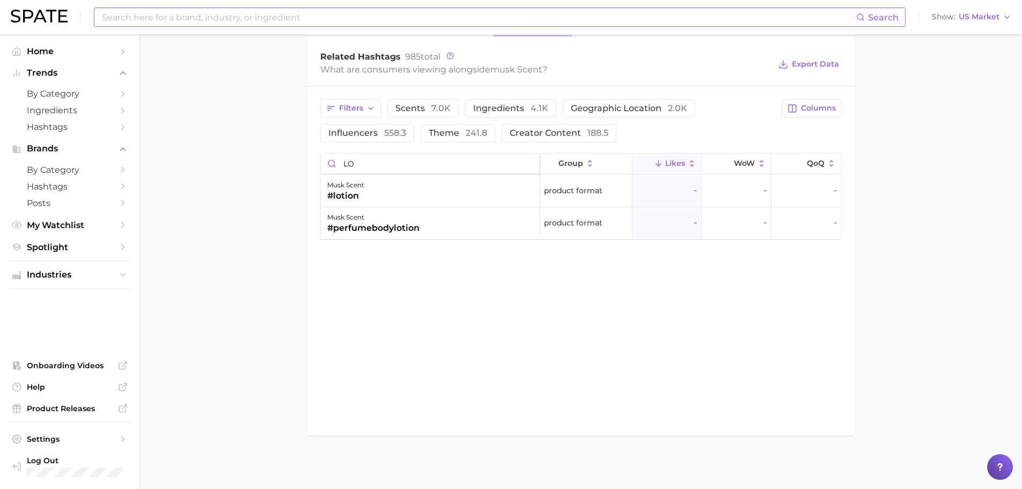
type input "L"
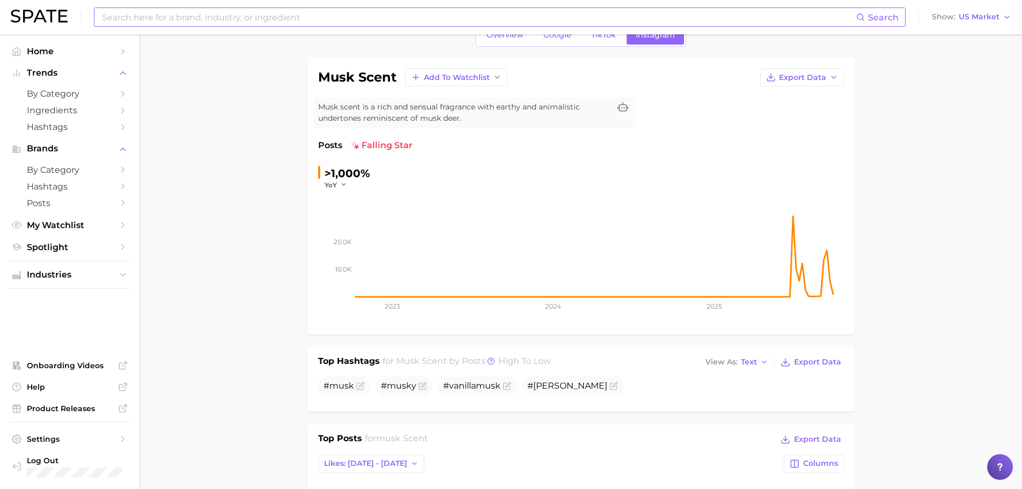
scroll to position [0, 0]
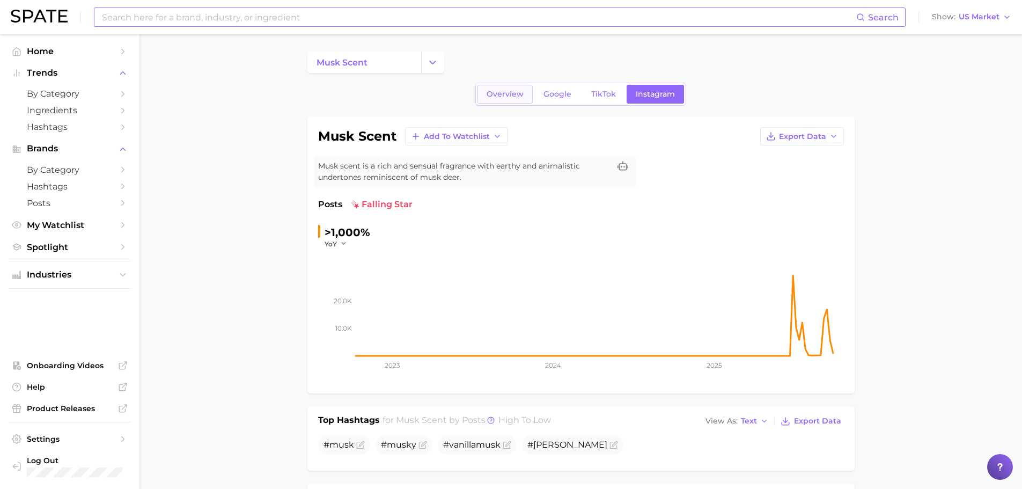
click at [489, 96] on span "Overview" at bounding box center [505, 94] width 37 height 9
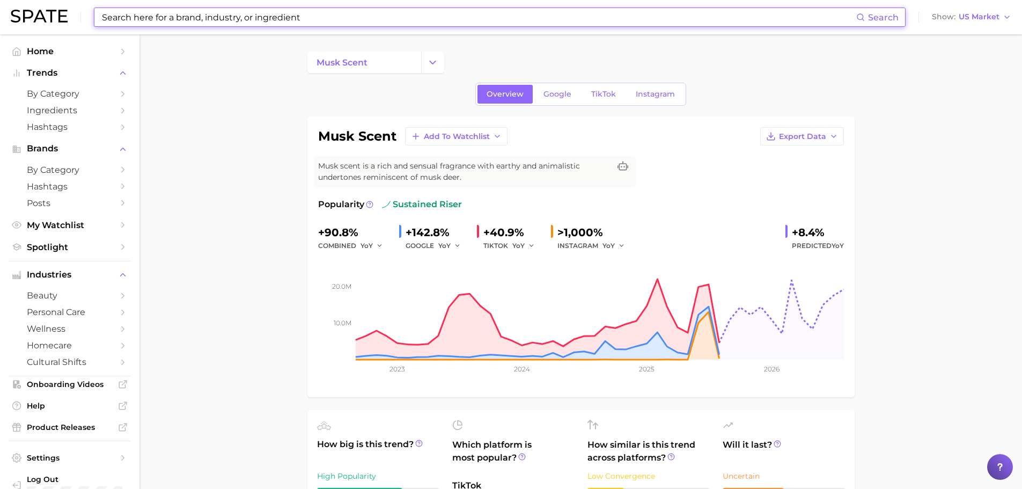
click at [232, 18] on input at bounding box center [479, 17] width 756 height 18
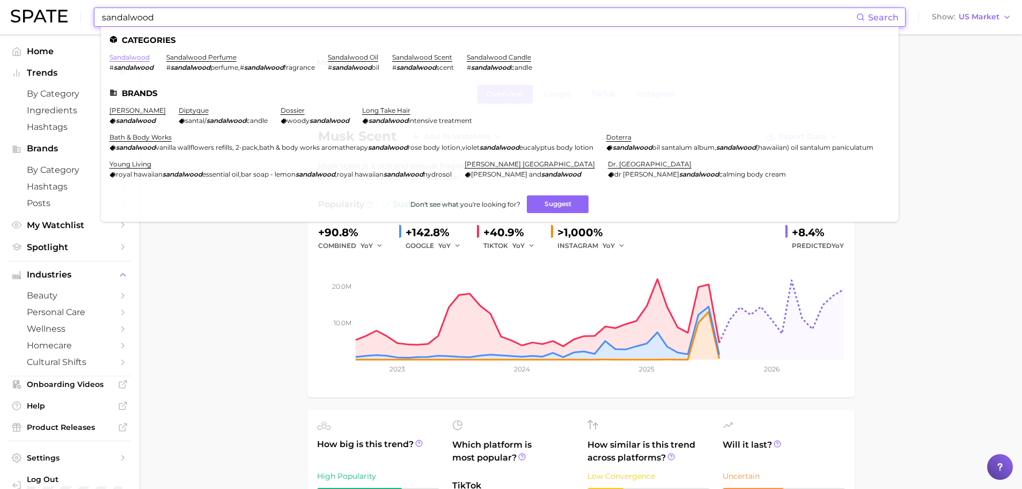
type input "sandalwood"
click at [144, 57] on link "sandalwood" at bounding box center [129, 57] width 40 height 8
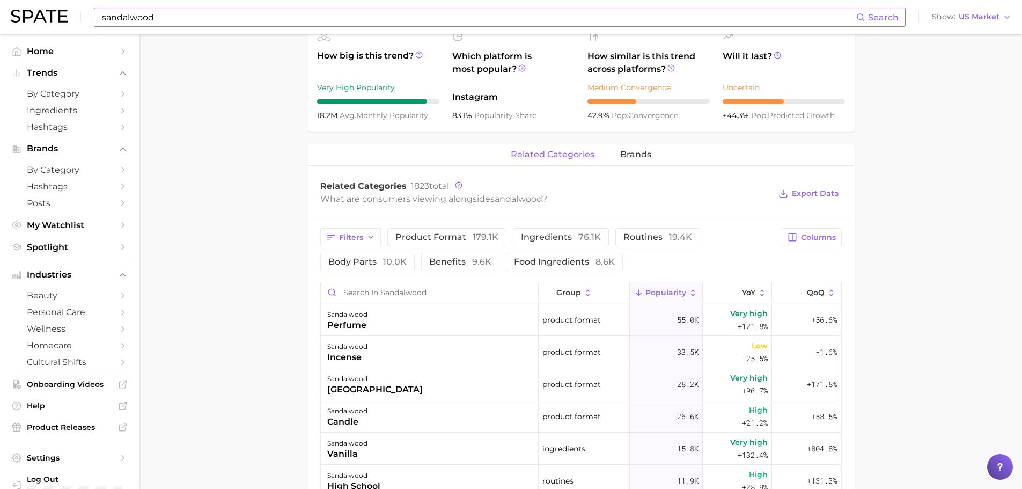
scroll to position [483, 0]
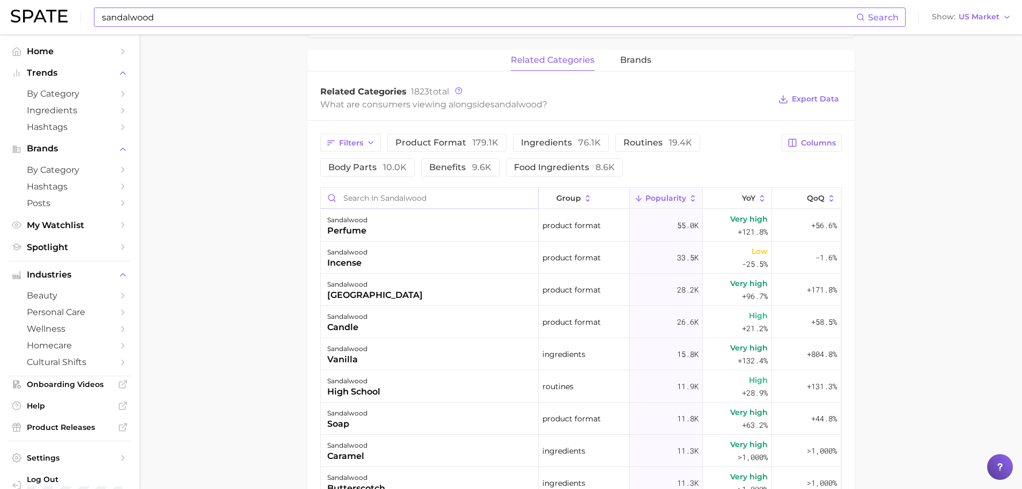
click at [375, 199] on input "Search in sandalwood" at bounding box center [429, 198] width 217 height 20
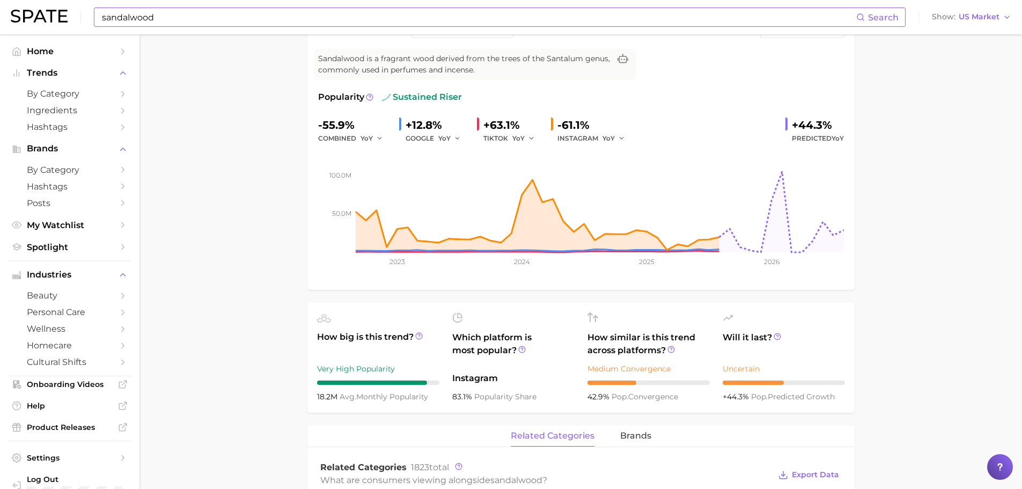
scroll to position [0, 0]
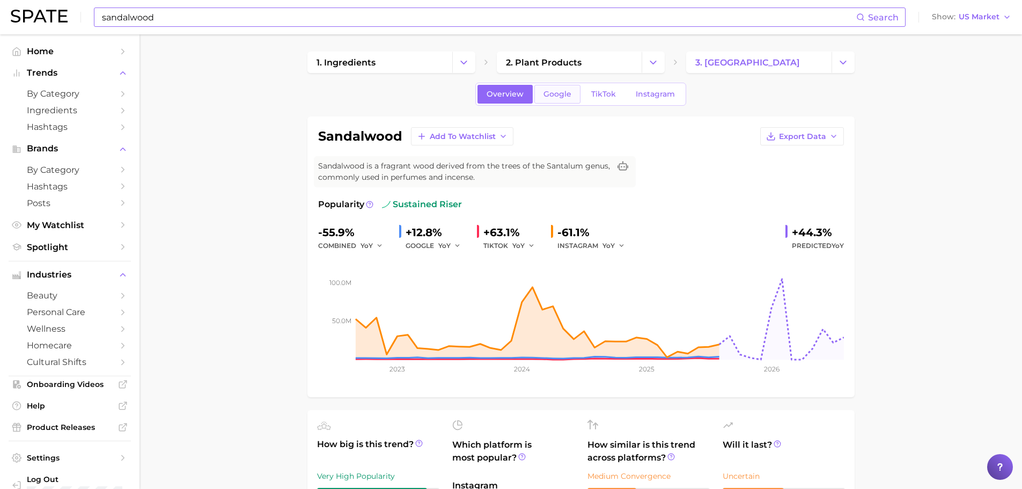
type input "lotion"
click at [556, 97] on span "Google" at bounding box center [558, 94] width 28 height 9
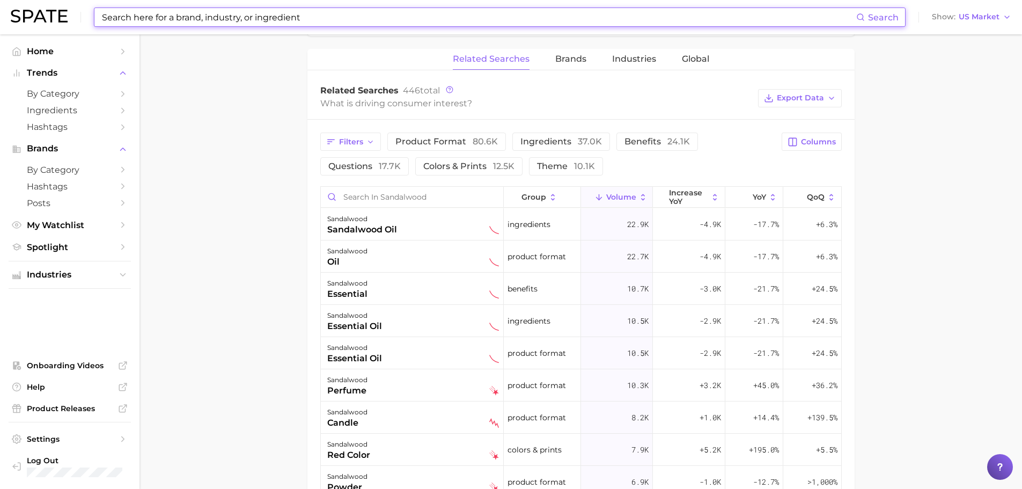
scroll to position [592, 0]
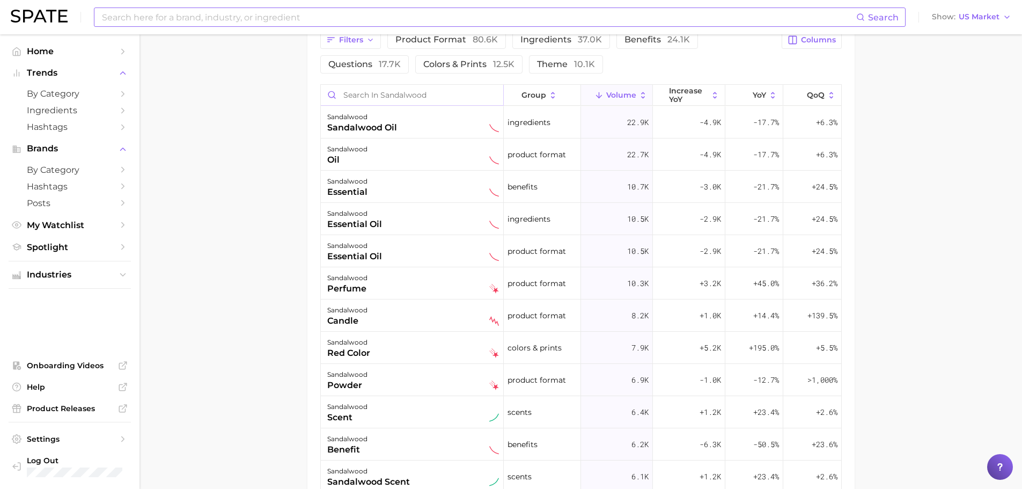
click at [372, 91] on input "Search in sandalwood" at bounding box center [412, 95] width 182 height 20
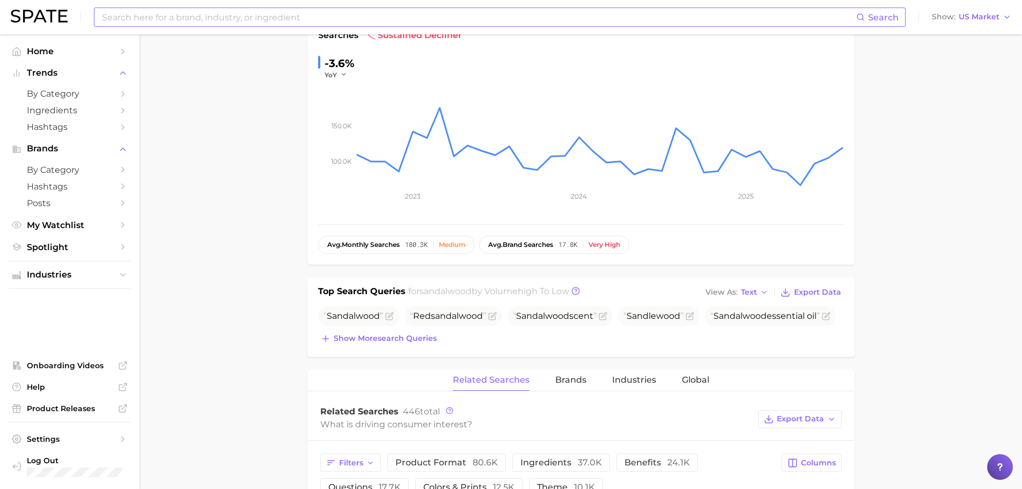
scroll to position [41, 0]
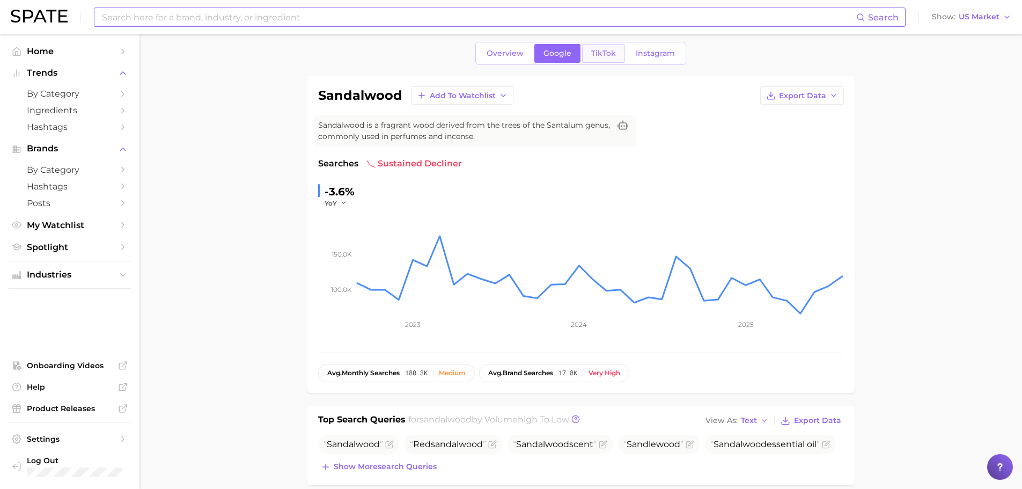
type input "lotion"
click at [623, 50] on link "TikTok" at bounding box center [603, 53] width 43 height 19
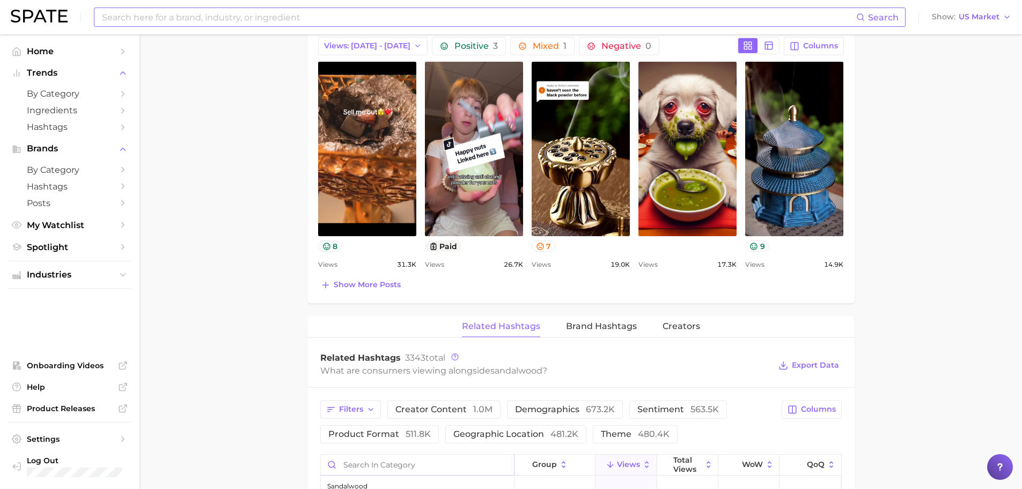
click at [361, 459] on input "Search in category" at bounding box center [417, 465] width 193 height 20
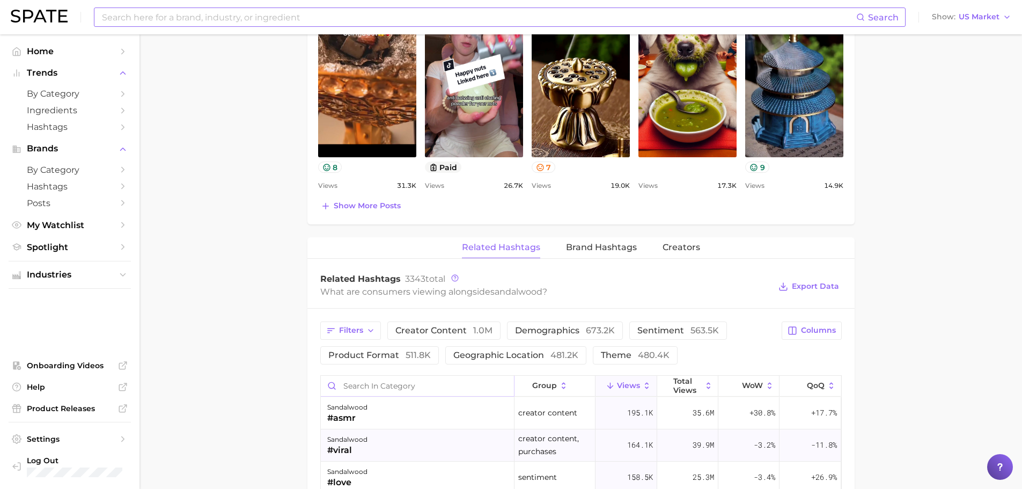
scroll to position [698, 0]
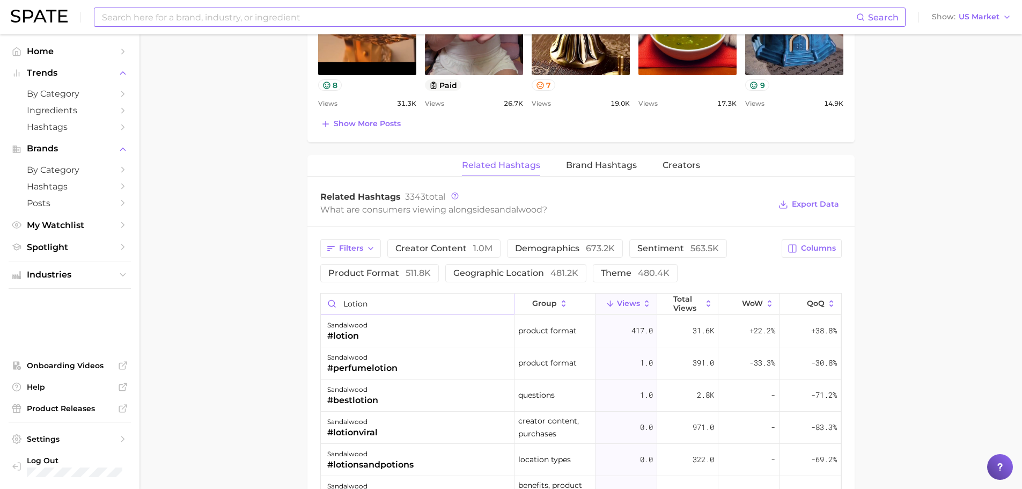
type input "lotion"
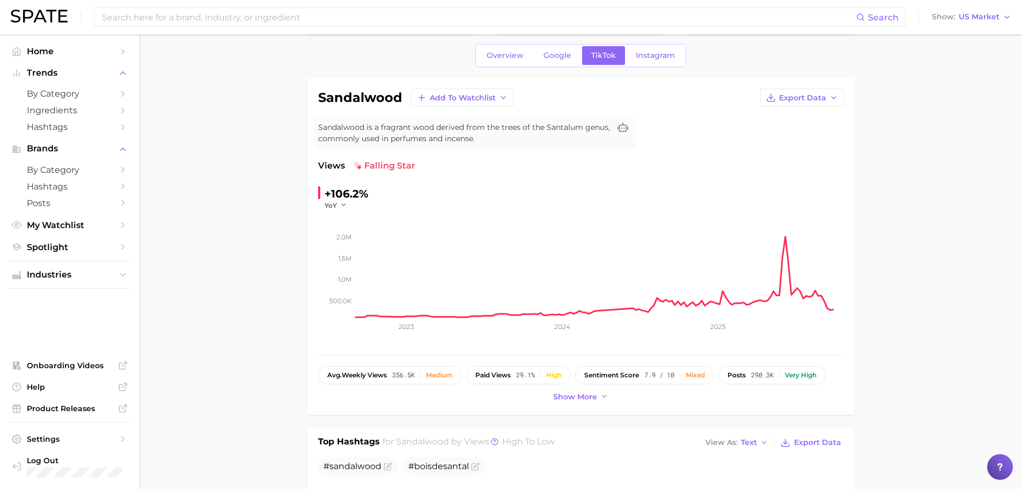
scroll to position [0, 0]
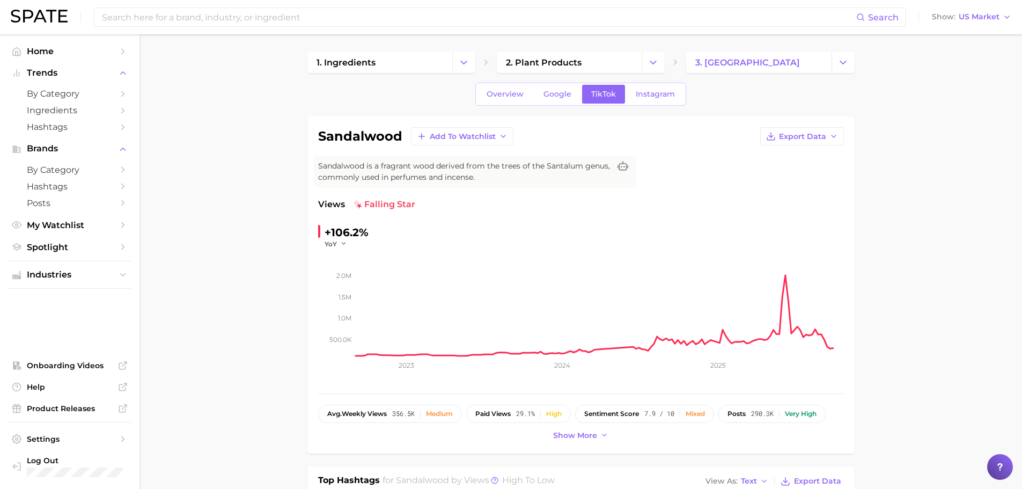
click at [640, 105] on div "Overview Google TikTok Instagram" at bounding box center [581, 94] width 211 height 23
click at [646, 97] on span "Instagram" at bounding box center [655, 94] width 39 height 9
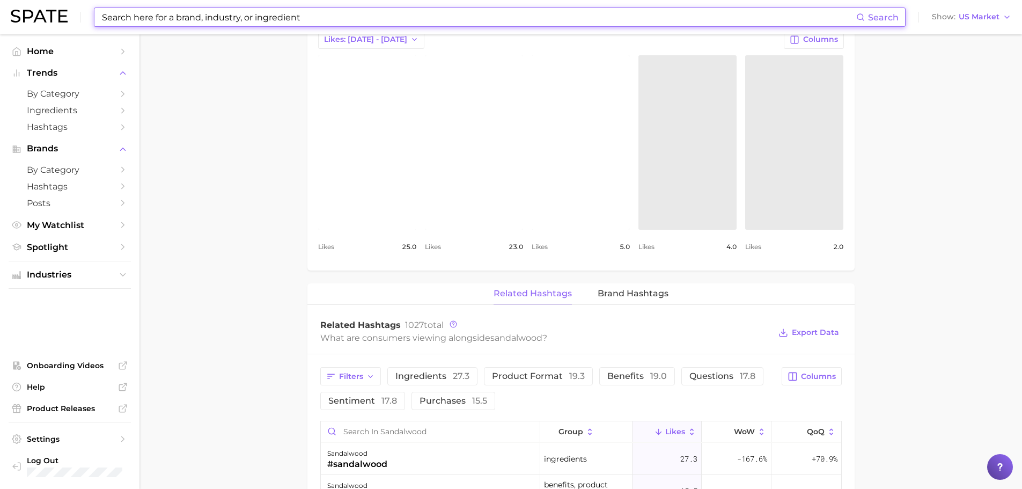
scroll to position [698, 0]
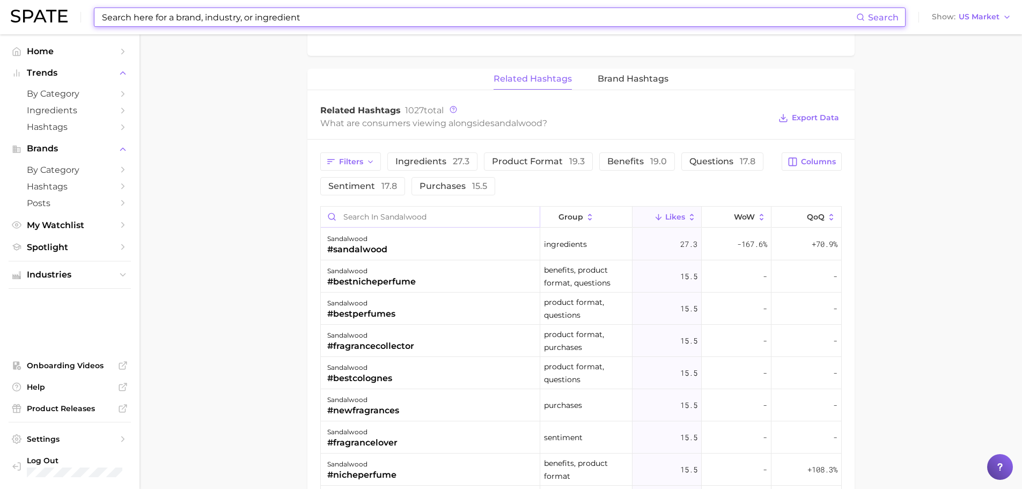
click at [370, 216] on input "Search in sandalwood" at bounding box center [431, 217] width 220 height 20
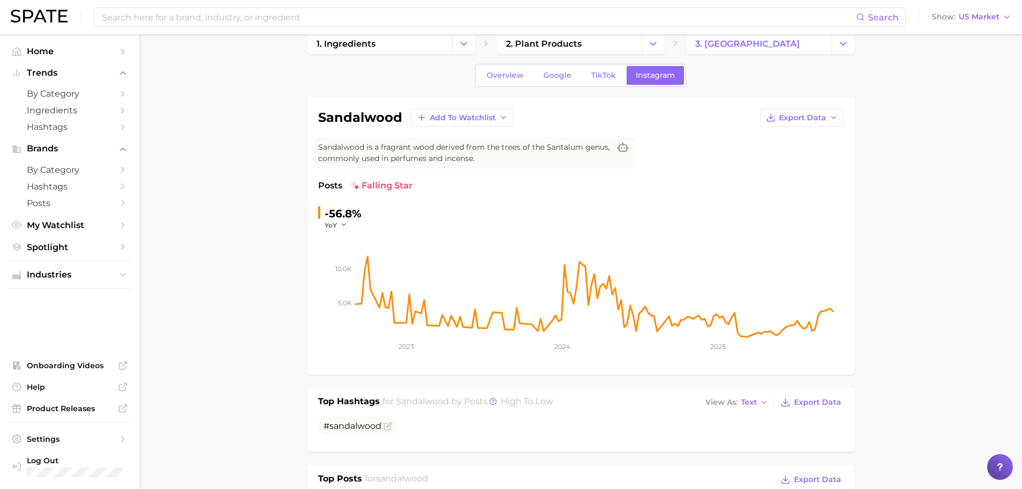
scroll to position [0, 0]
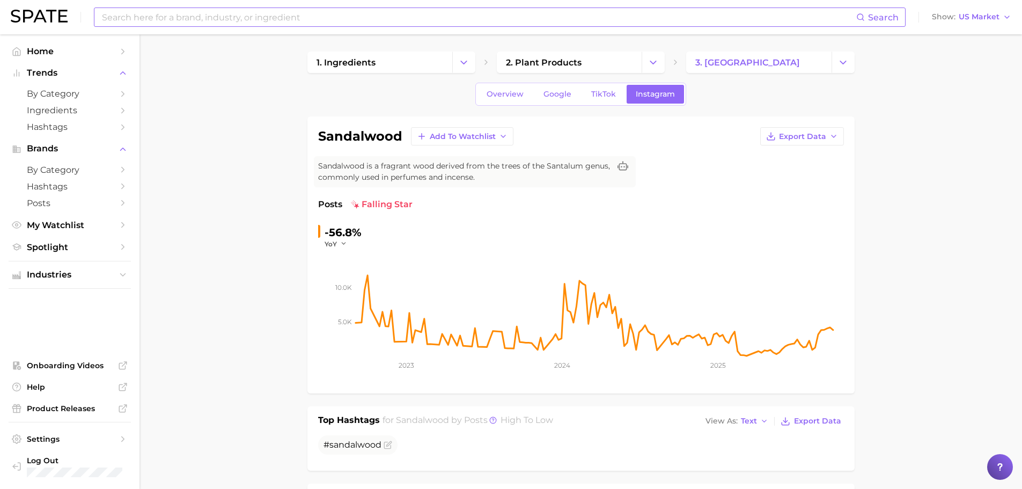
type input "lotion"
click at [147, 24] on input at bounding box center [479, 17] width 756 height 18
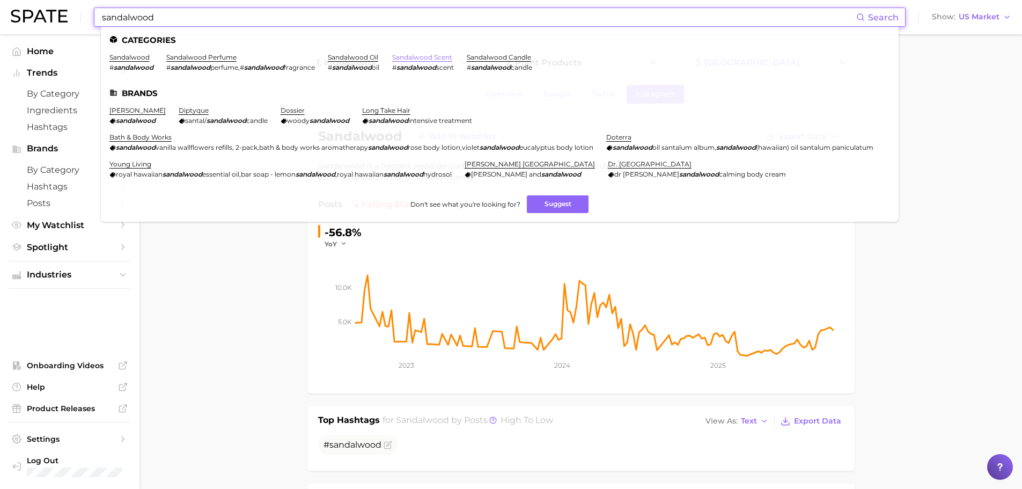
type input "sandalwood"
click at [431, 60] on link "sandalwood scent" at bounding box center [422, 57] width 60 height 8
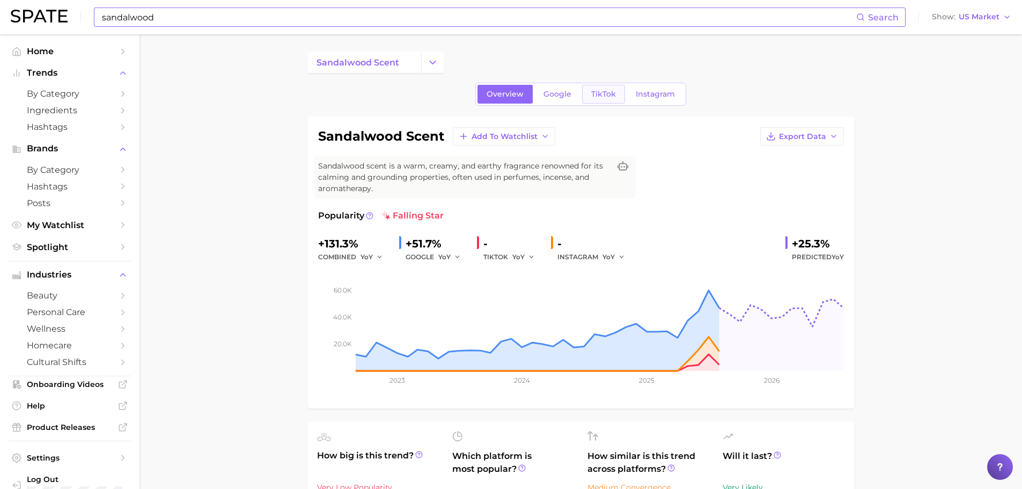
click at [605, 92] on span "TikTok" at bounding box center [603, 94] width 25 height 9
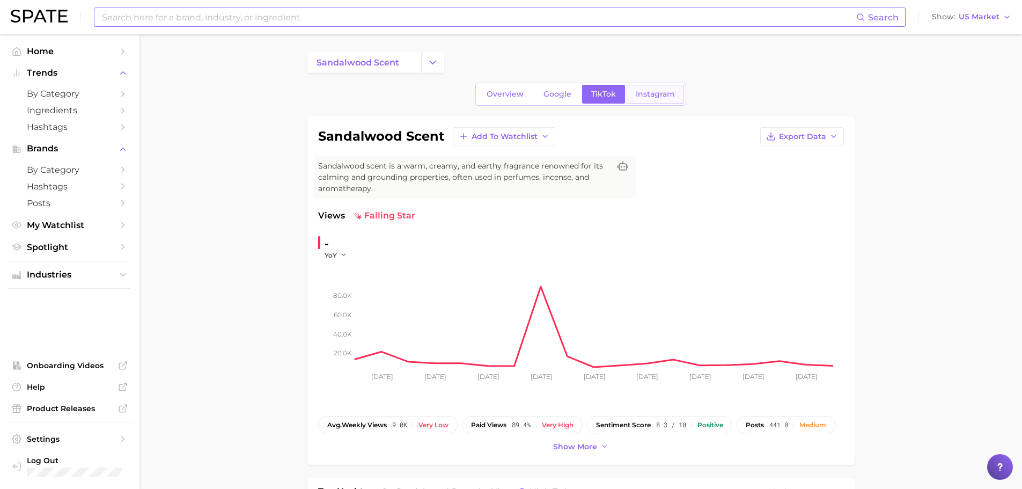
click at [641, 94] on span "Instagram" at bounding box center [655, 94] width 39 height 9
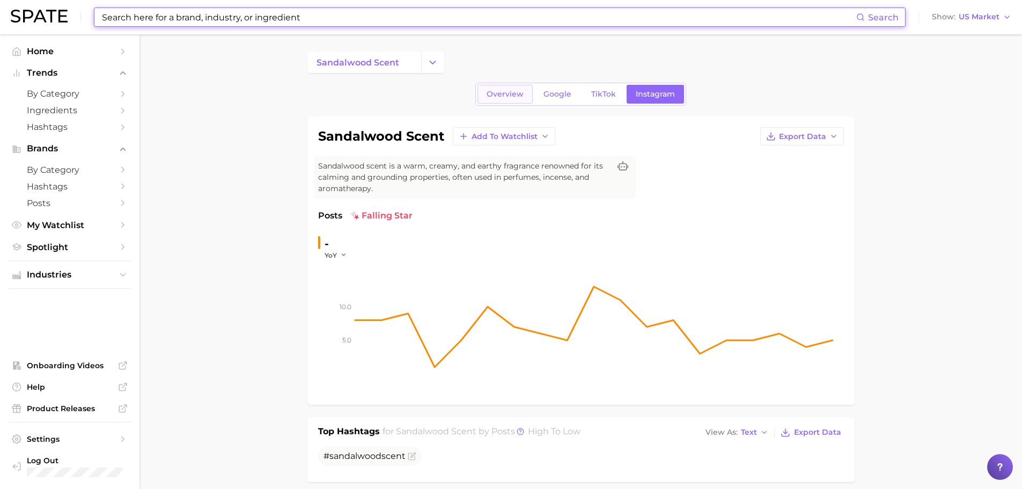
click at [512, 98] on span "Overview" at bounding box center [505, 94] width 37 height 9
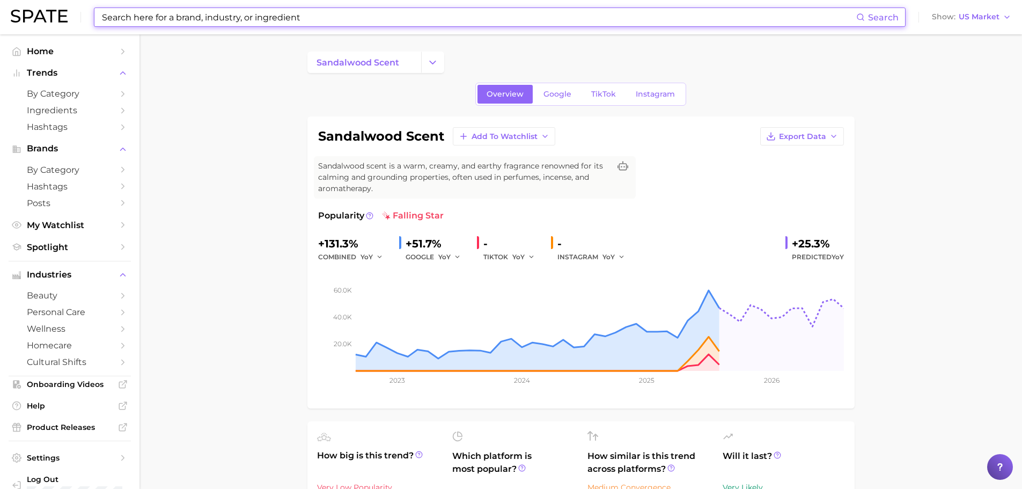
click at [255, 21] on input at bounding box center [479, 17] width 756 height 18
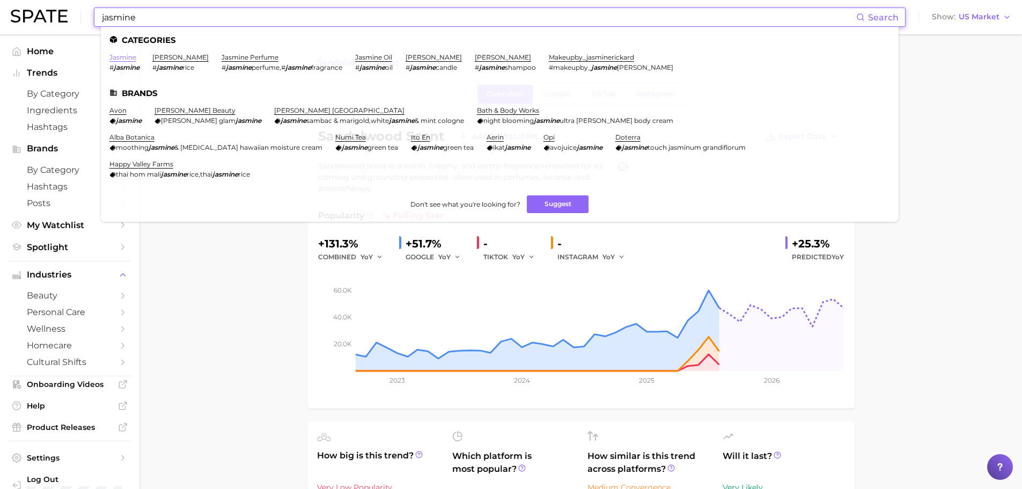
type input "jasmine"
click at [129, 59] on link "jasmine" at bounding box center [122, 57] width 27 height 8
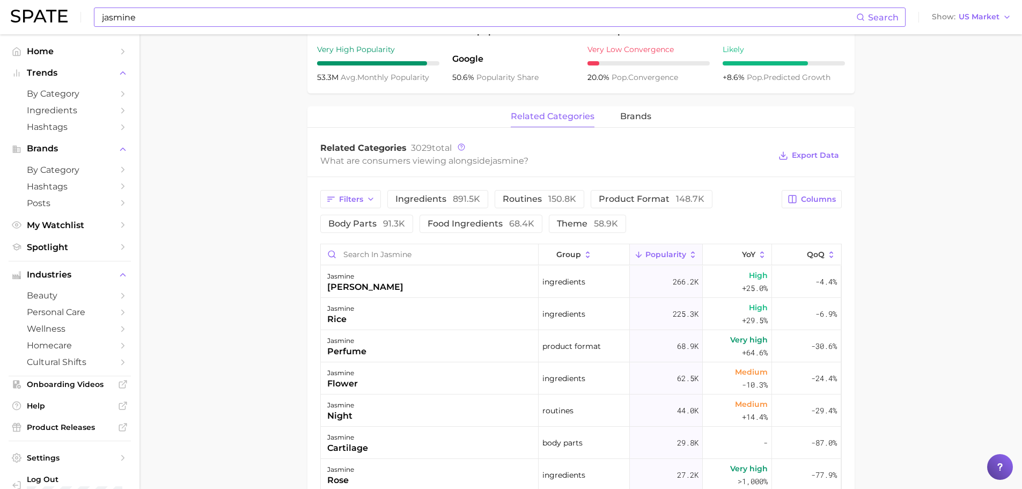
scroll to position [429, 0]
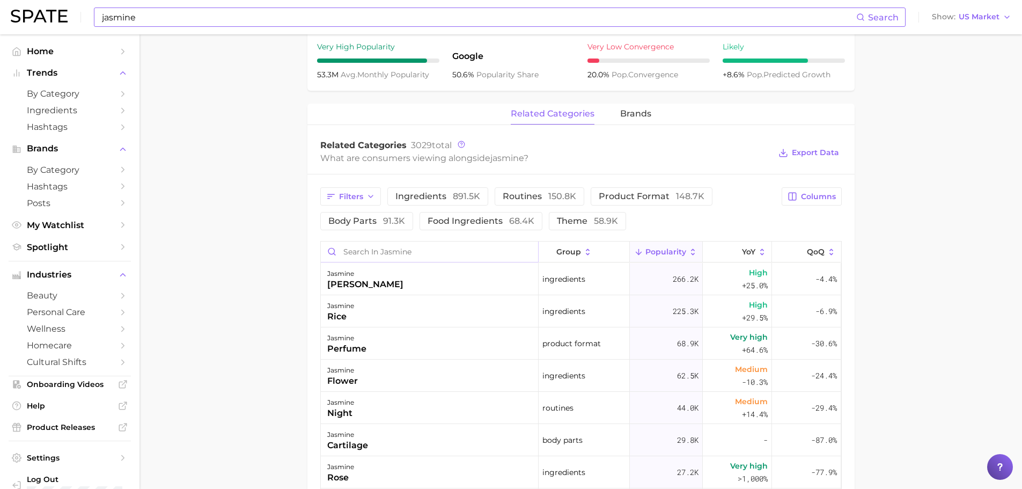
click at [385, 252] on input "Search in jasmine" at bounding box center [429, 252] width 217 height 20
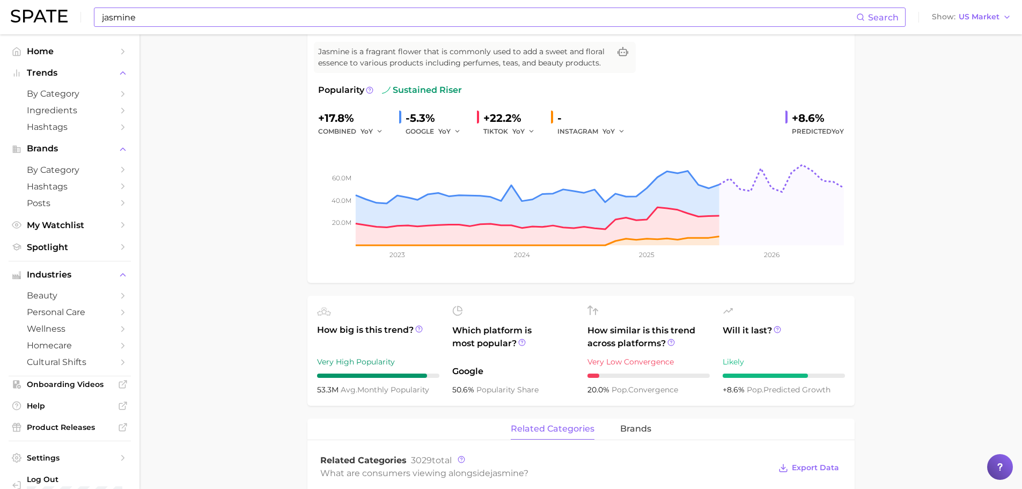
scroll to position [0, 0]
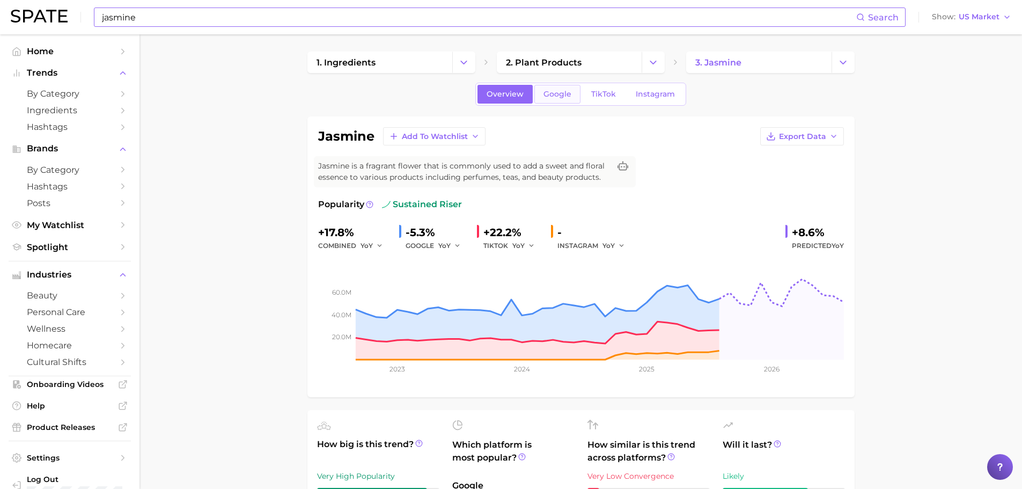
type input "lotion"
click at [556, 98] on span "Google" at bounding box center [558, 94] width 28 height 9
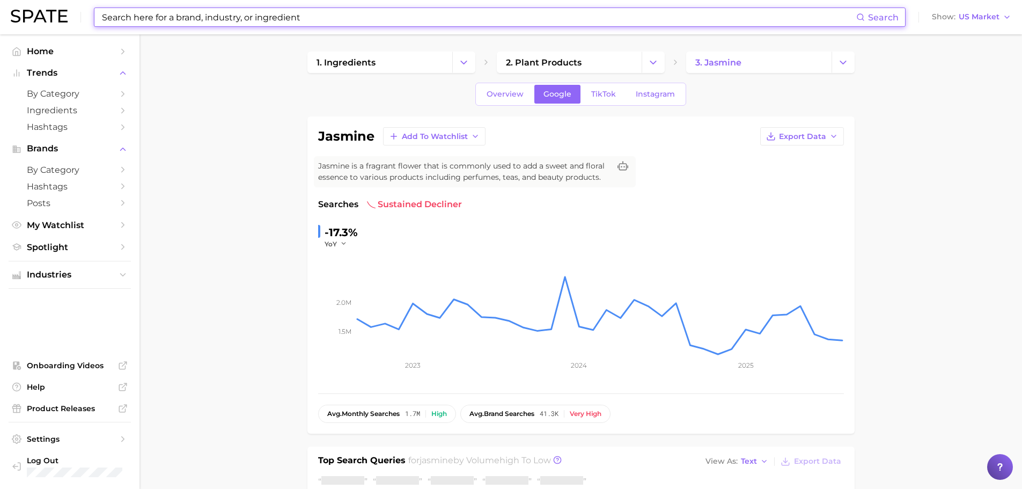
click at [176, 20] on input at bounding box center [479, 17] width 756 height 18
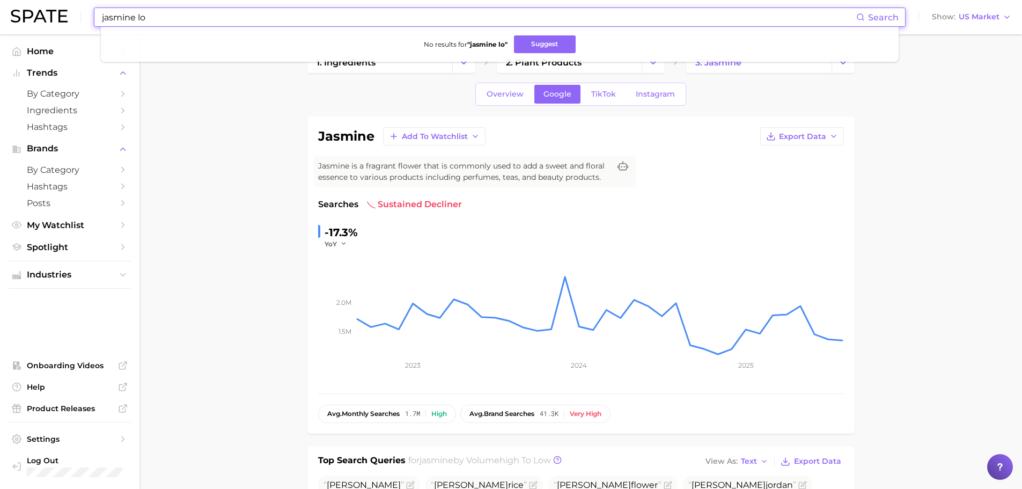
type input "jasmine lo"
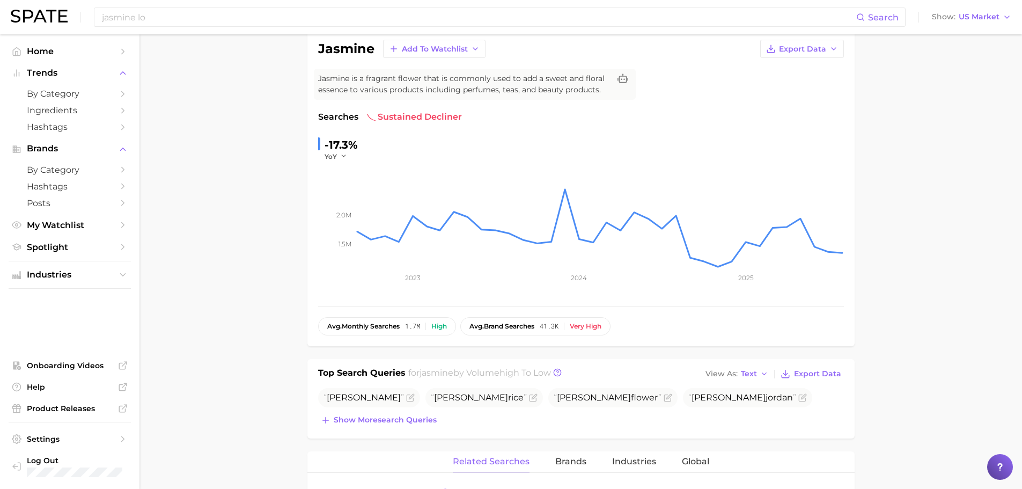
scroll to position [322, 0]
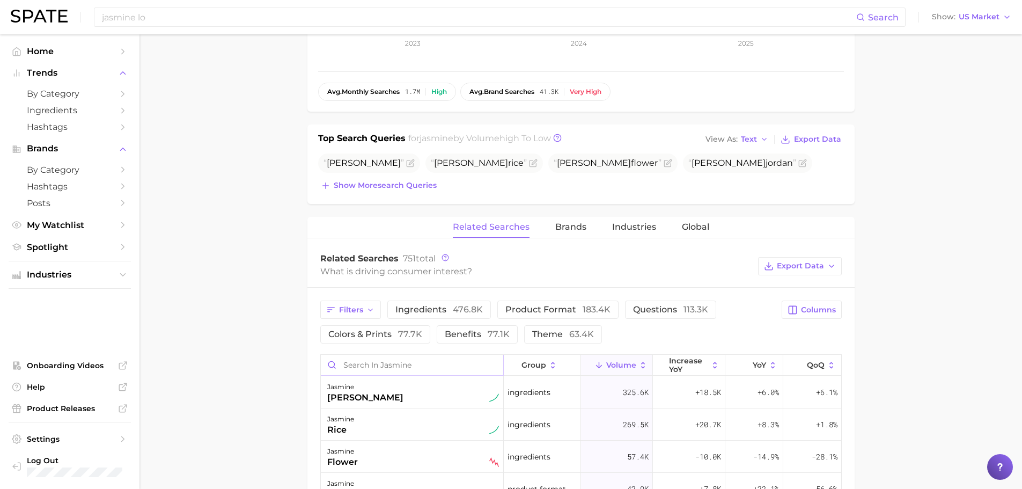
click at [389, 371] on input "Search in jasmine" at bounding box center [412, 365] width 182 height 20
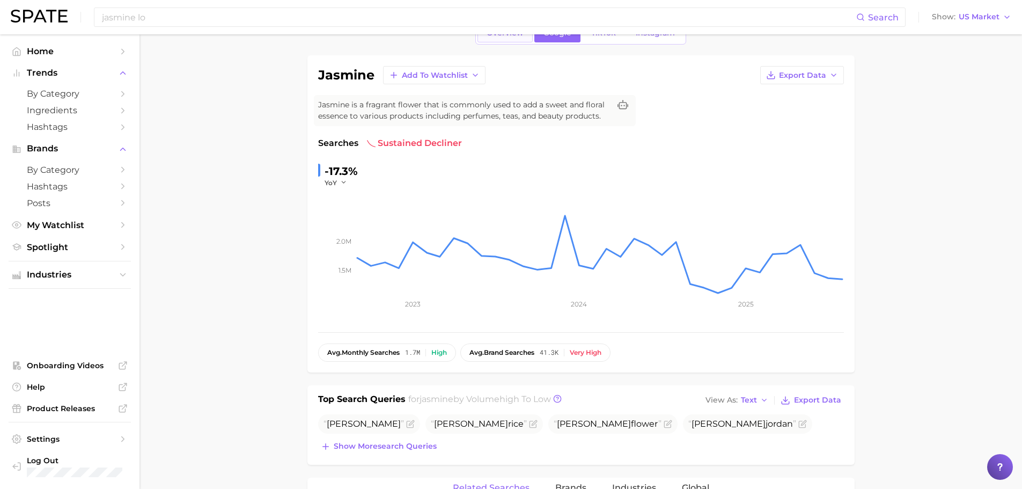
scroll to position [0, 0]
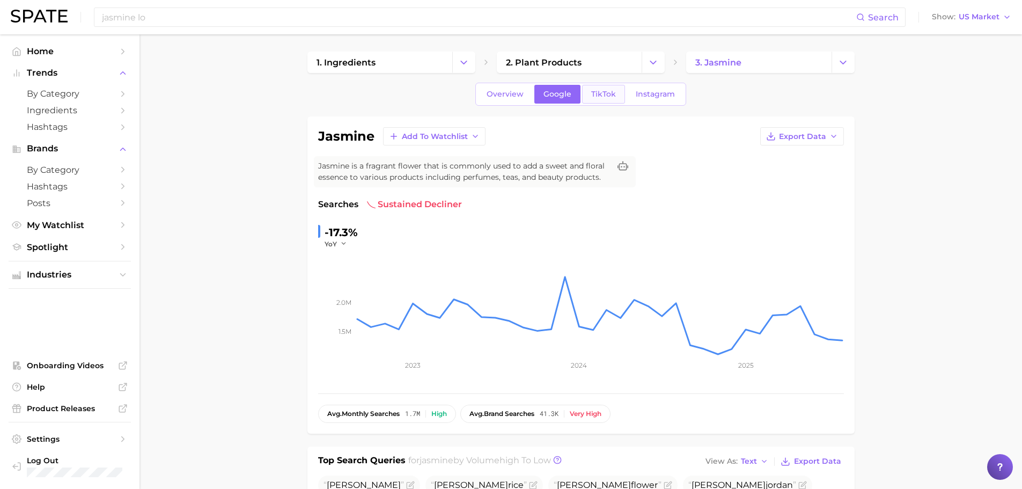
type input "lotion"
click at [595, 90] on span "TikTok" at bounding box center [603, 94] width 25 height 9
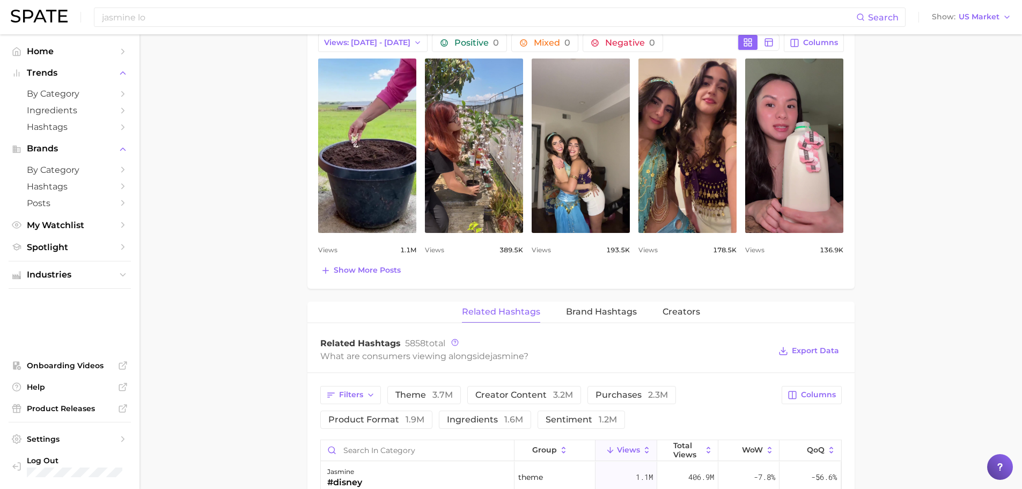
scroll to position [751, 0]
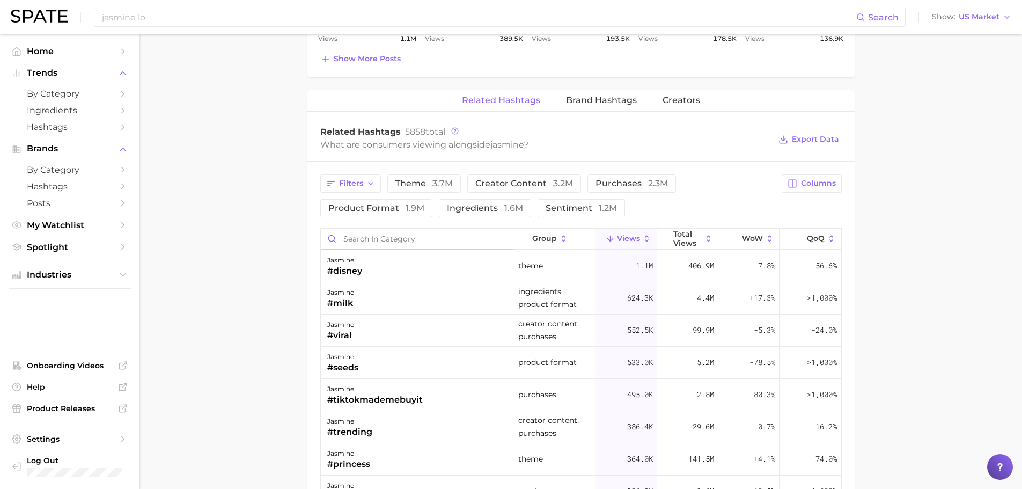
click at [379, 233] on input "Search in category" at bounding box center [417, 239] width 193 height 20
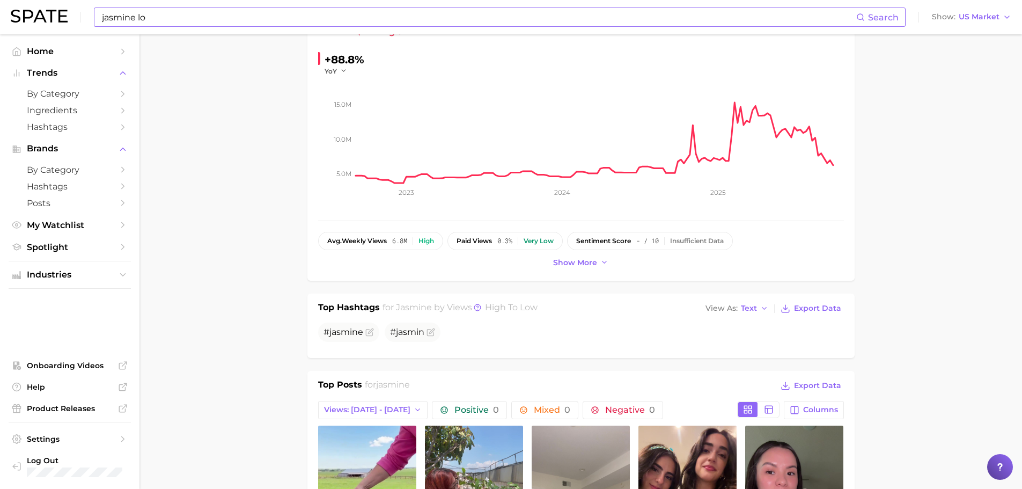
scroll to position [161, 0]
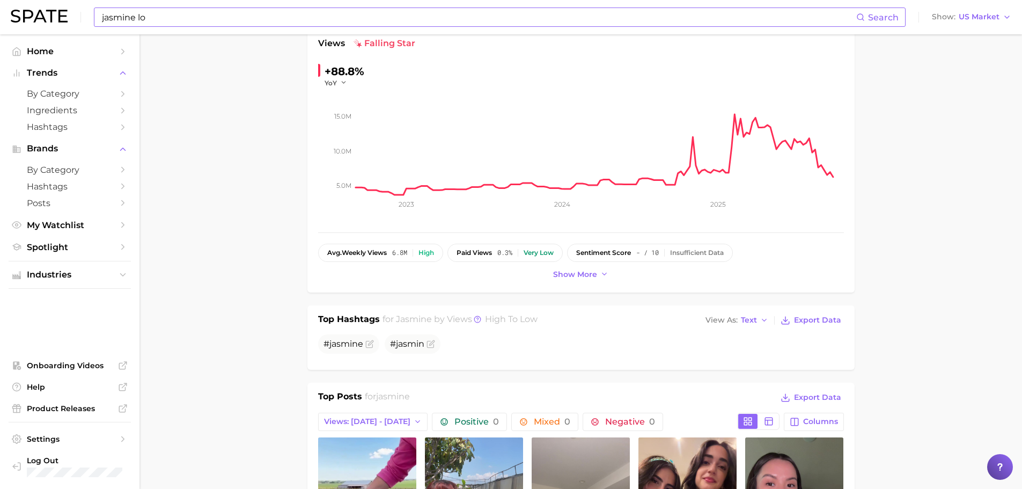
type input "lotion"
click at [150, 19] on input "jasmine lo" at bounding box center [479, 17] width 756 height 18
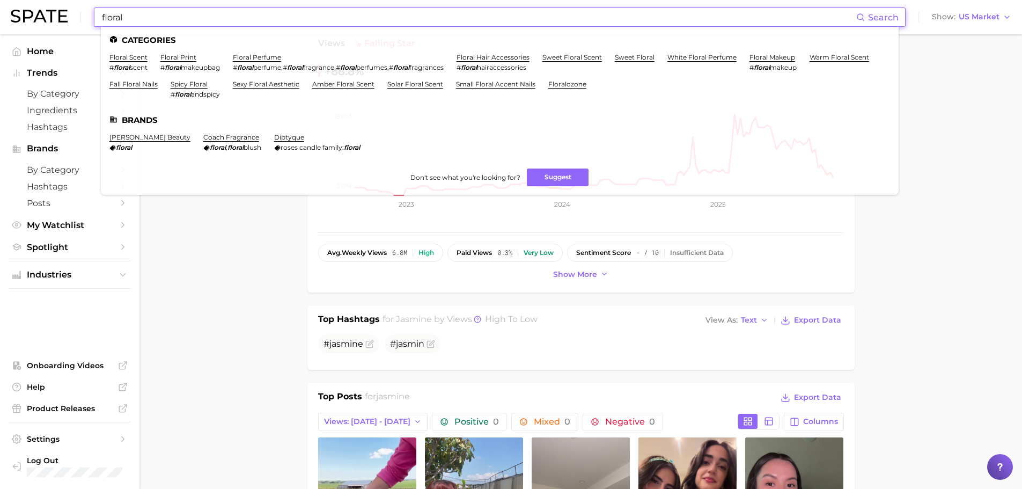
type input "floral"
click at [470, 78] on ul "floral scent # floral scent floral print # floral makeupbag floral perfume # fl…" at bounding box center [499, 80] width 781 height 54
click at [443, 89] on li "solar floral scent" at bounding box center [416, 89] width 56 height 18
click at [443, 84] on link "solar floral scent" at bounding box center [416, 84] width 56 height 8
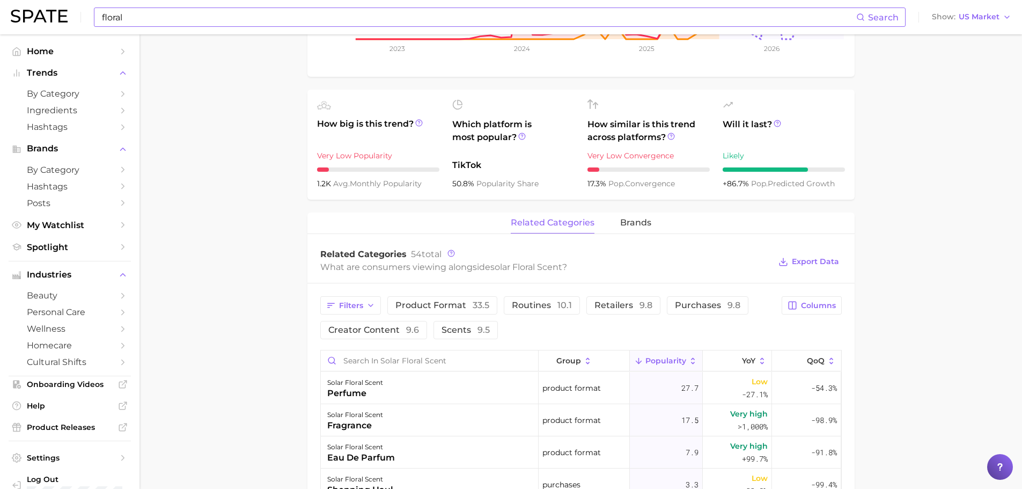
scroll to position [429, 0]
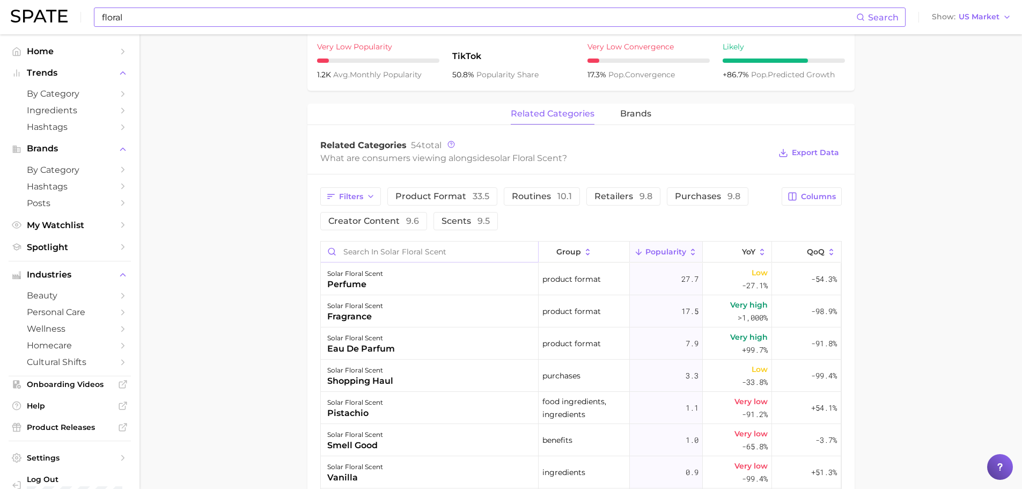
click at [407, 256] on input "Search in solar floral scent" at bounding box center [429, 252] width 217 height 20
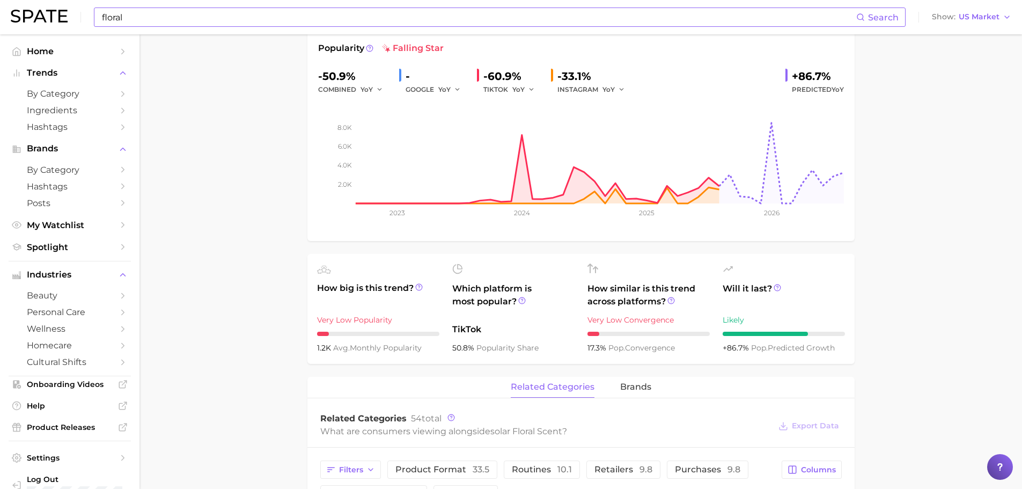
scroll to position [0, 0]
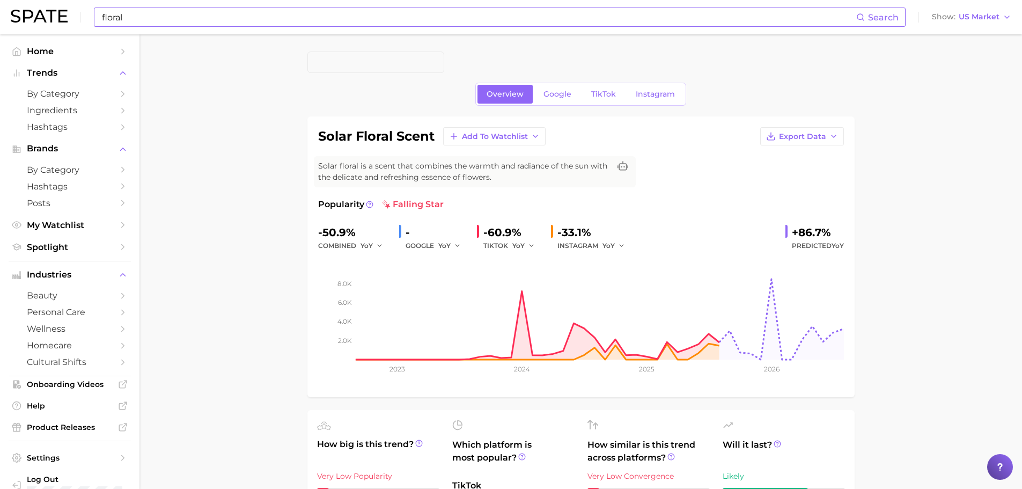
type input "lotion"
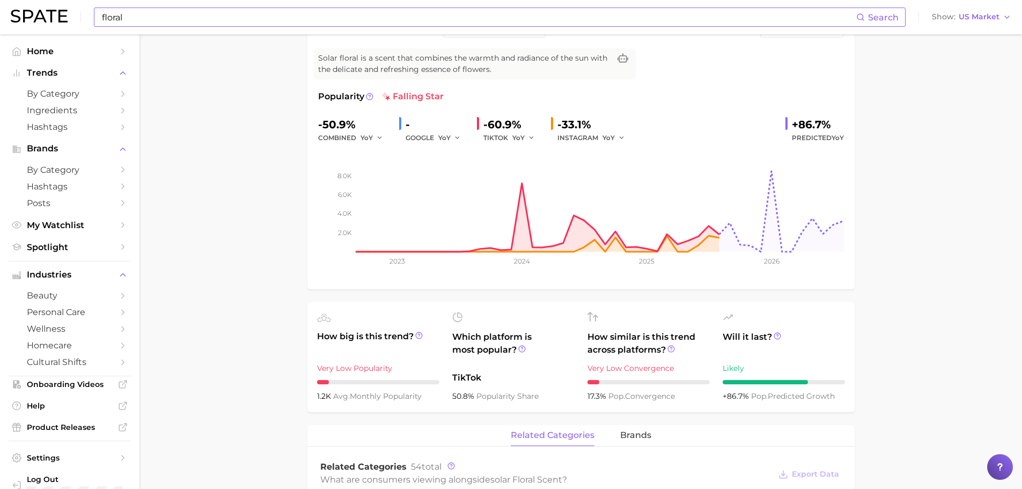
scroll to position [107, 0]
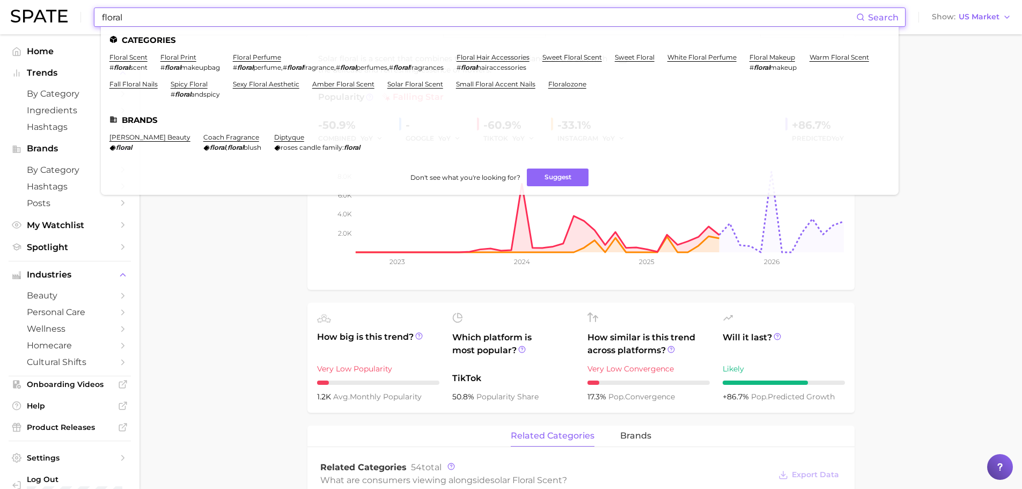
click at [205, 11] on input "floral" at bounding box center [479, 17] width 756 height 18
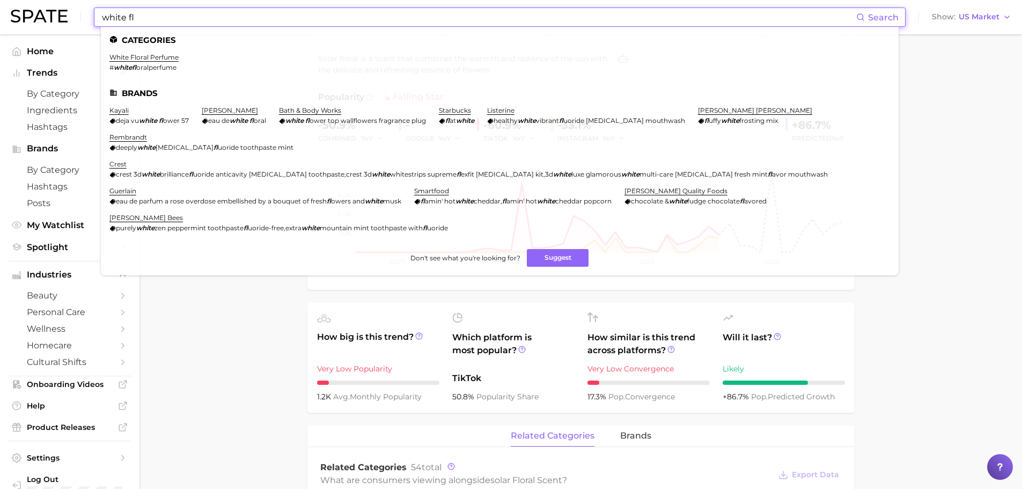
click at [205, 11] on input "white fl" at bounding box center [479, 17] width 756 height 18
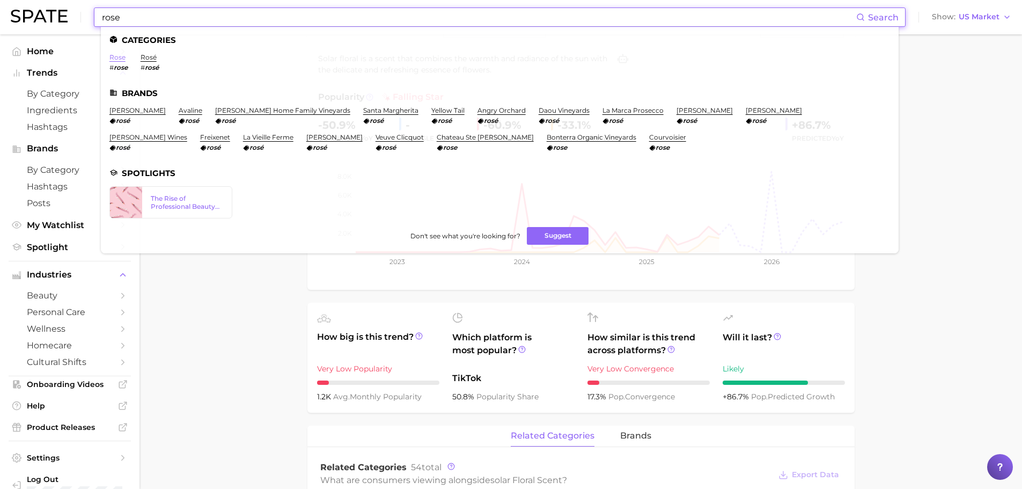
type input "rose"
click at [116, 54] on link "rose" at bounding box center [117, 57] width 16 height 8
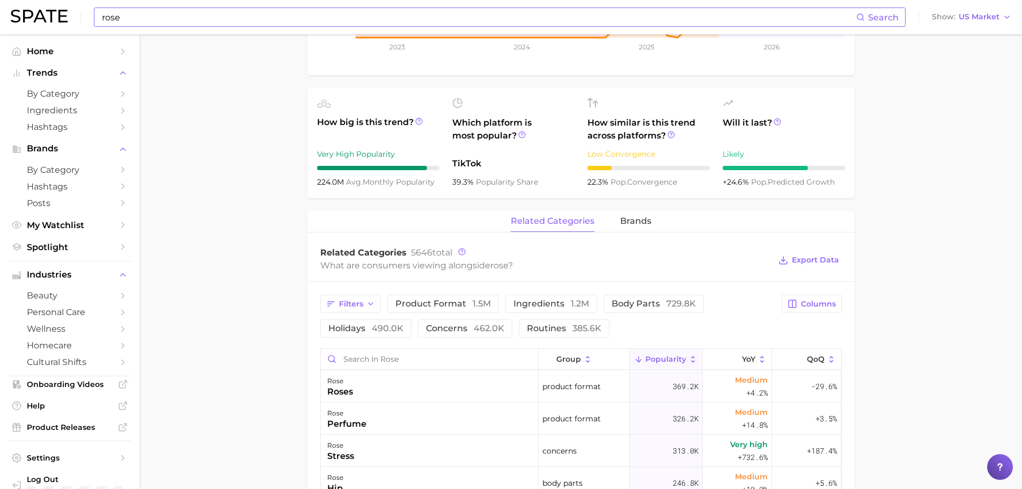
scroll to position [537, 0]
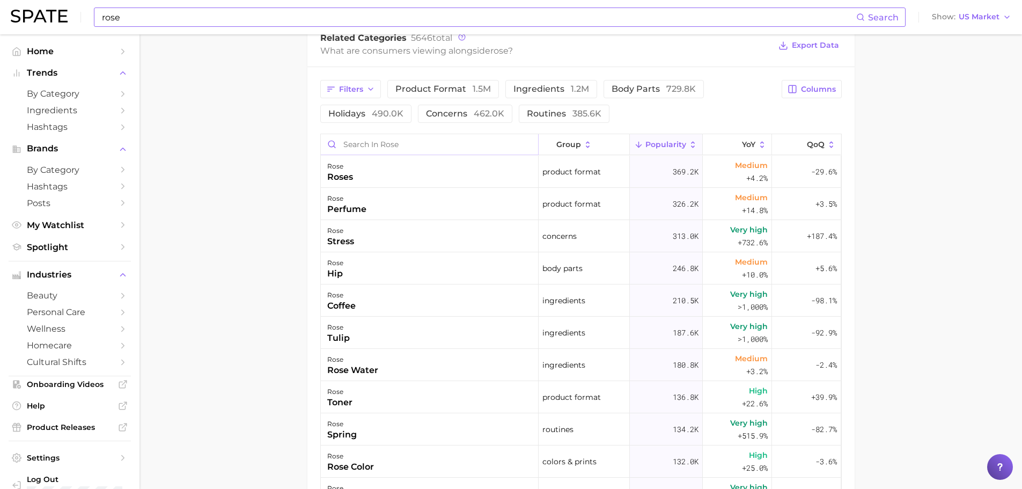
click at [398, 141] on input "Search in rose" at bounding box center [429, 144] width 217 height 20
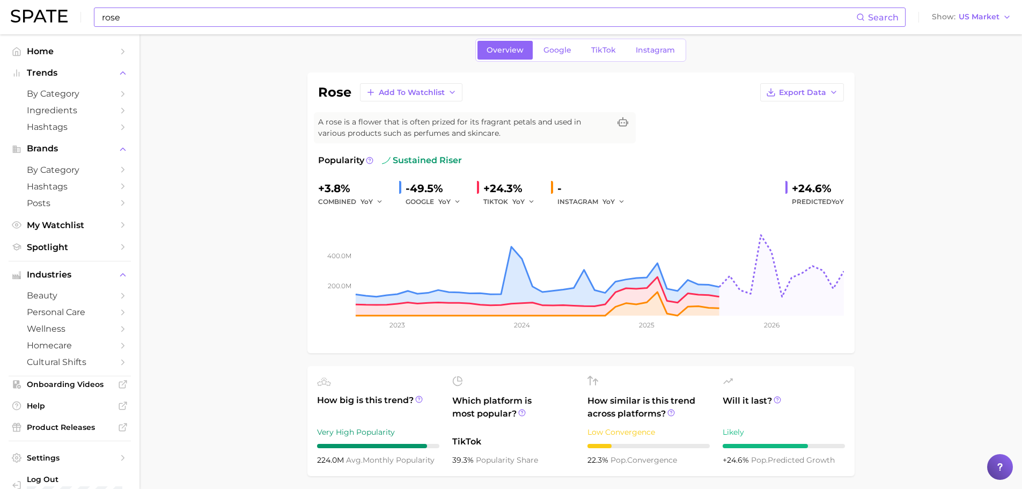
scroll to position [0, 0]
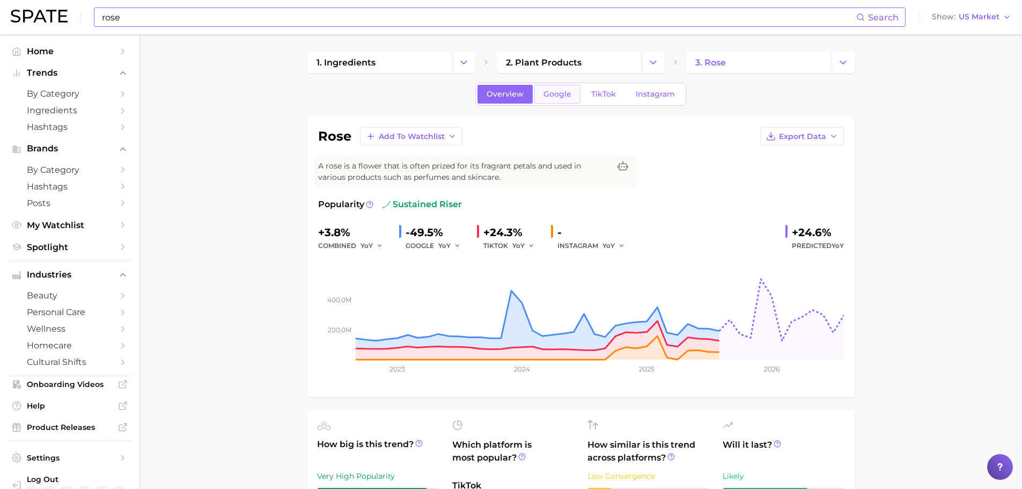
type input "lotion"
click at [564, 93] on span "Google" at bounding box center [558, 94] width 28 height 9
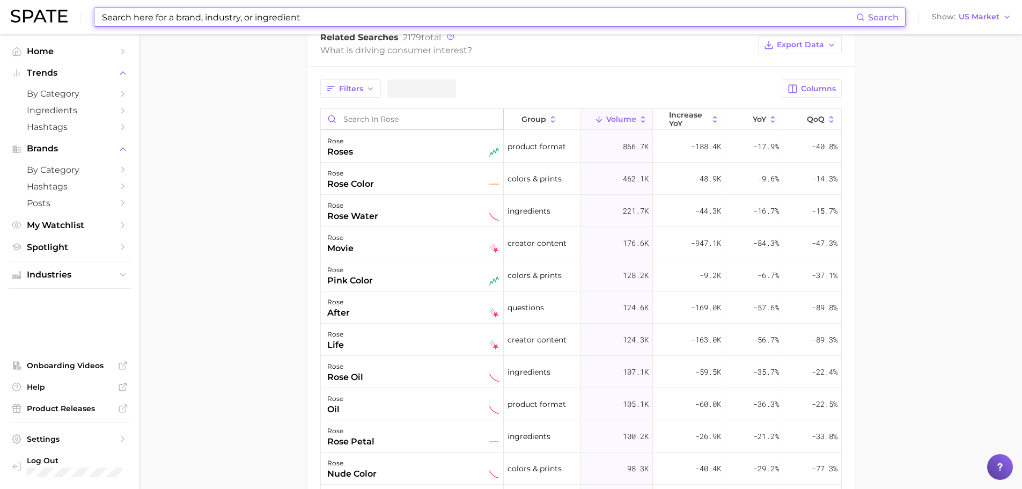
click at [380, 119] on input "Search in rose" at bounding box center [412, 119] width 182 height 20
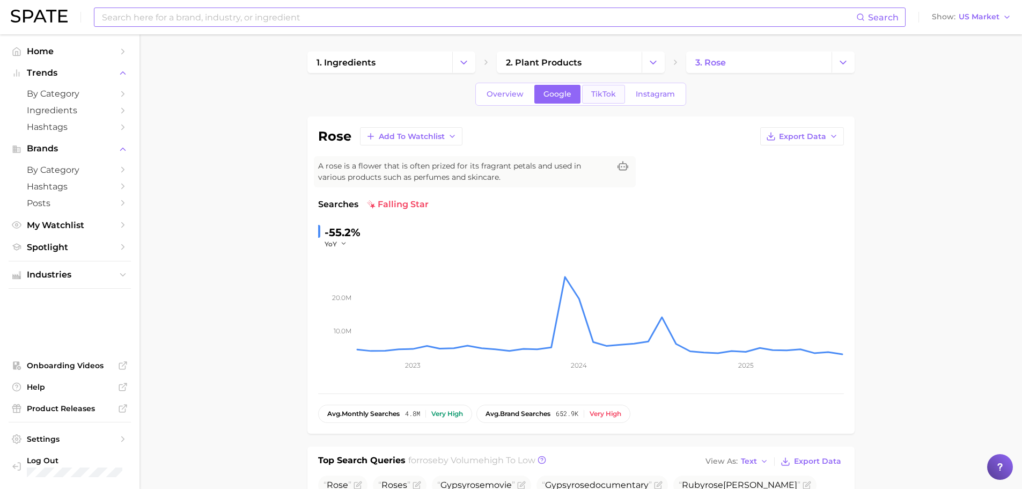
type input "lotion"
click at [591, 100] on link "TikTok" at bounding box center [603, 94] width 43 height 19
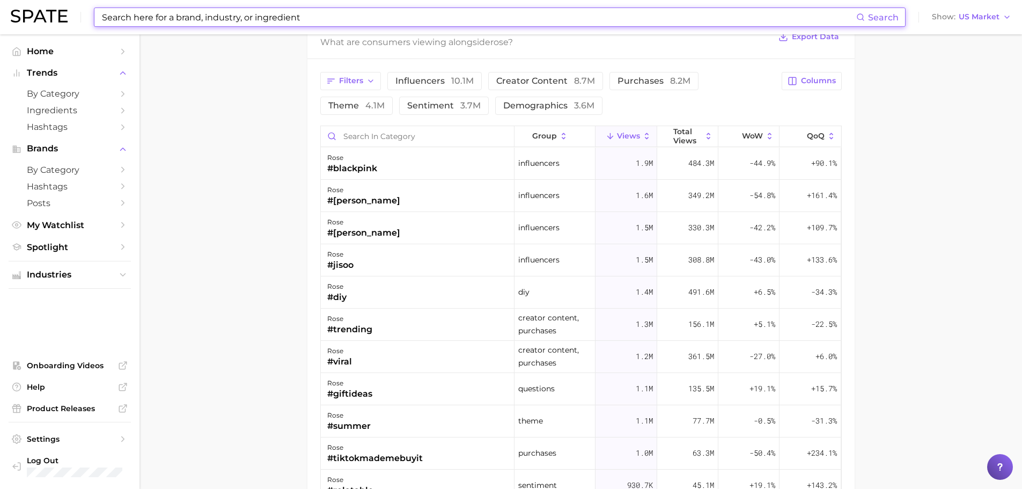
scroll to position [859, 0]
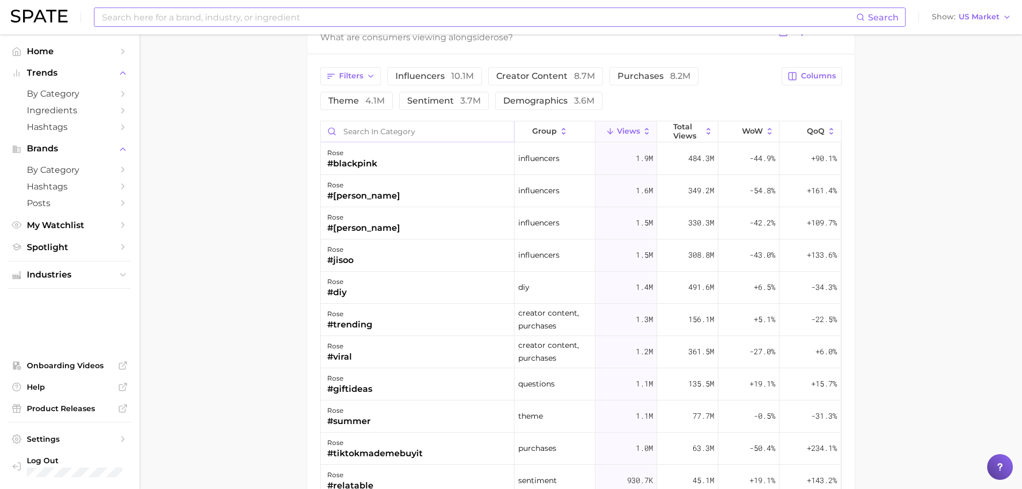
click at [364, 131] on input "Search in category" at bounding box center [417, 131] width 193 height 20
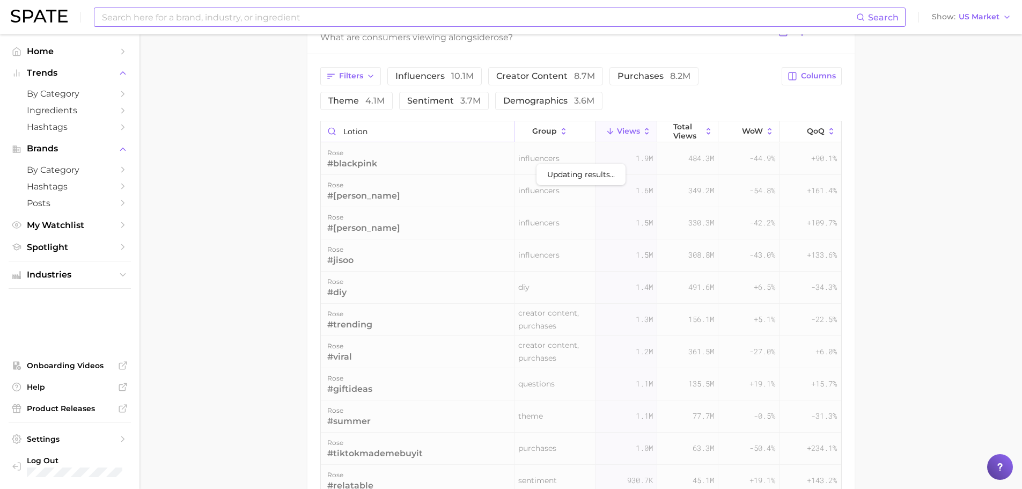
scroll to position [827, 0]
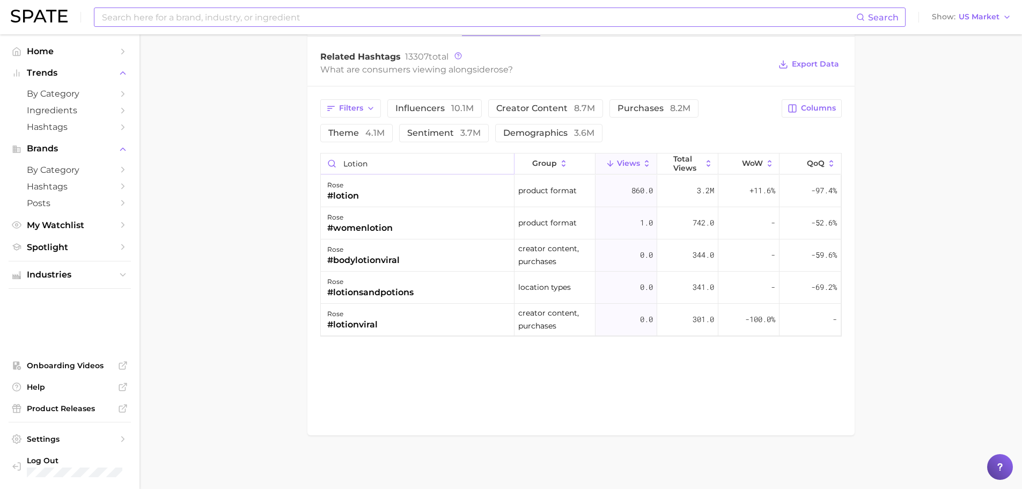
type input "lotion"
click at [150, 16] on input at bounding box center [479, 17] width 756 height 18
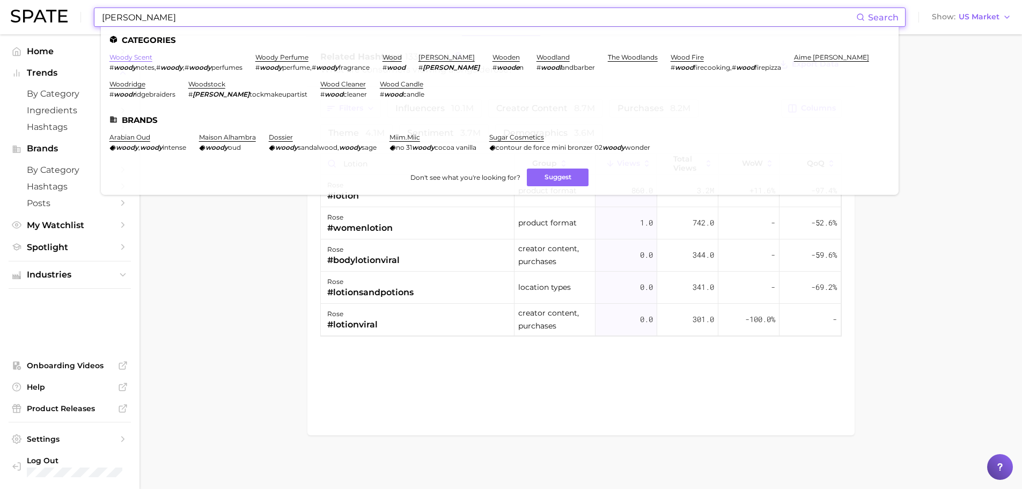
type input "[PERSON_NAME]"
click at [135, 59] on link "woody scent" at bounding box center [130, 57] width 43 height 8
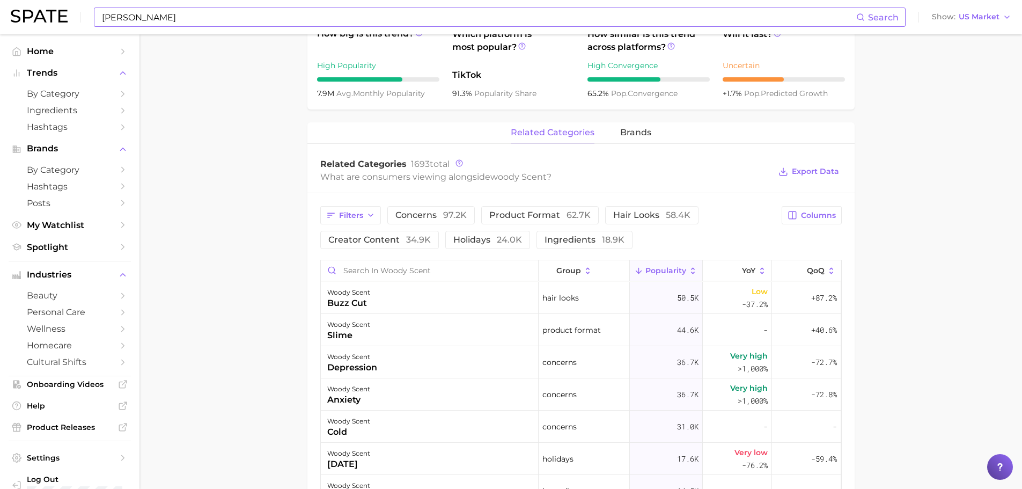
scroll to position [429, 0]
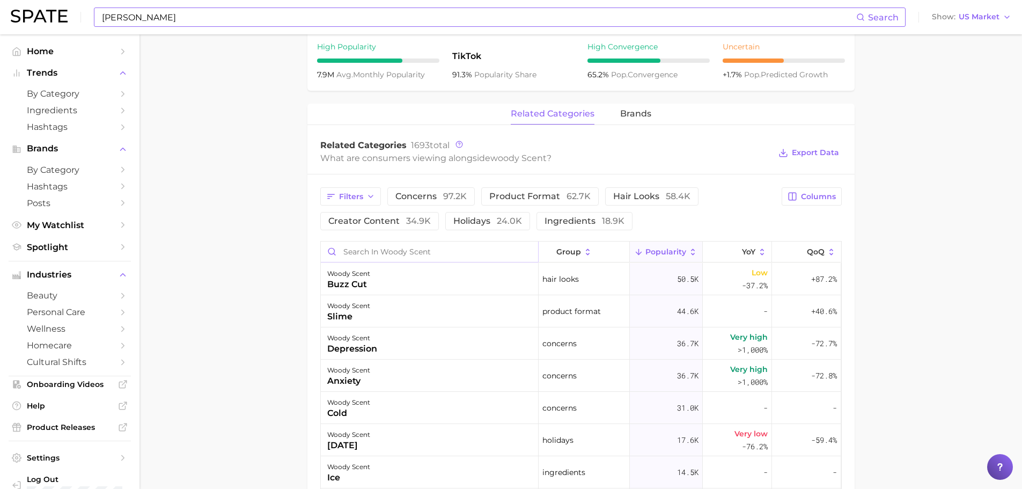
click at [363, 250] on input "Search in woody scent" at bounding box center [429, 252] width 217 height 20
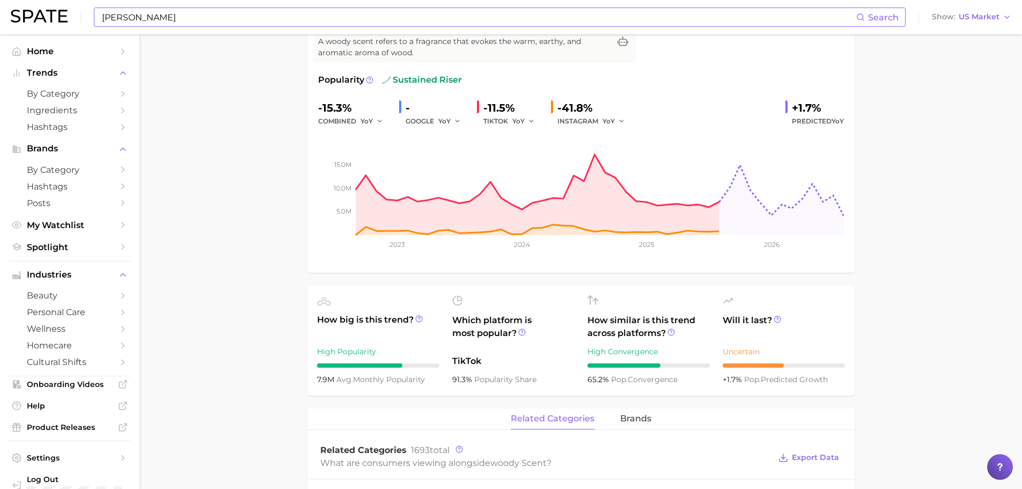
scroll to position [0, 0]
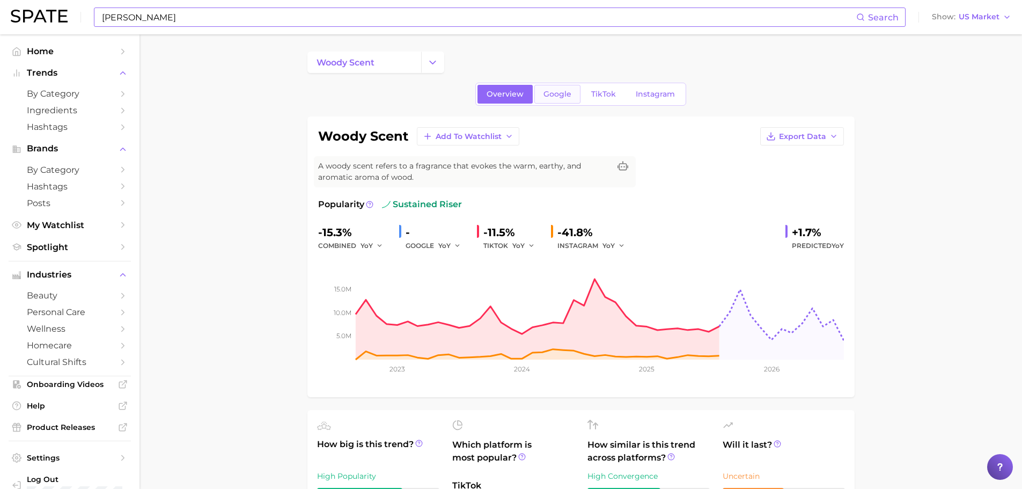
type input "LOT"
click at [542, 95] on link "Google" at bounding box center [558, 94] width 46 height 19
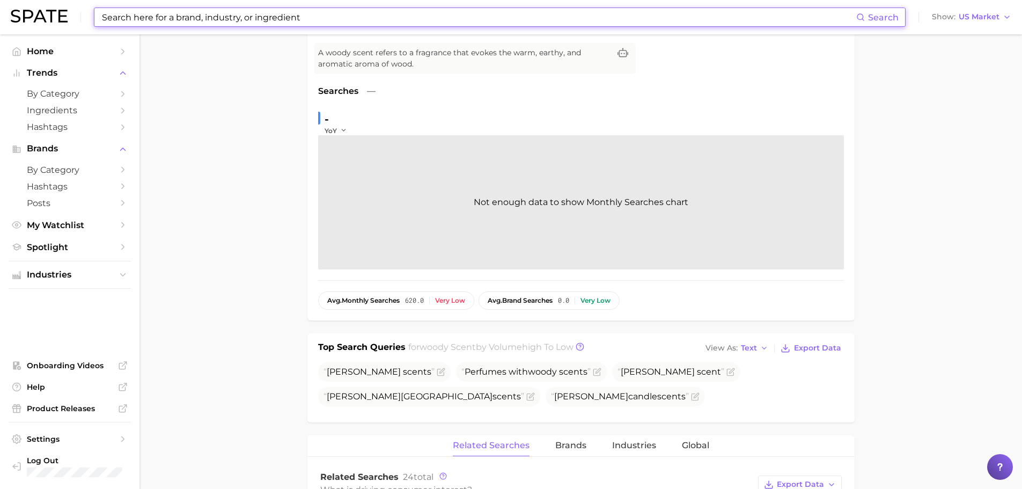
scroll to position [54, 0]
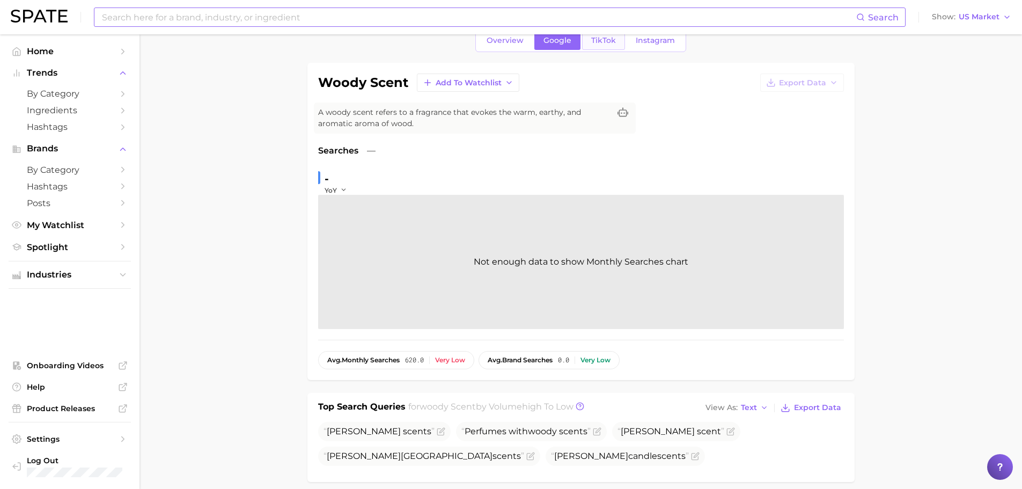
click at [605, 43] on span "TikTok" at bounding box center [603, 40] width 25 height 9
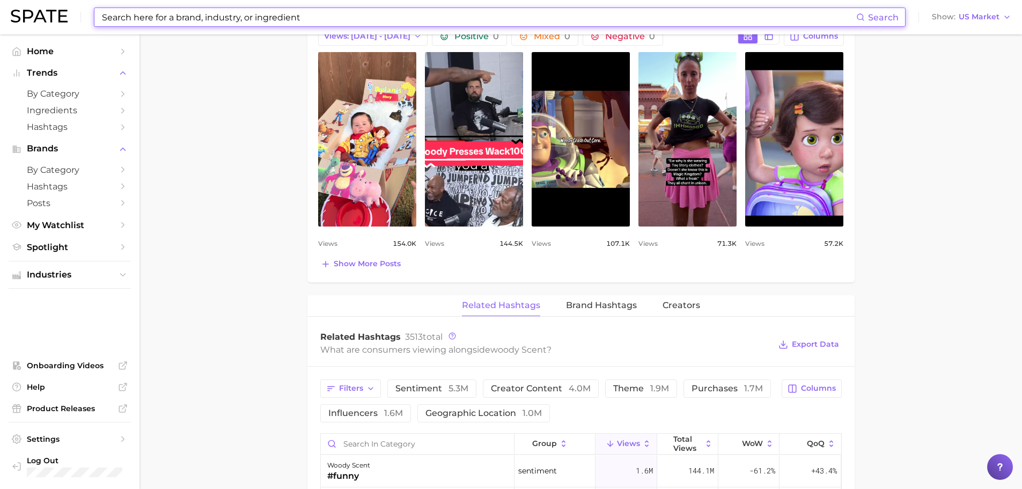
scroll to position [644, 0]
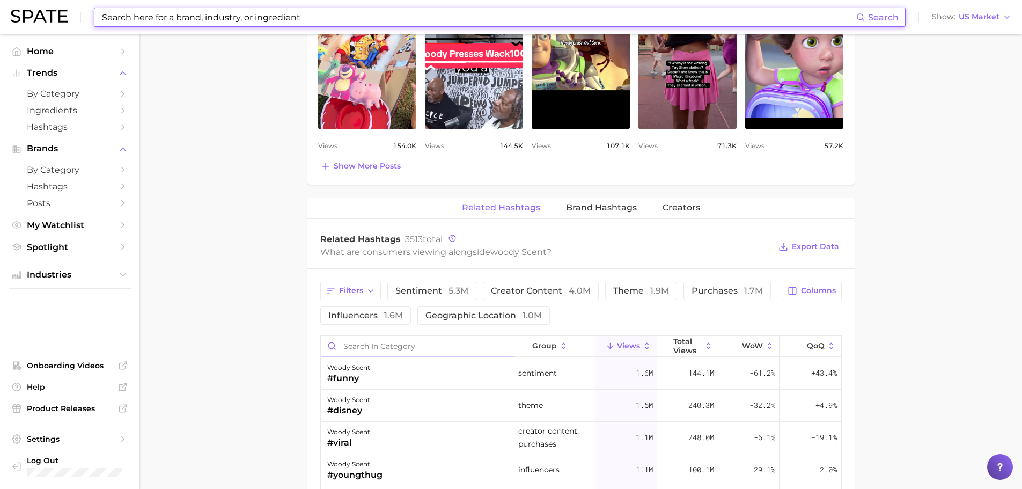
click at [373, 351] on input "Search in category" at bounding box center [417, 346] width 193 height 20
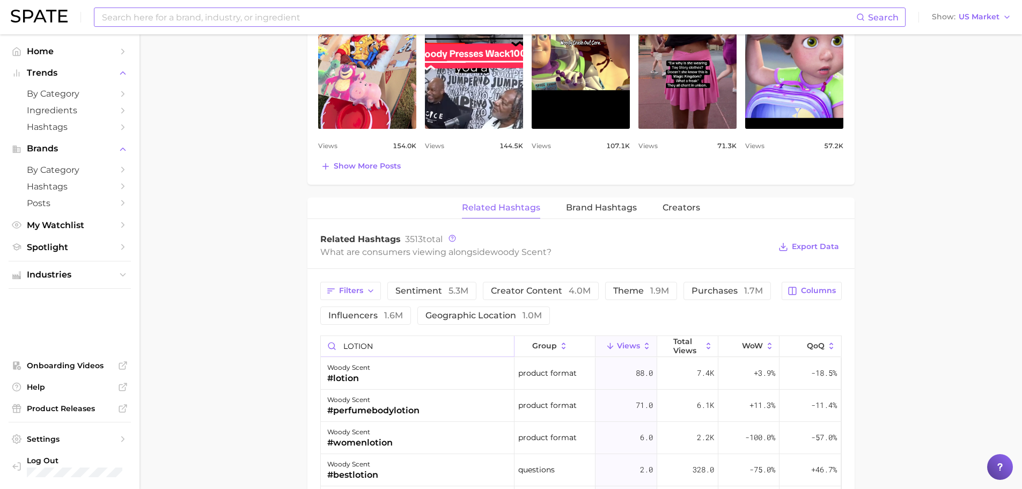
type input "LOTION"
